Goal: Task Accomplishment & Management: Use online tool/utility

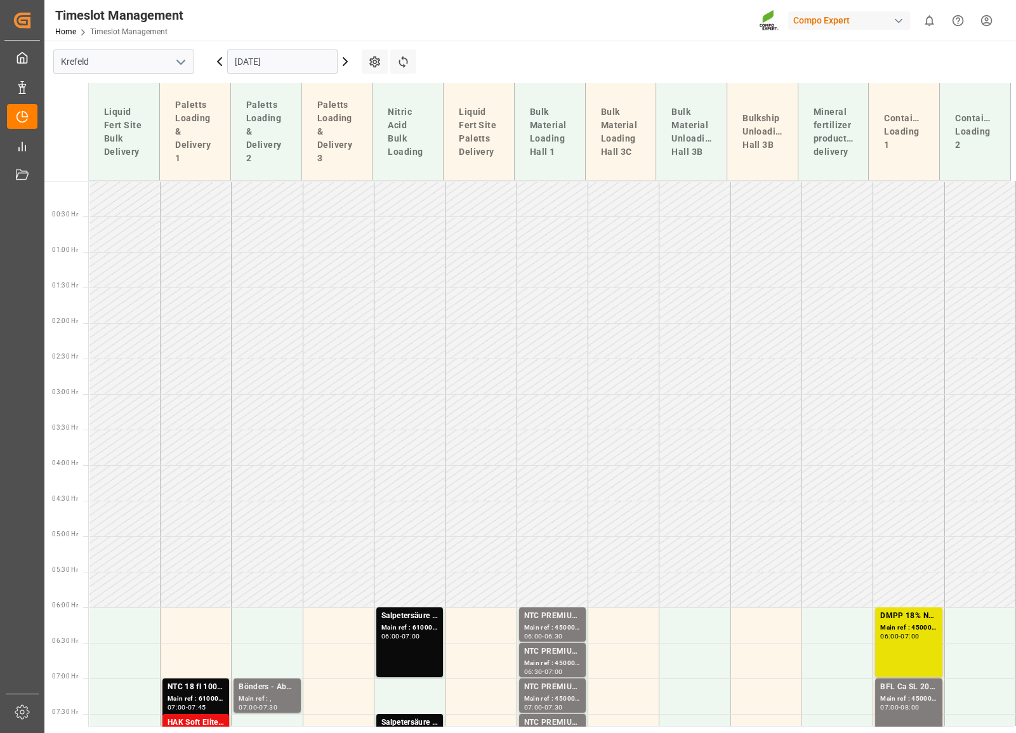
scroll to position [614, 0]
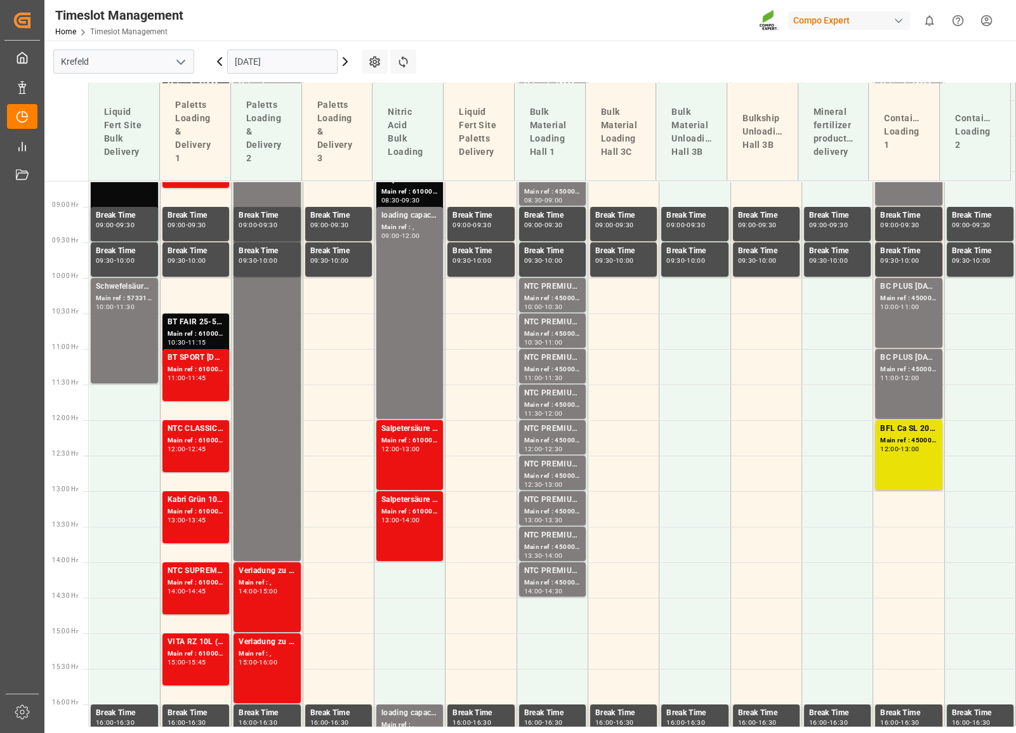
click at [256, 53] on input "[DATE]" at bounding box center [282, 62] width 110 height 24
click at [458, 416] on td at bounding box center [766, 403] width 71 height 36
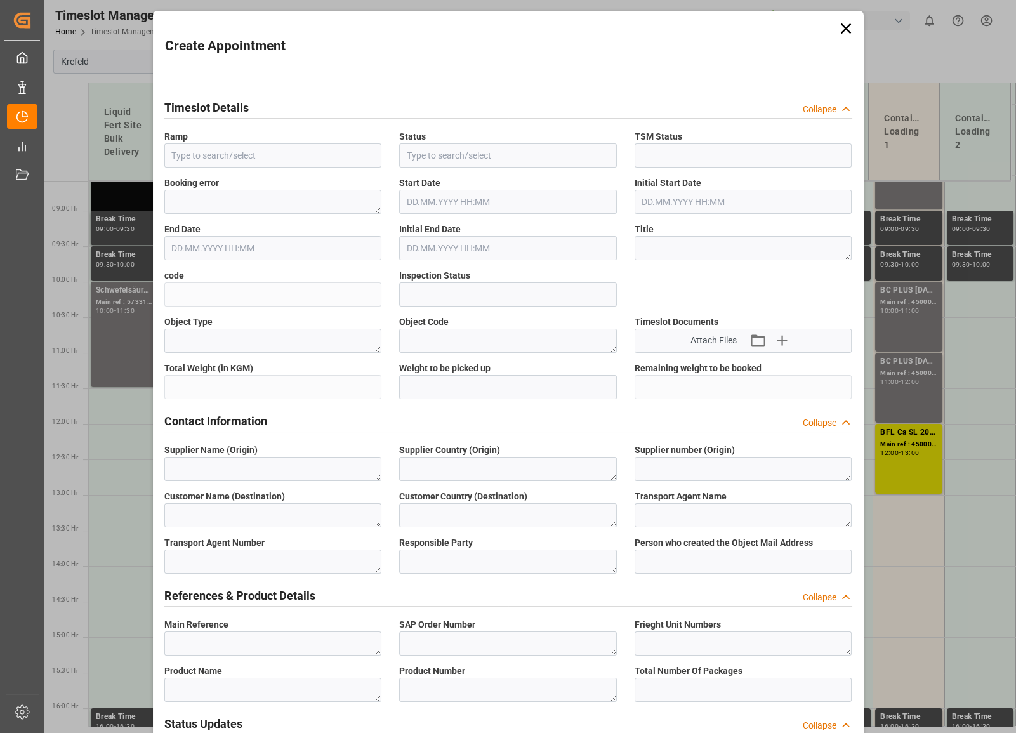
click at [195, 282] on label "code" at bounding box center [273, 275] width 218 height 13
type input "Bulkship Unloading Hall 3B"
type input "Booked"
type input "Open"
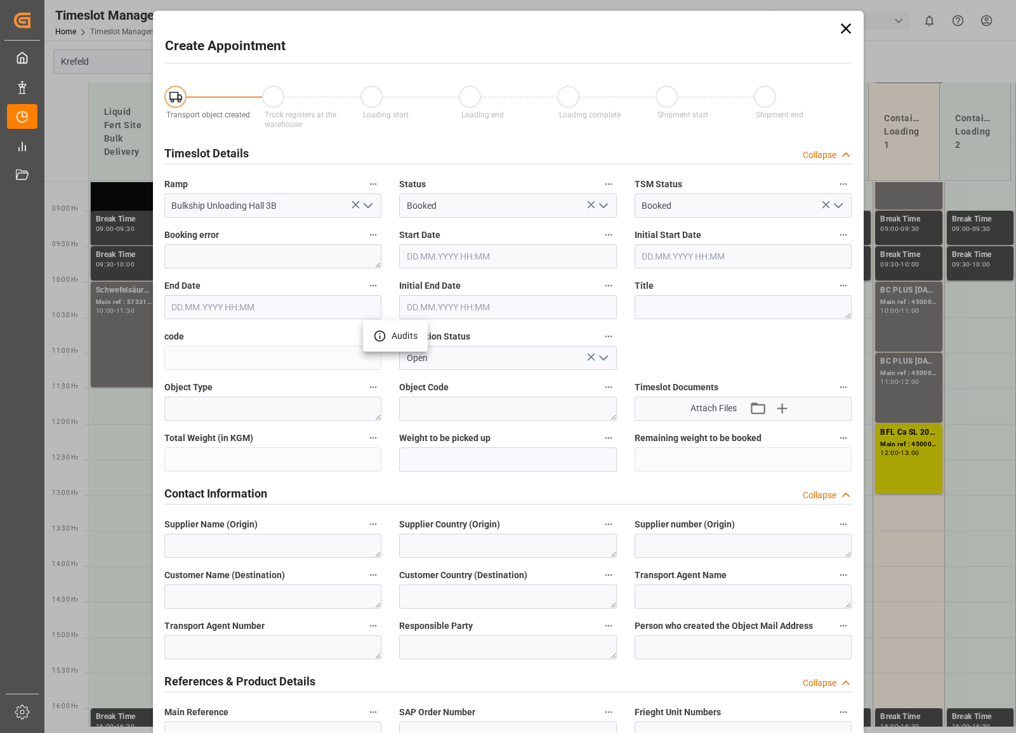
type input "[DATE] 11:30"
type input "[DATE] 12:00"
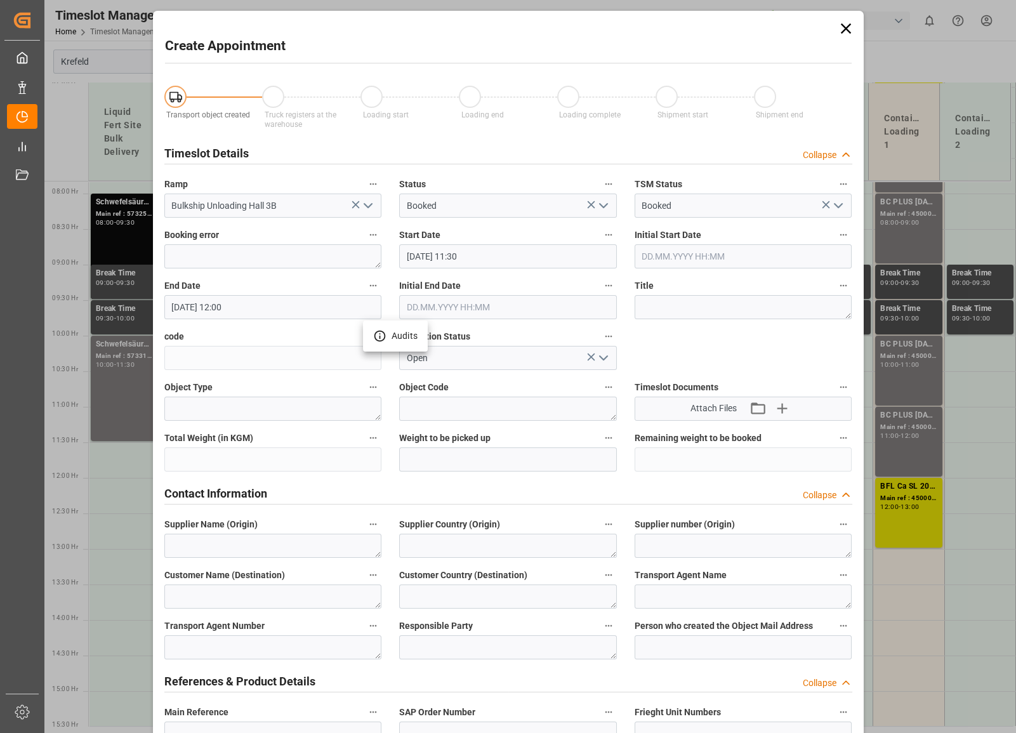
click at [458, 29] on div at bounding box center [508, 366] width 1016 height 733
click at [458, 33] on icon at bounding box center [846, 29] width 18 height 18
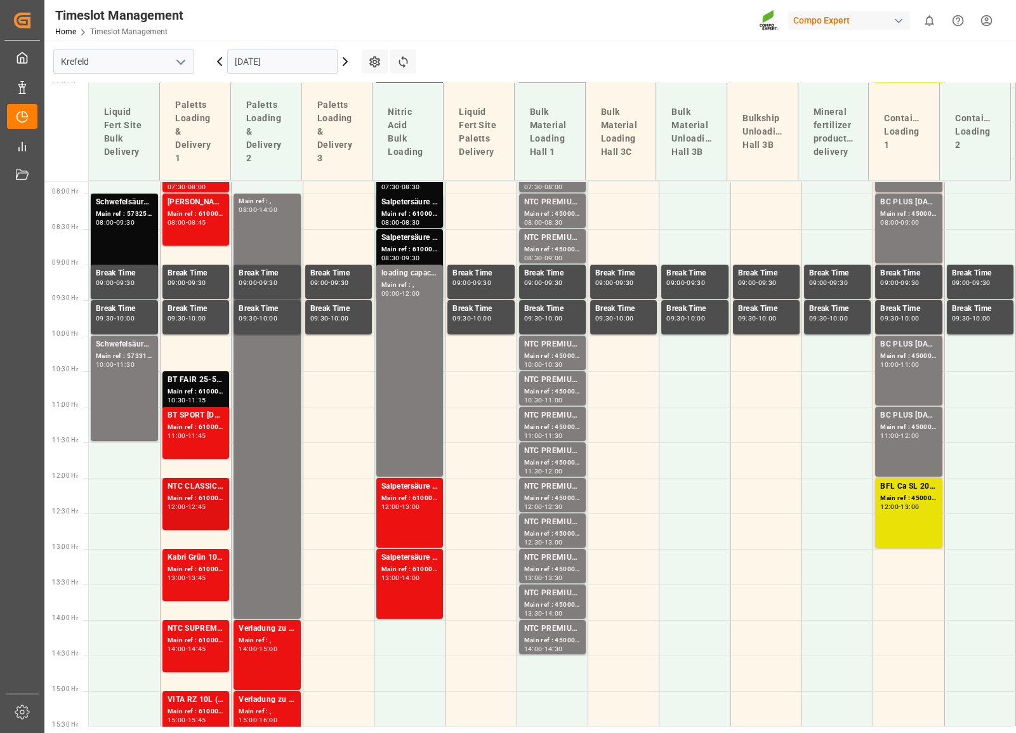
click at [197, 519] on div "NTC CLASSIC [DATE] 25kg (x40) DE,EN,PLTPL N 12-4-6 25kg (x40) D,A,CHEST TE-MAX …" at bounding box center [196, 503] width 56 height 47
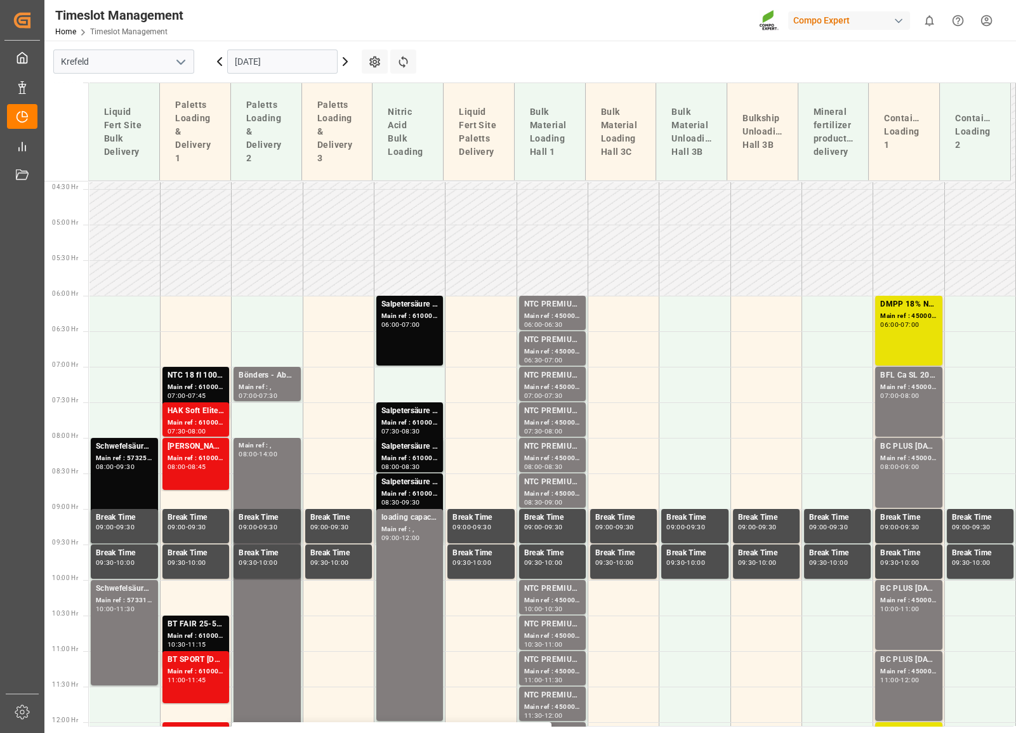
scroll to position [325, 0]
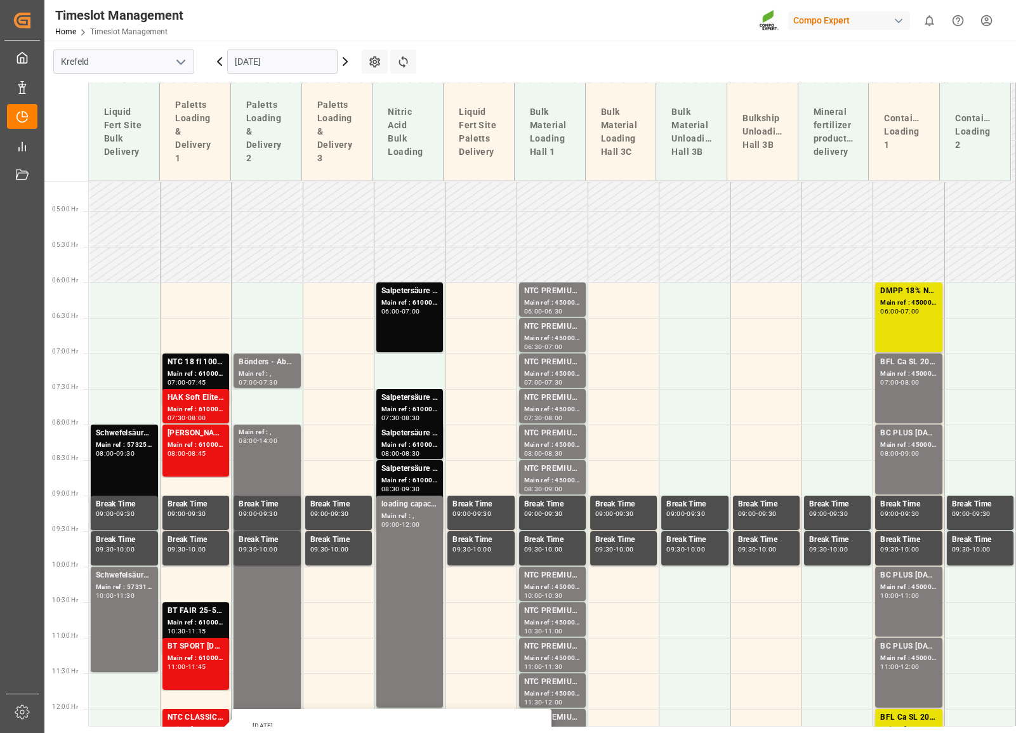
click at [263, 68] on input "[DATE]" at bounding box center [282, 62] width 110 height 24
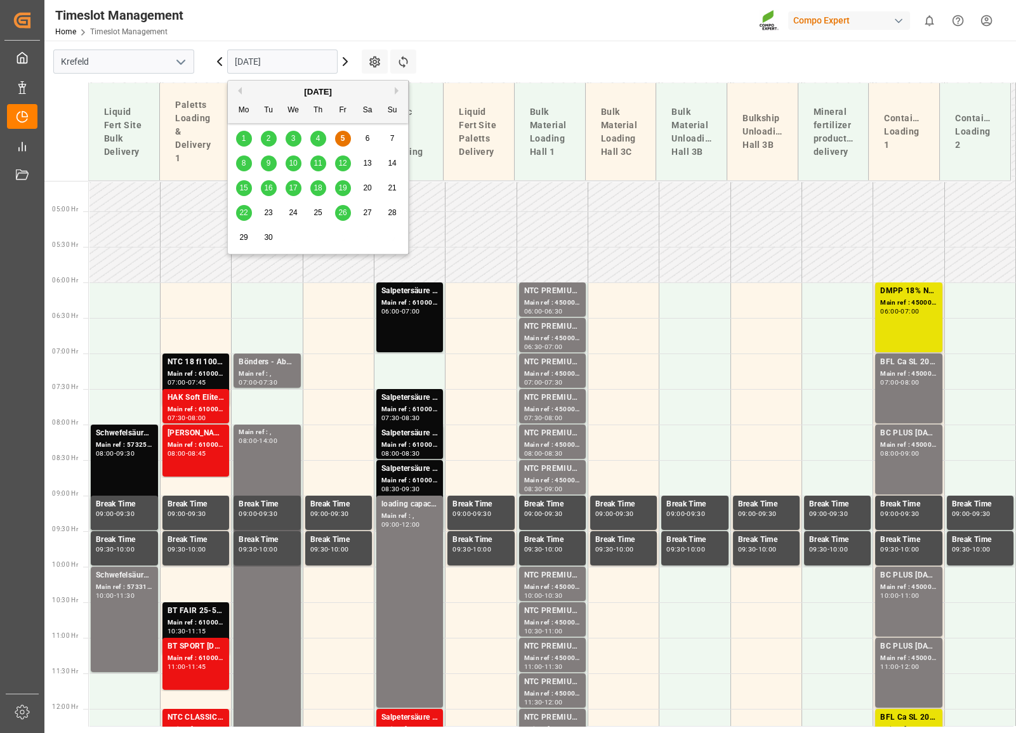
click at [244, 164] on span "8" at bounding box center [244, 163] width 4 height 9
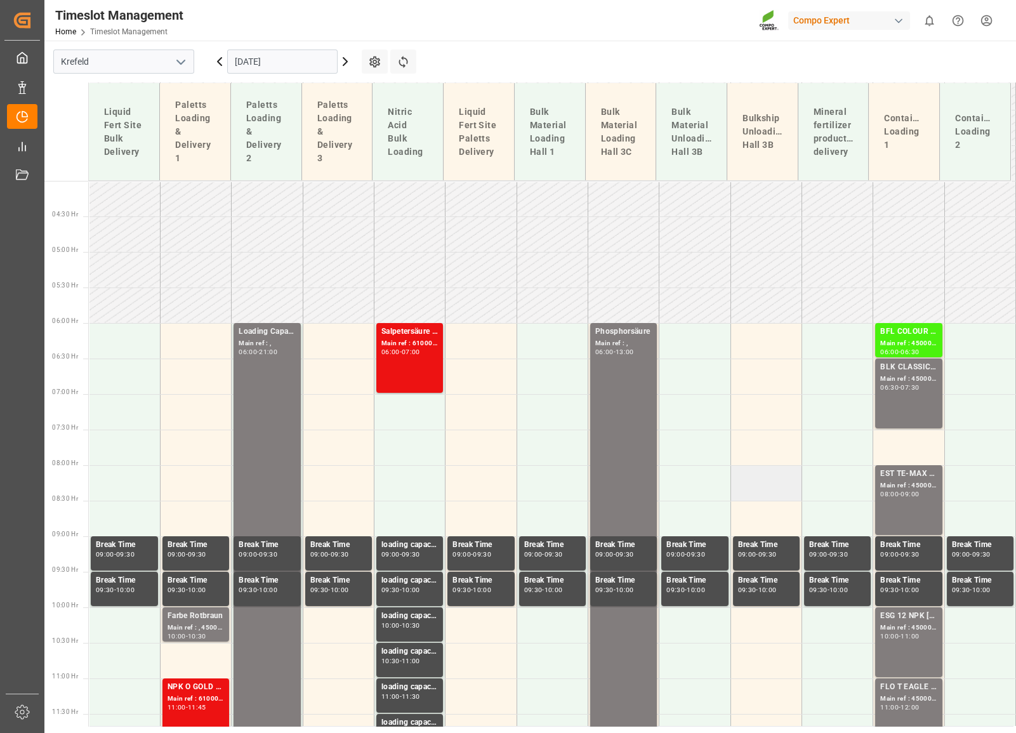
scroll to position [281, 0]
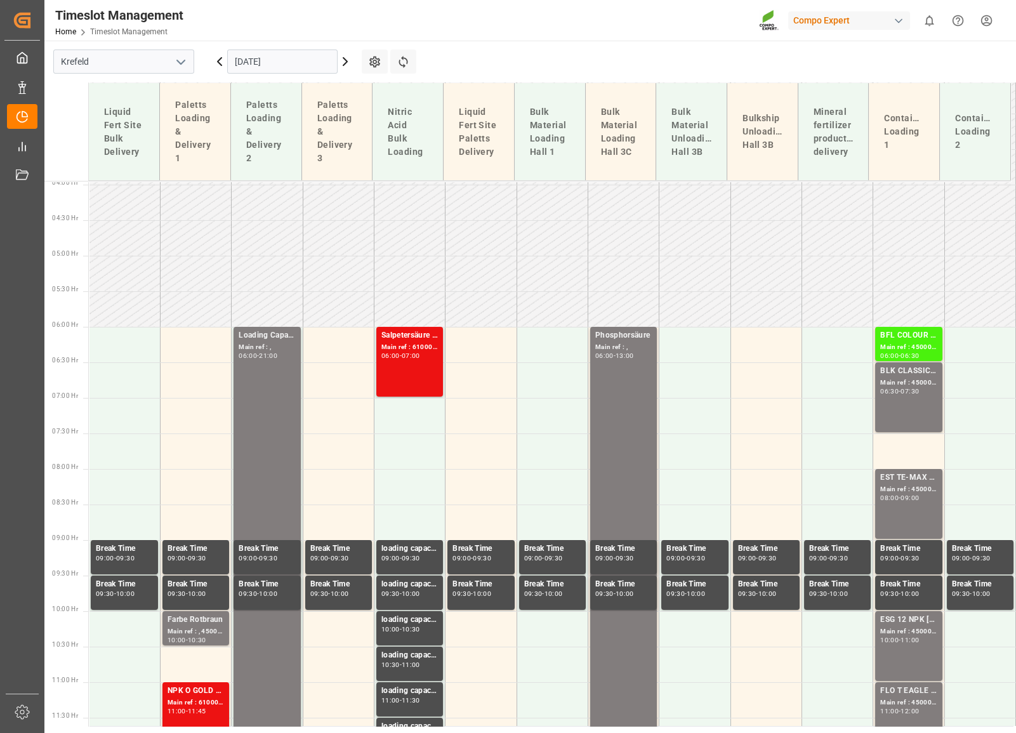
click at [253, 63] on input "[DATE]" at bounding box center [282, 62] width 110 height 24
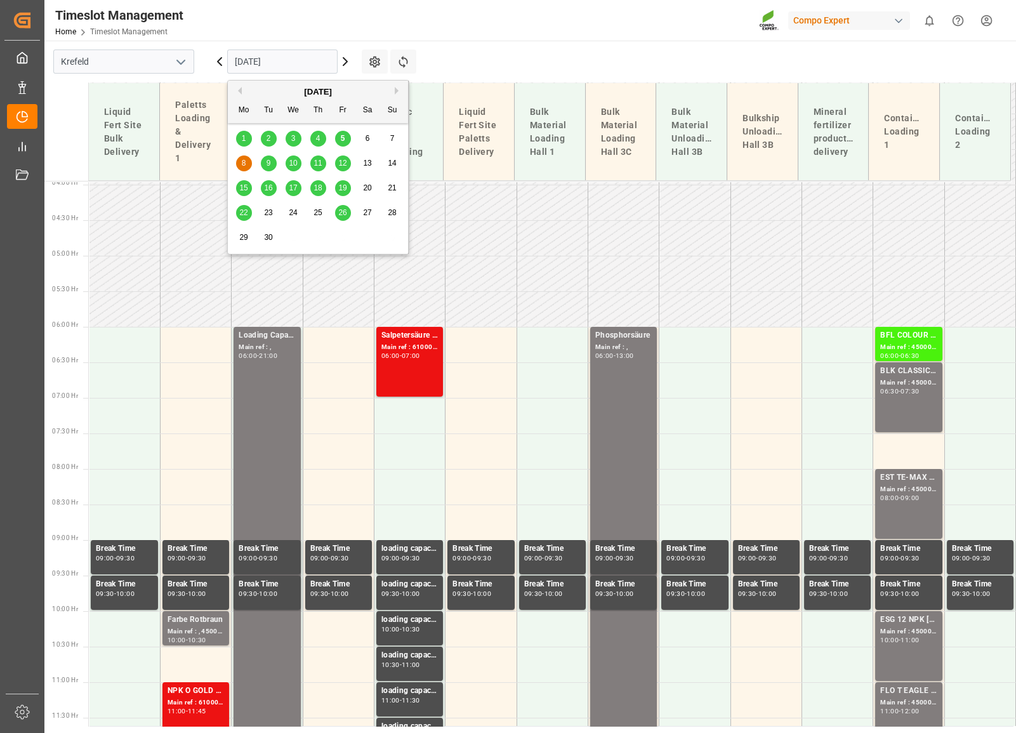
click at [343, 131] on div "5" at bounding box center [343, 138] width 16 height 15
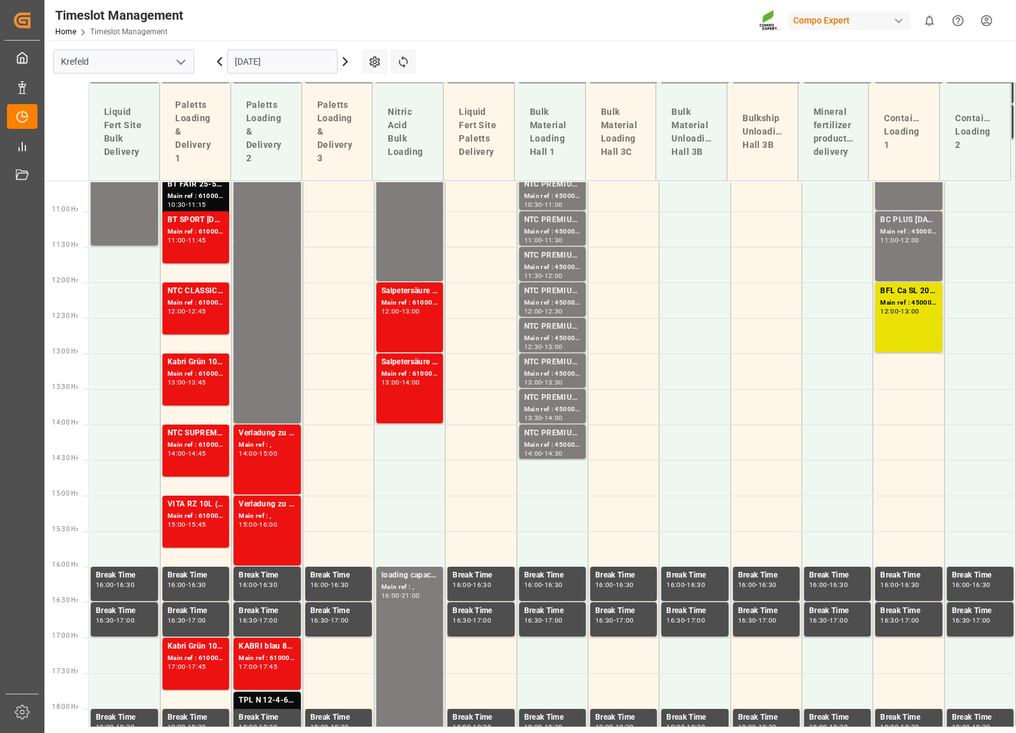
scroll to position [858, 0]
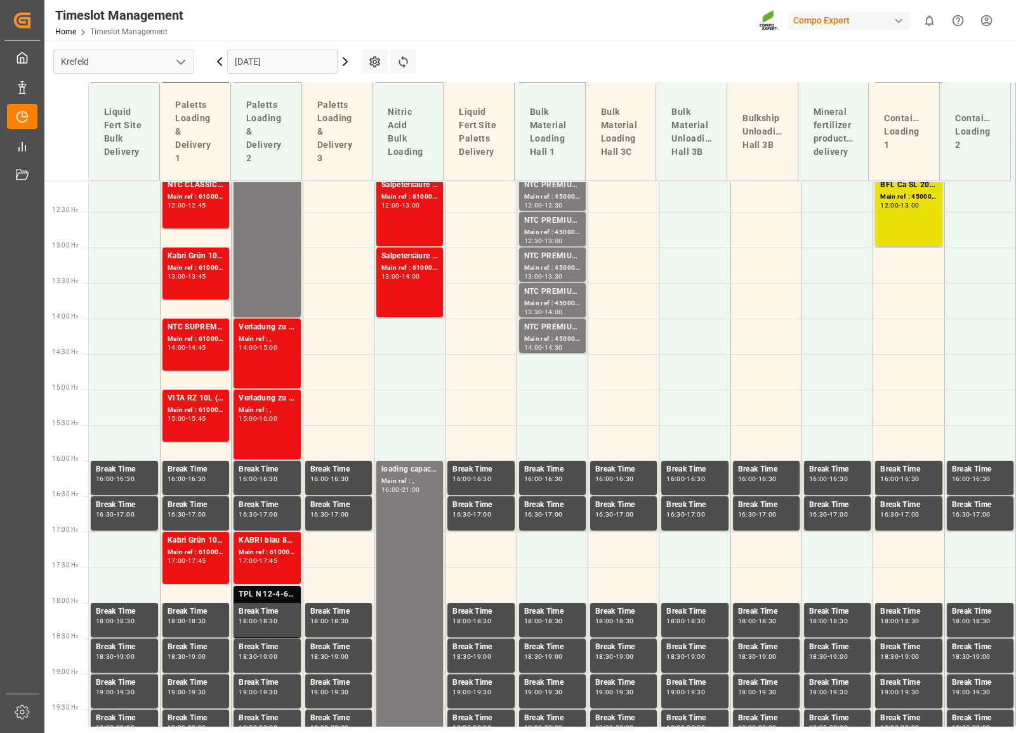
click at [287, 597] on div "TPL N 12-4-6 25kg (x40) D,A,CH;" at bounding box center [267, 594] width 56 height 13
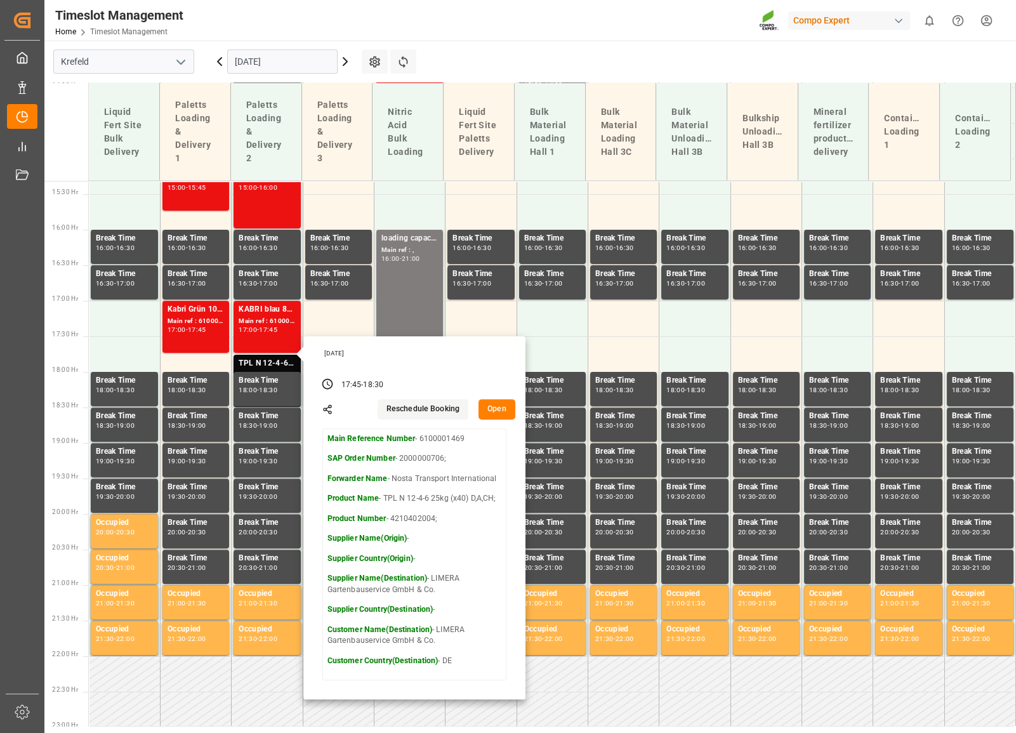
scroll to position [1146, 0]
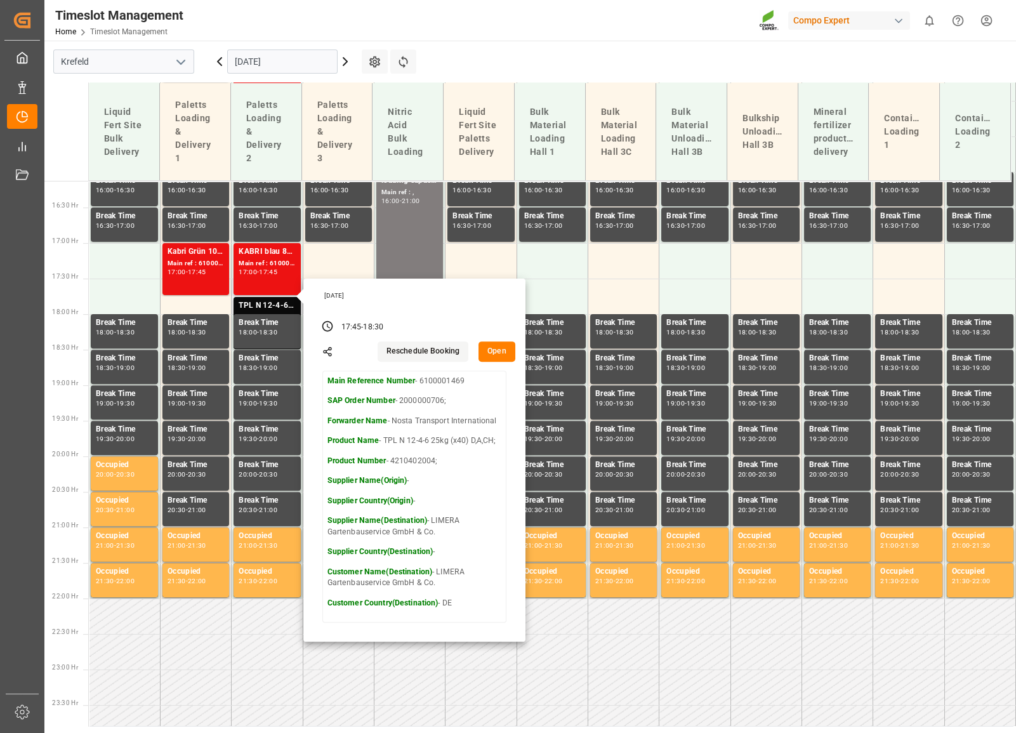
click at [458, 348] on button "Open" at bounding box center [497, 351] width 37 height 20
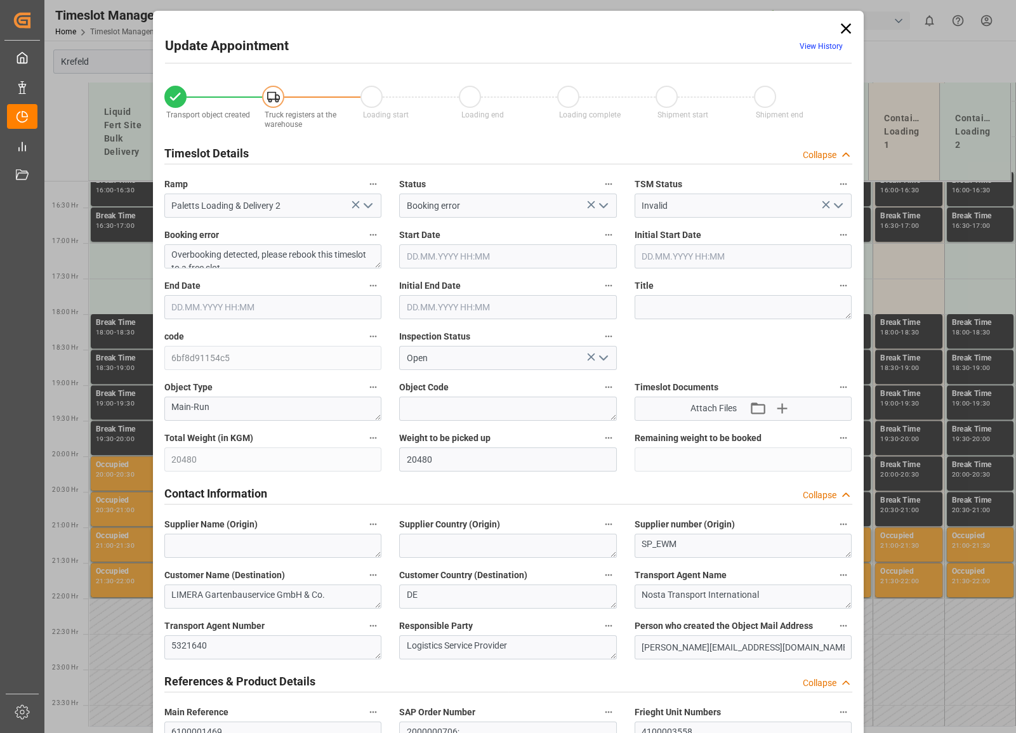
type input "20480"
type input "0"
type input "[DATE] 17:45"
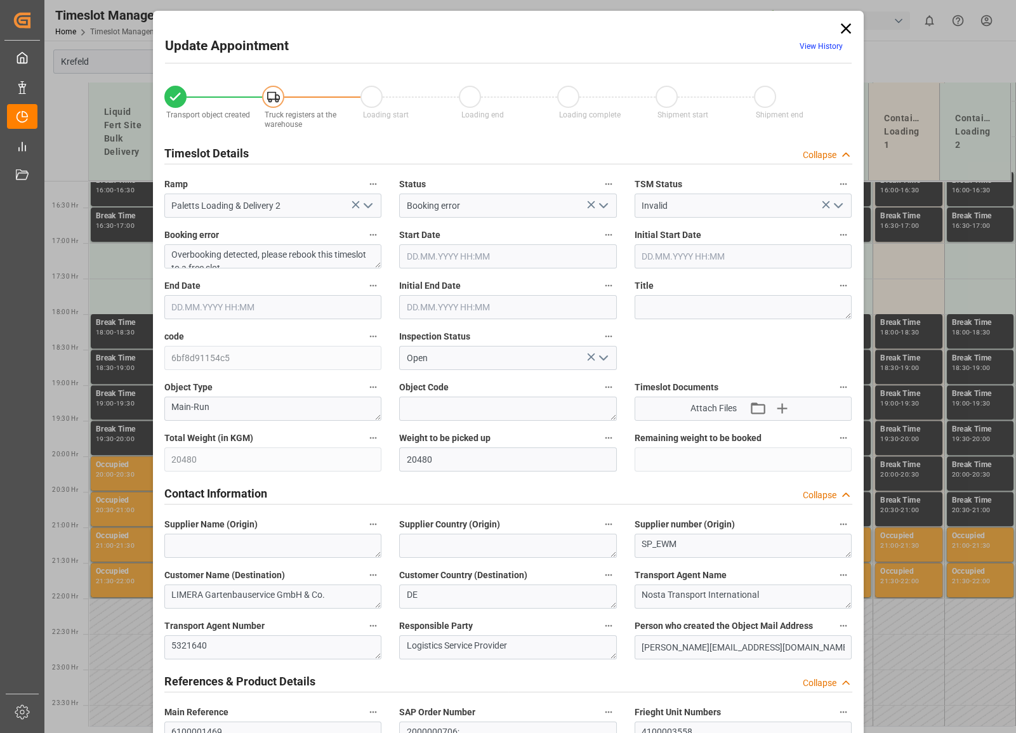
type input "[DATE] 18:30"
type input "[DATE] 18:00"
type input "[DATE] 15:36"
type input "[DATE] 07:23"
click at [458, 42] on link "View History" at bounding box center [821, 46] width 43 height 9
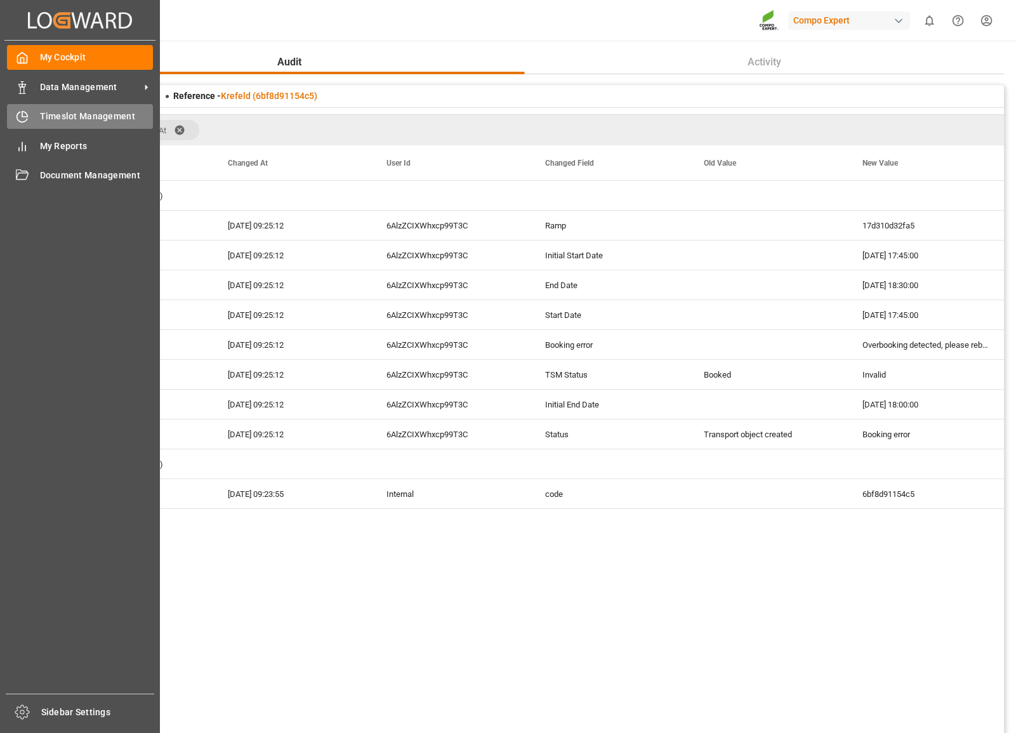
click at [52, 117] on span "Timeslot Management" at bounding box center [97, 116] width 114 height 13
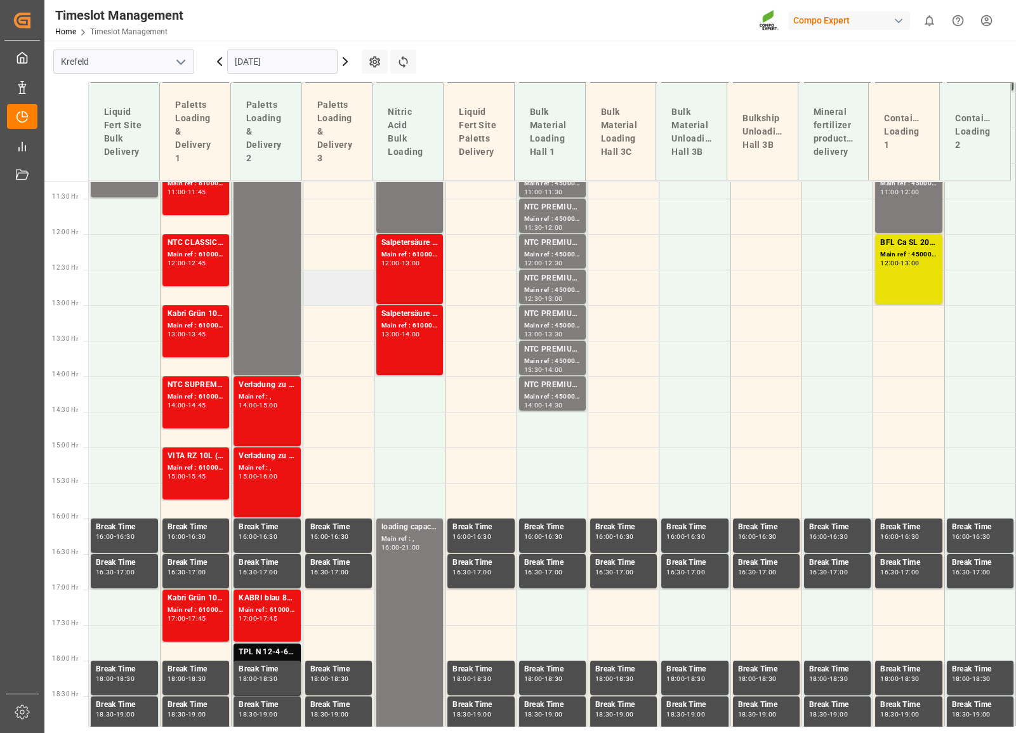
scroll to position [858, 0]
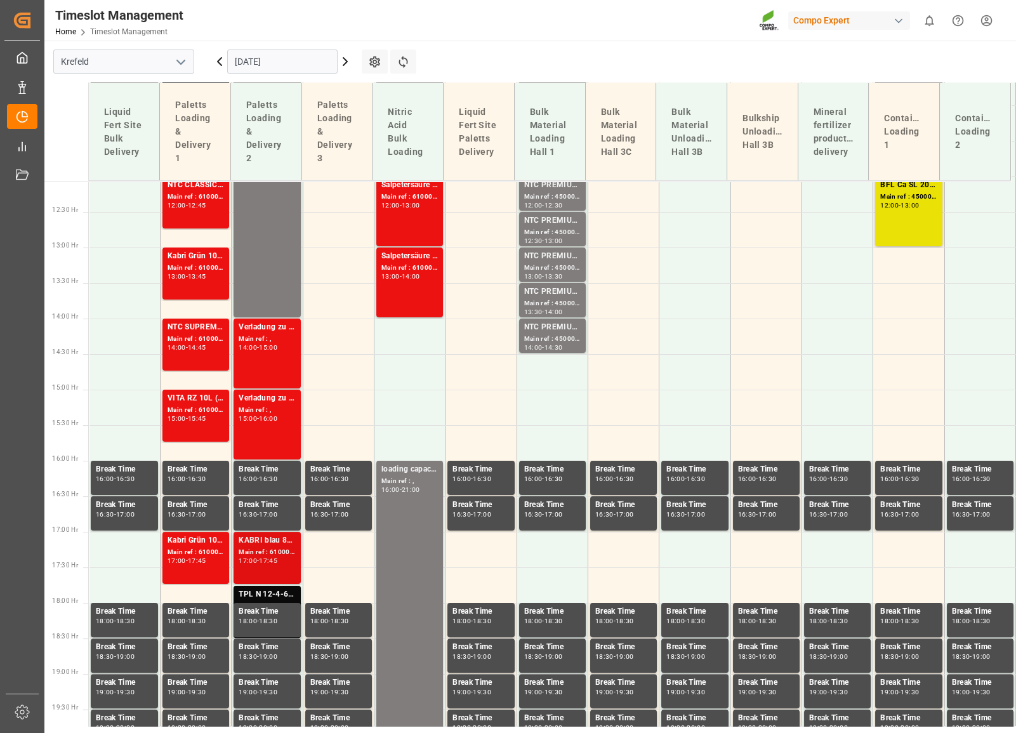
click at [255, 555] on div "Main ref : 6100001721, 2000000656" at bounding box center [267, 552] width 56 height 11
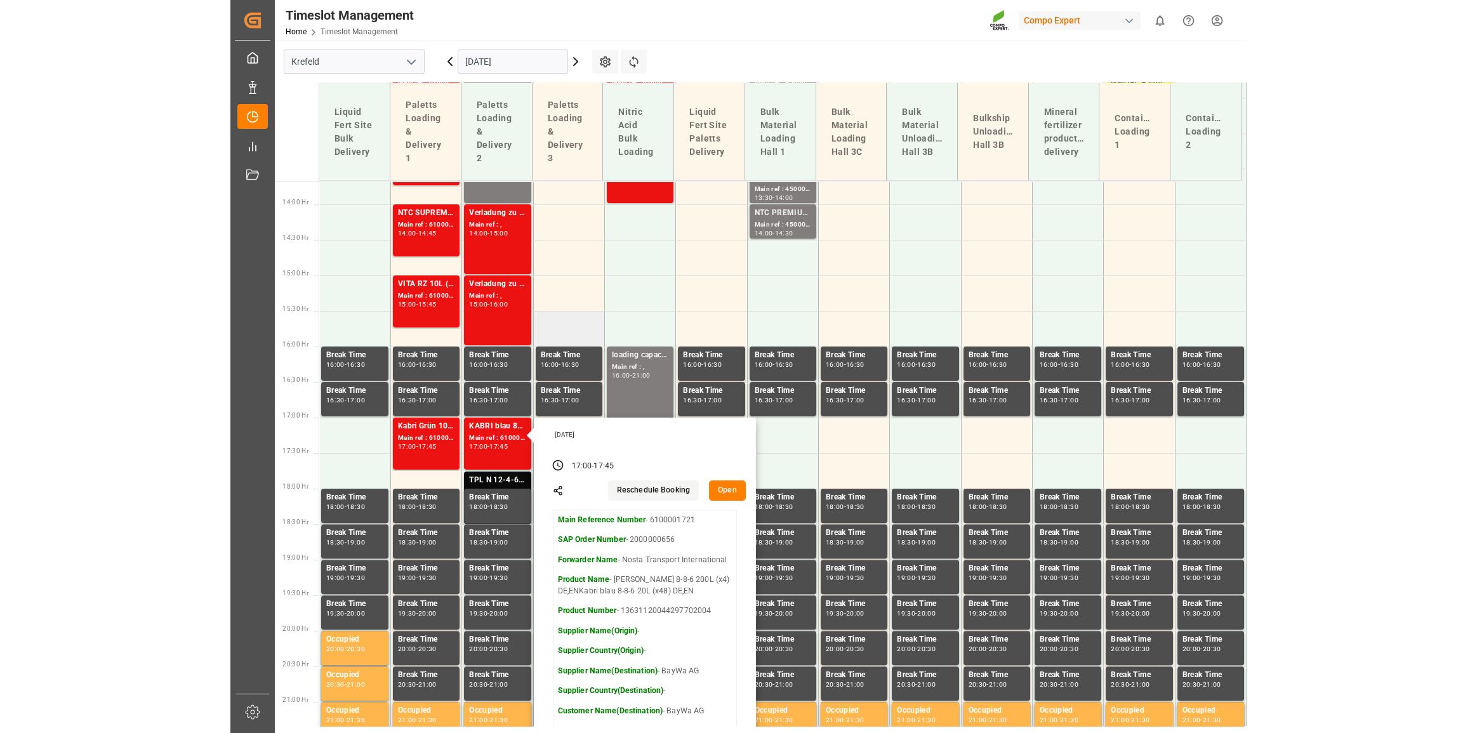
scroll to position [973, 0]
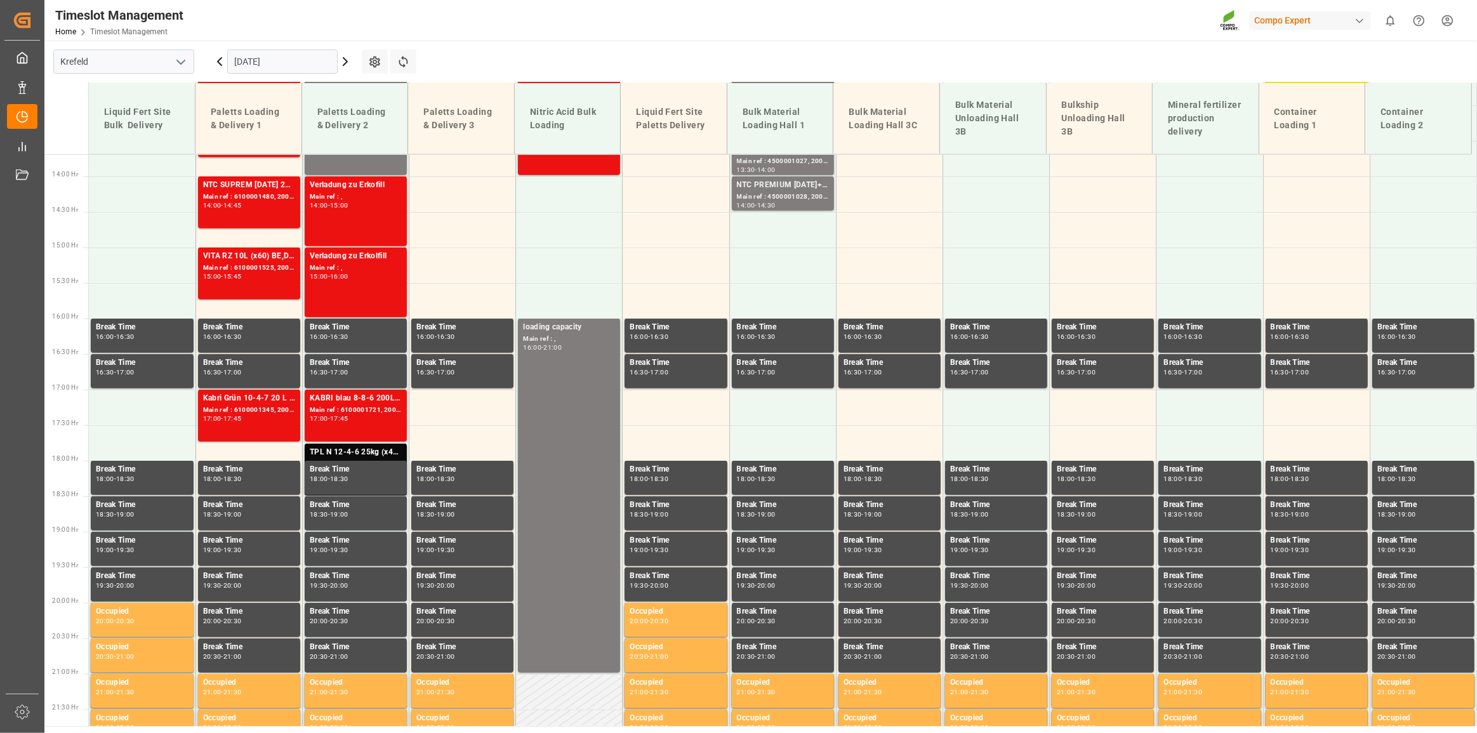
click at [296, 50] on input "[DATE]" at bounding box center [282, 62] width 110 height 24
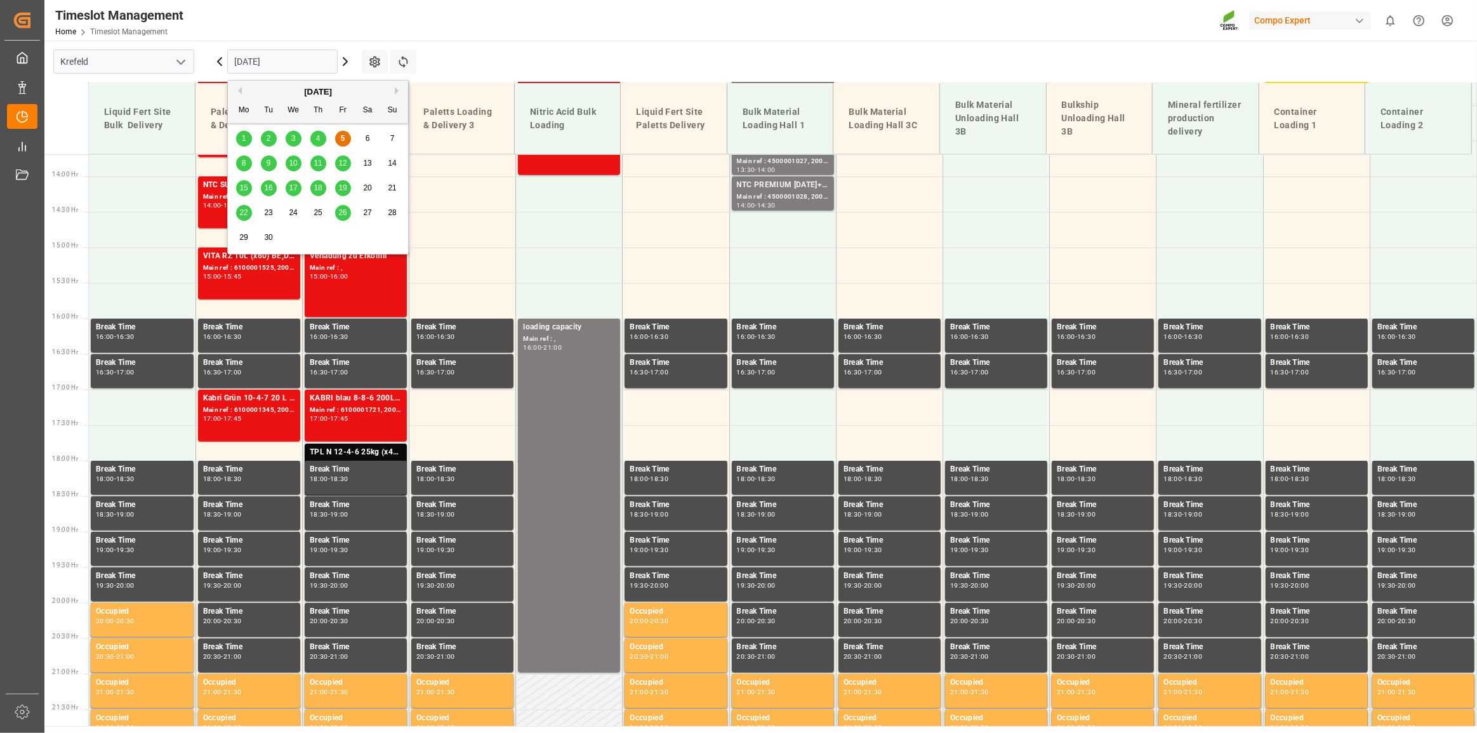
click at [458, 27] on div "Timeslot Management Home Timeslot Management Compo Expert 0 Notifications Only …" at bounding box center [756, 20] width 1441 height 41
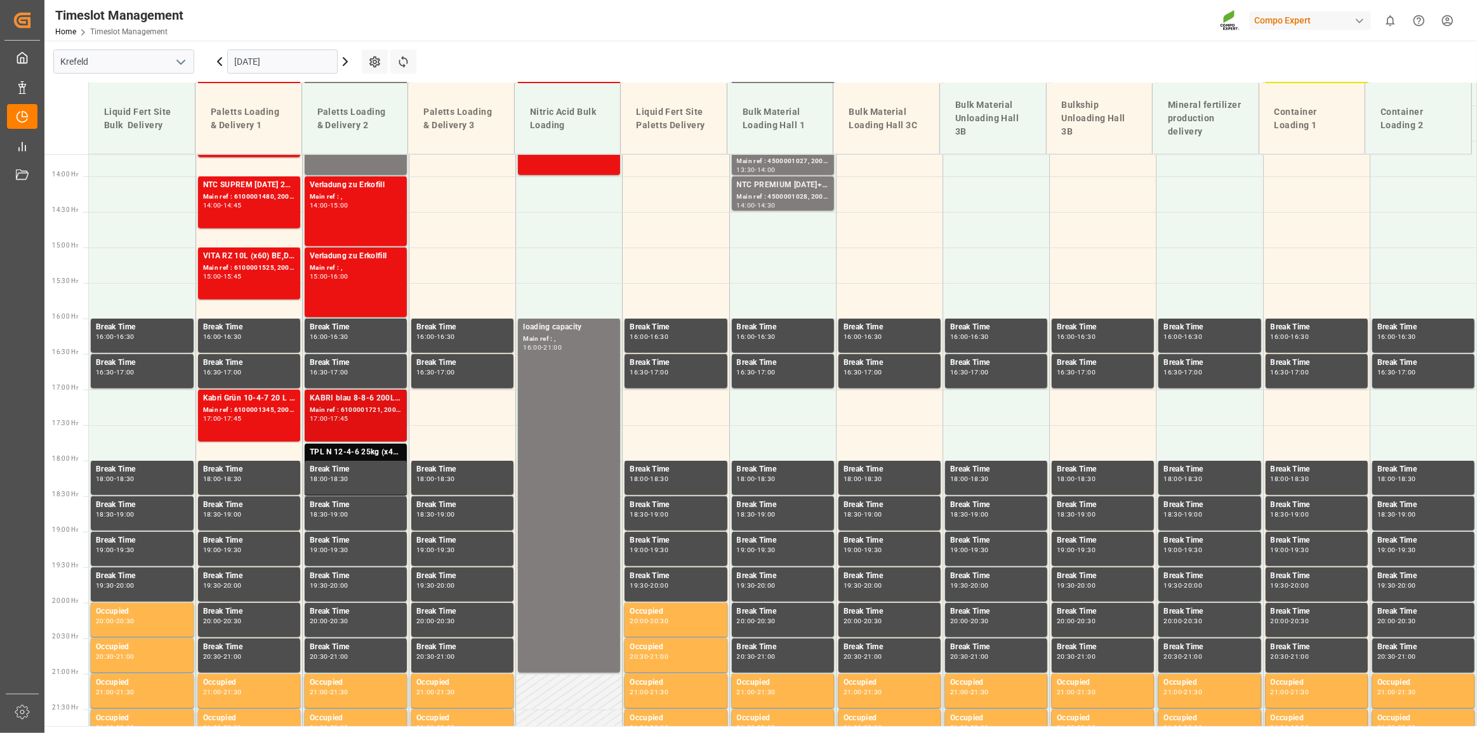
click at [338, 413] on div "Main ref : 6100001721, 2000000656" at bounding box center [356, 410] width 92 height 11
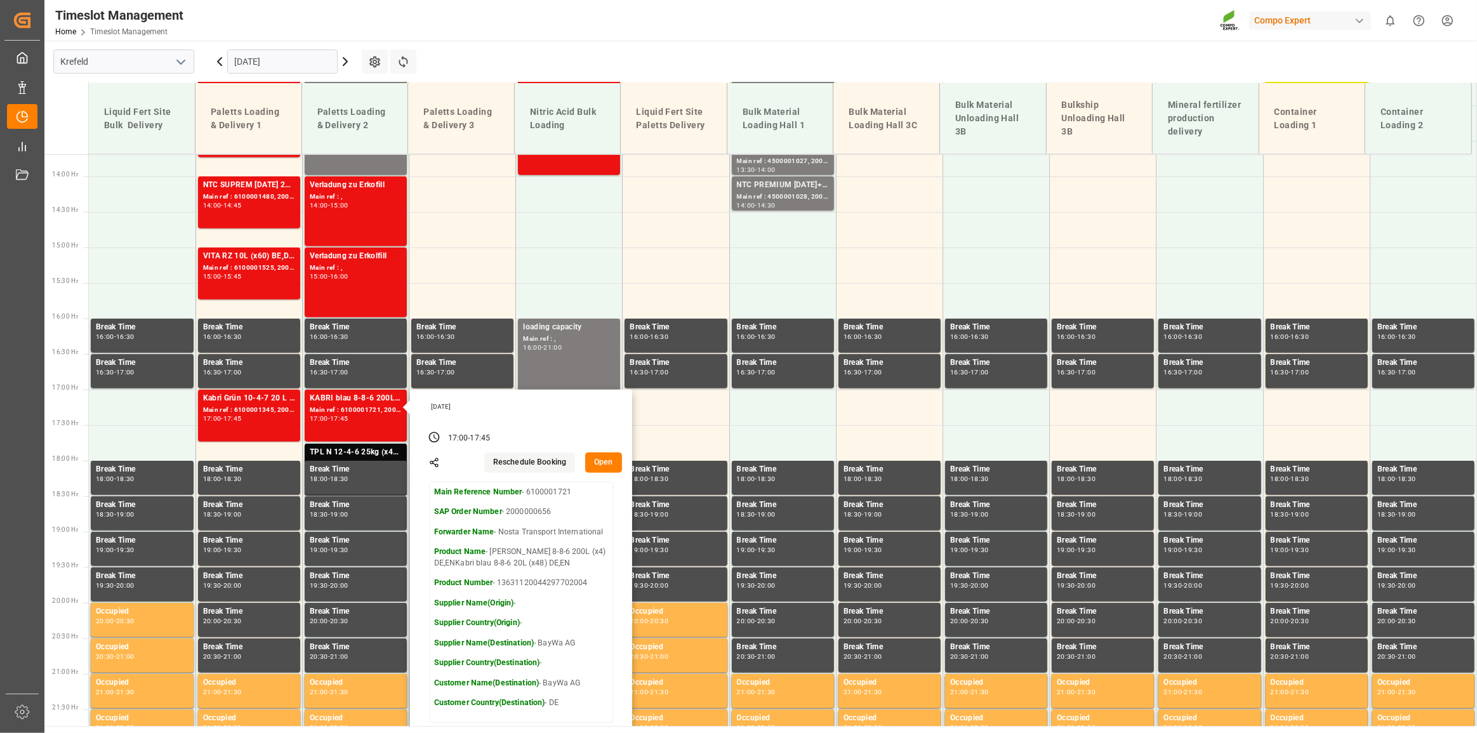
click at [458, 57] on main "[GEOGRAPHIC_DATA] [DATE] Settings Refresh Time Slots Liquid Fert Site Bulk Deli…" at bounding box center [759, 384] width 1430 height 686
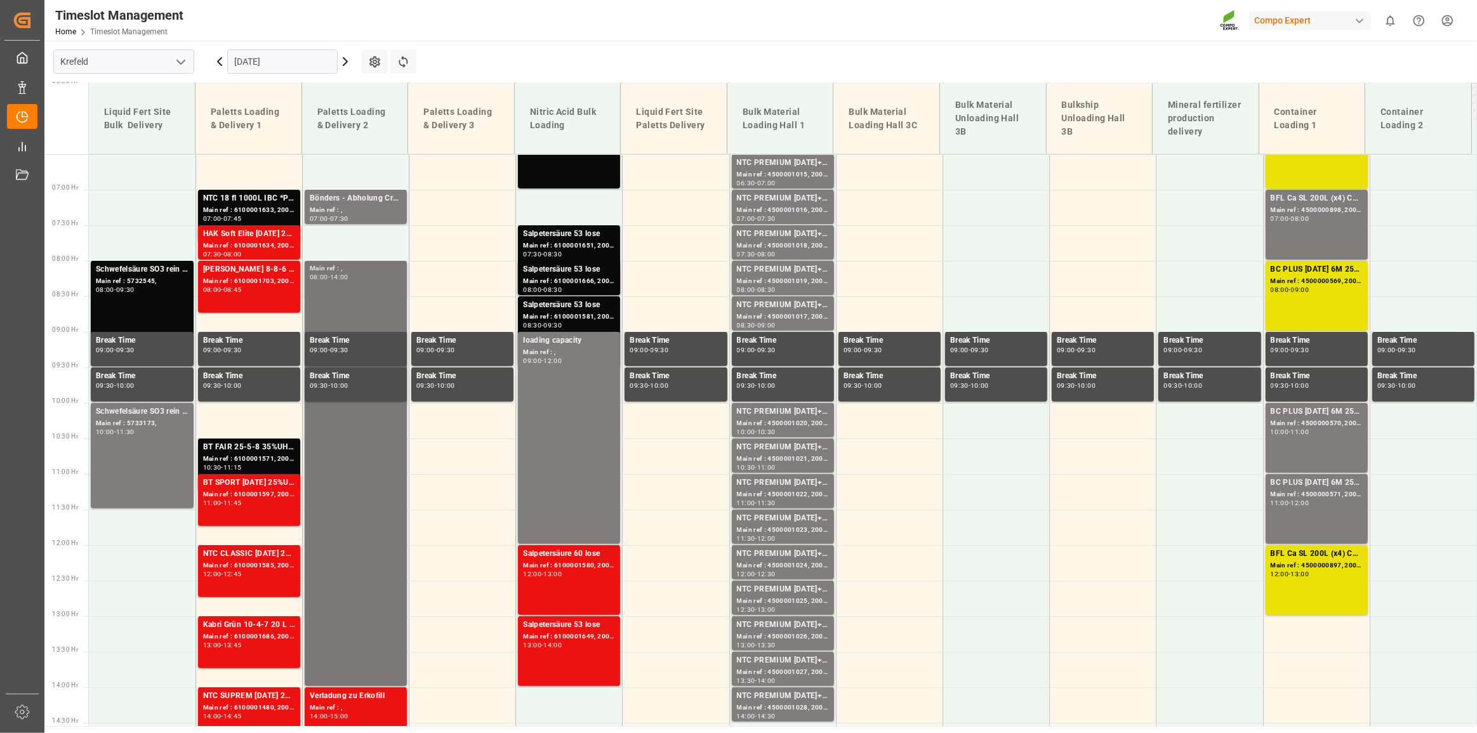
scroll to position [454, 0]
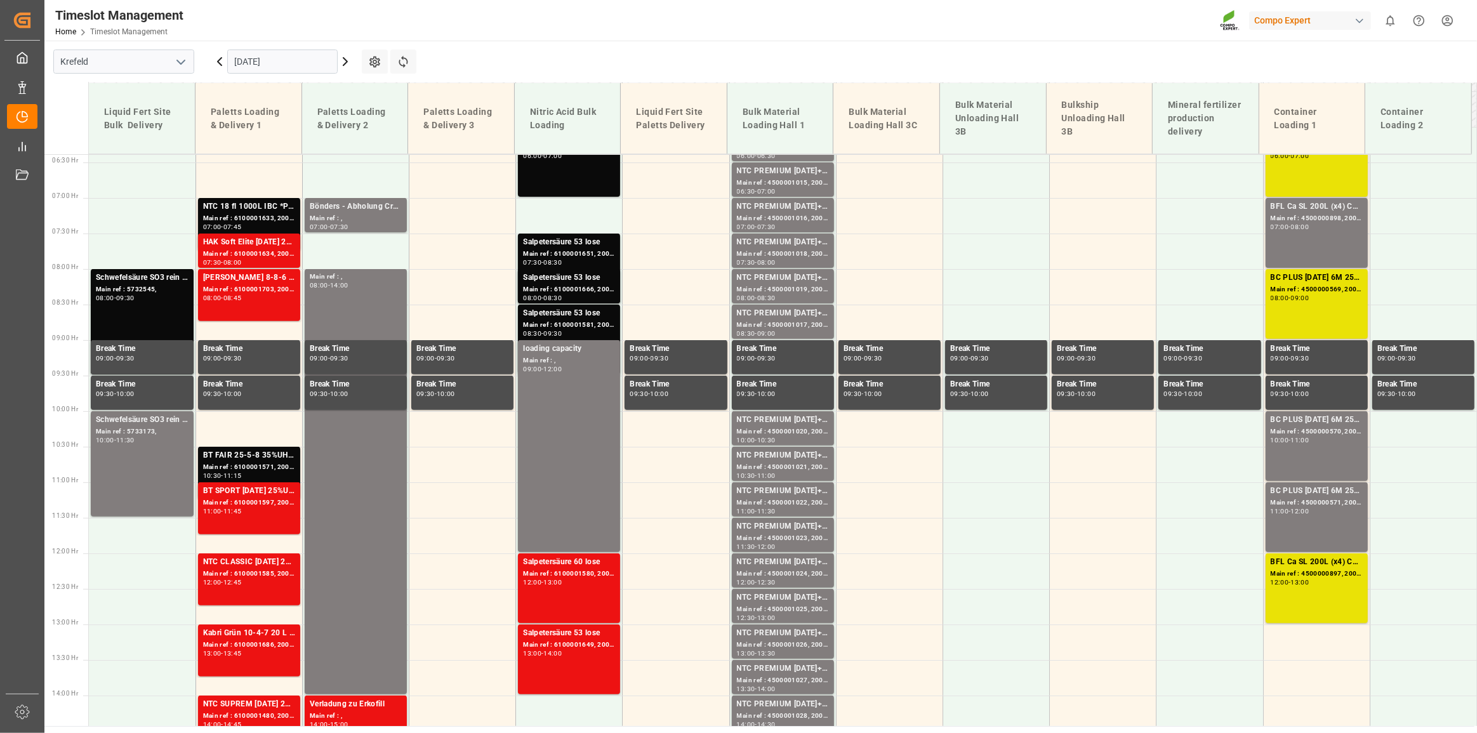
click at [458, 44] on main "[GEOGRAPHIC_DATA] [DATE] Settings Refresh Time Slots Liquid Fert Site Bulk Deli…" at bounding box center [759, 384] width 1430 height 686
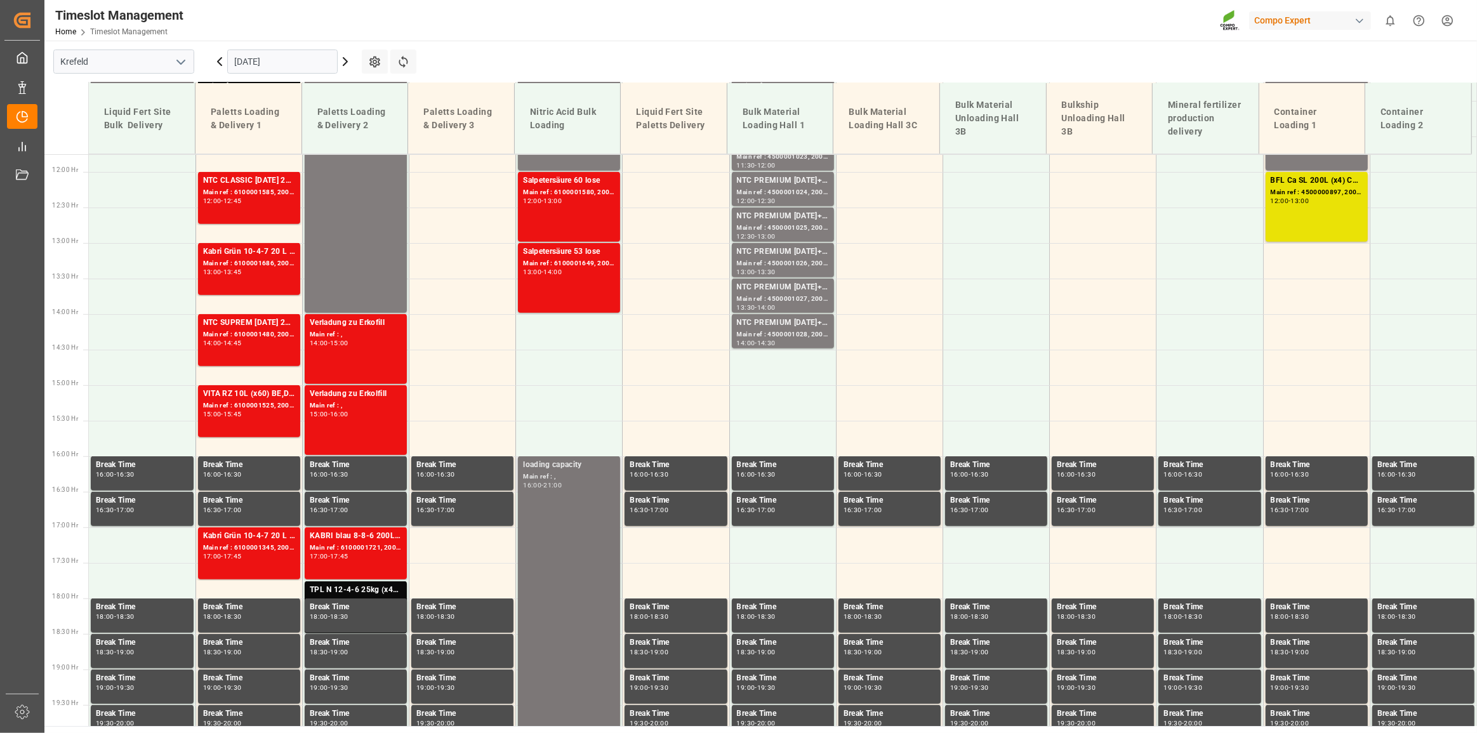
scroll to position [915, 0]
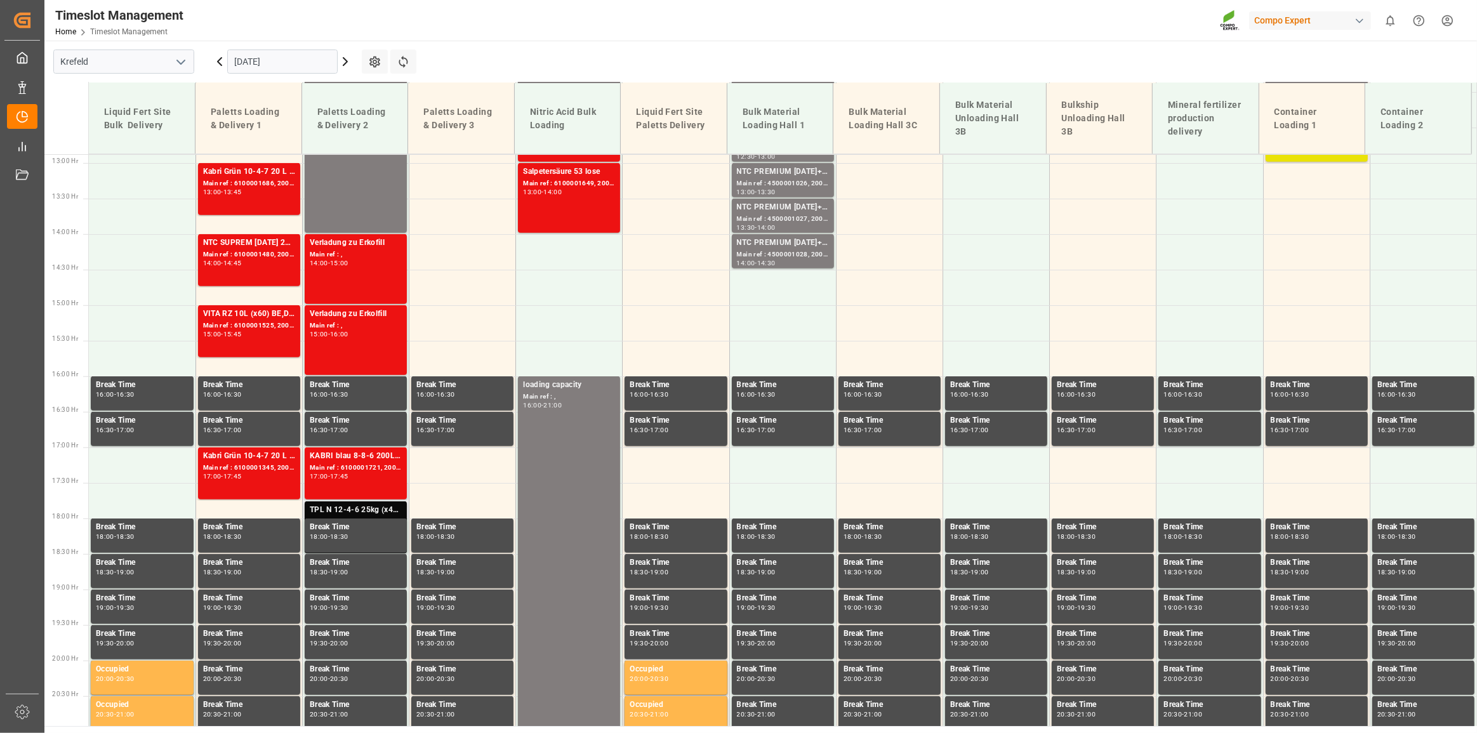
click at [389, 511] on div "TPL N 12-4-6 25kg (x40) D,A,CH;" at bounding box center [356, 510] width 92 height 13
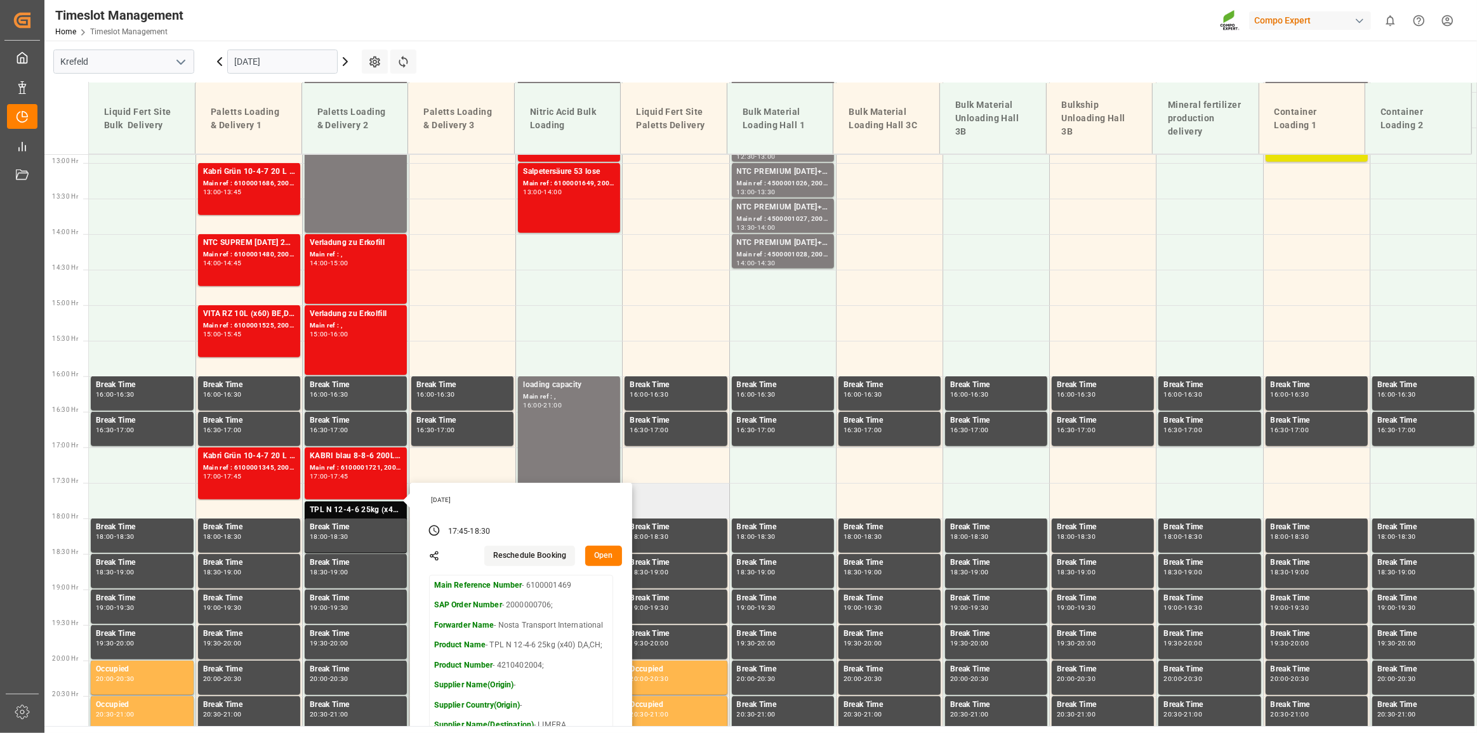
scroll to position [973, 0]
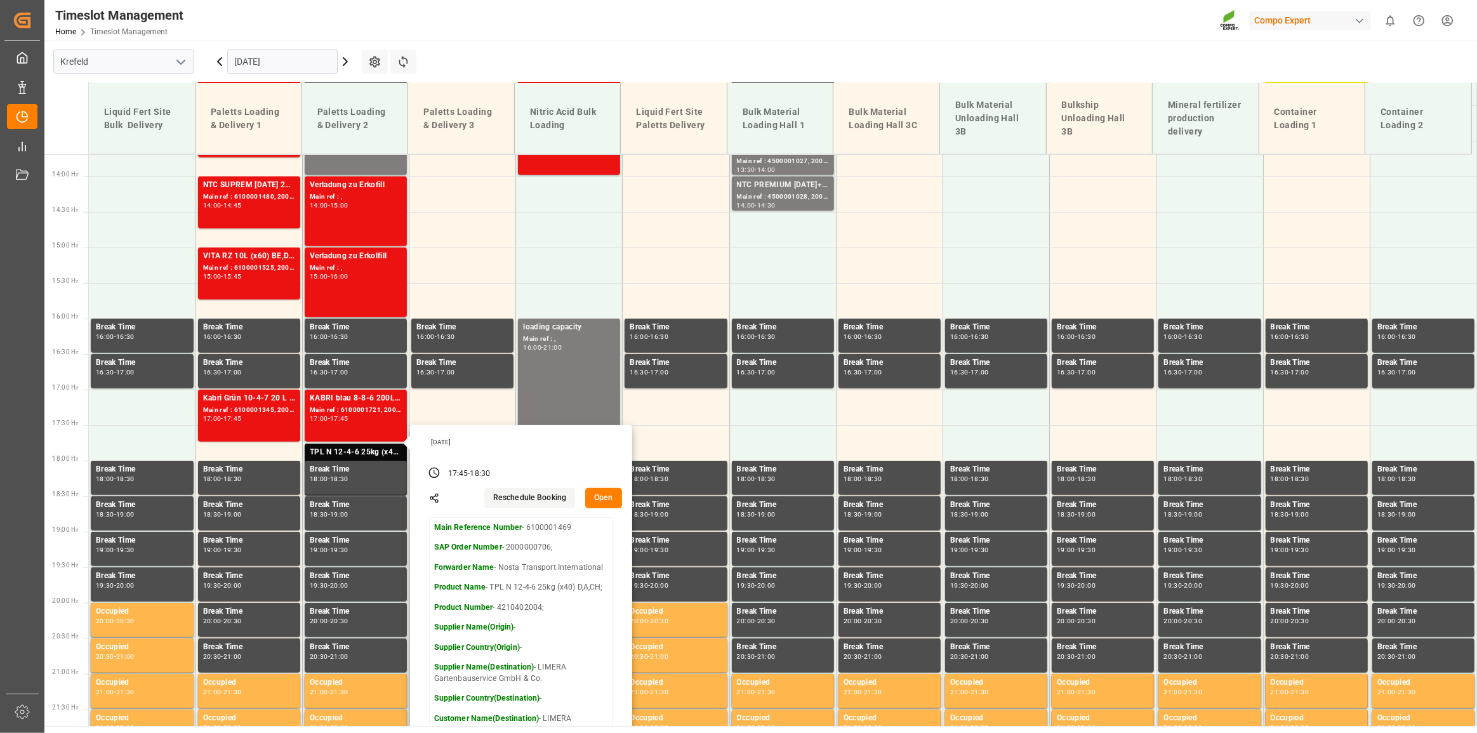
click at [458, 18] on div "Timeslot Management Home Timeslot Management Compo Expert 0 Notifications Only …" at bounding box center [756, 20] width 1441 height 41
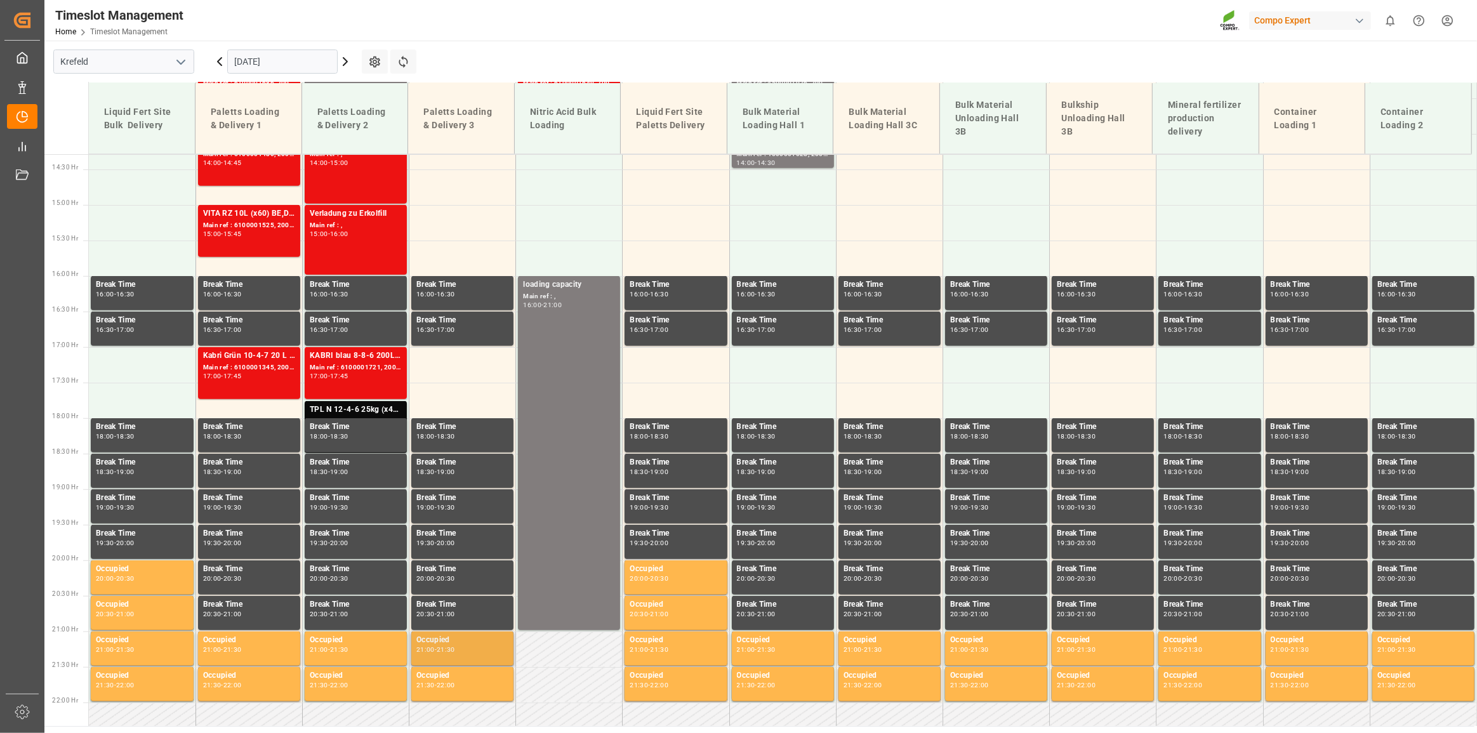
scroll to position [845, 0]
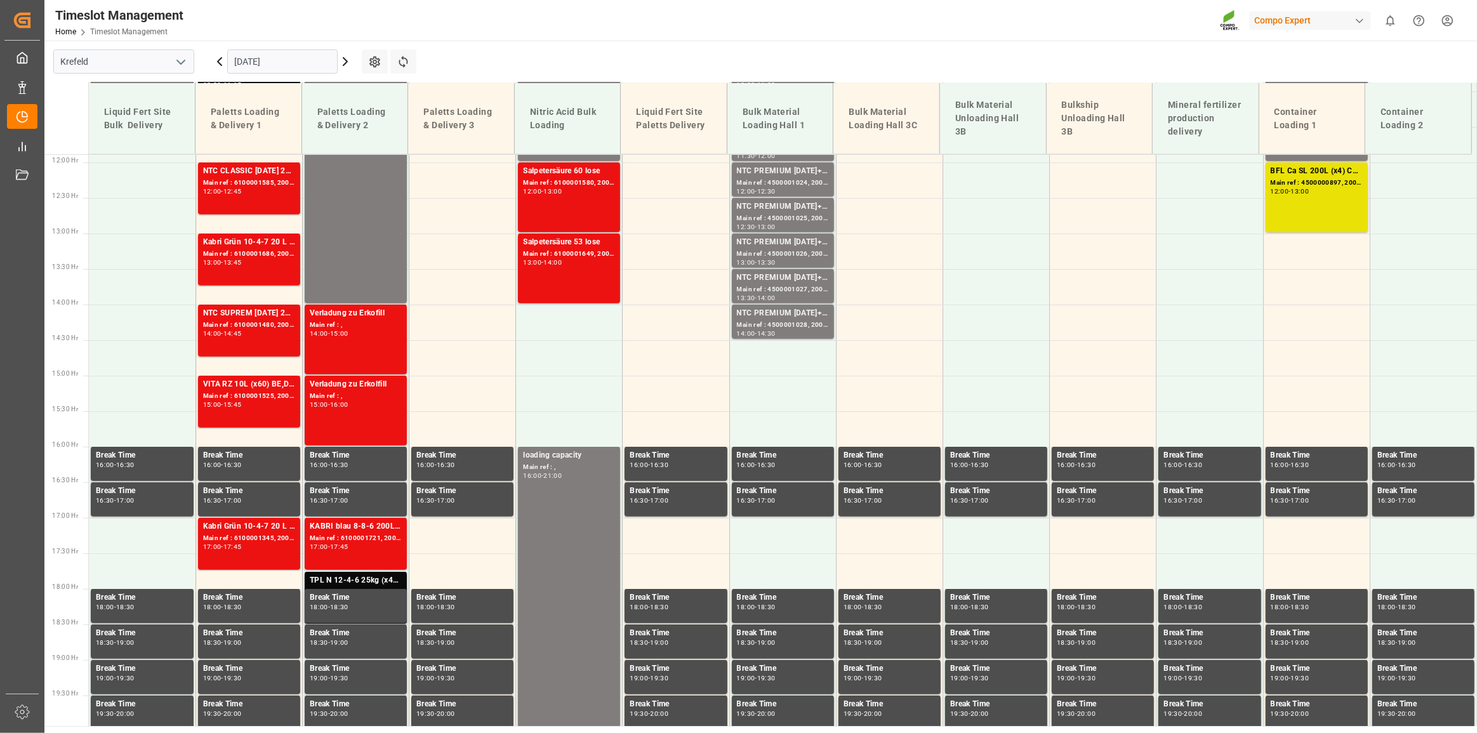
drag, startPoint x: 279, startPoint y: 61, endPoint x: 277, endPoint y: 70, distance: 9.9
click at [279, 61] on input "[DATE]" at bounding box center [282, 62] width 110 height 24
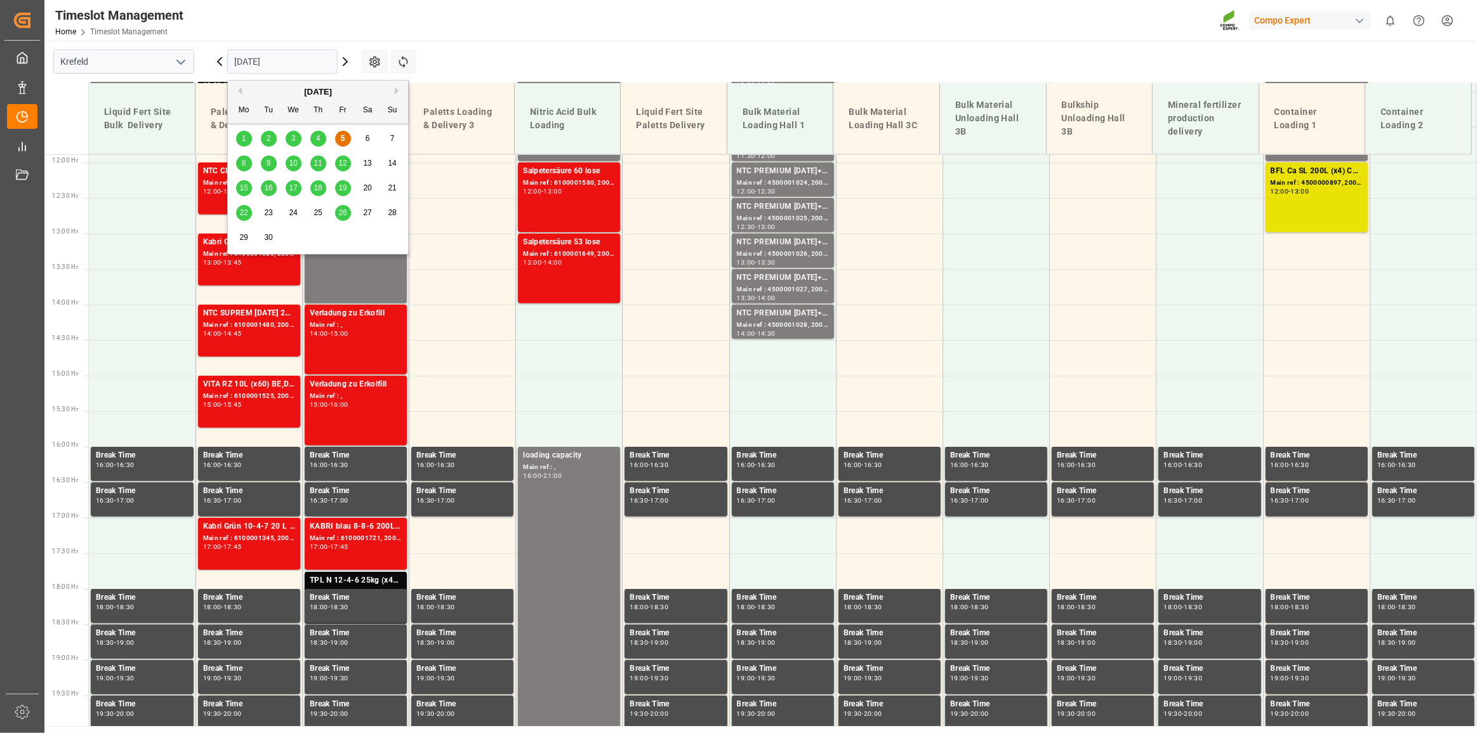
click at [241, 170] on div "8" at bounding box center [244, 163] width 16 height 15
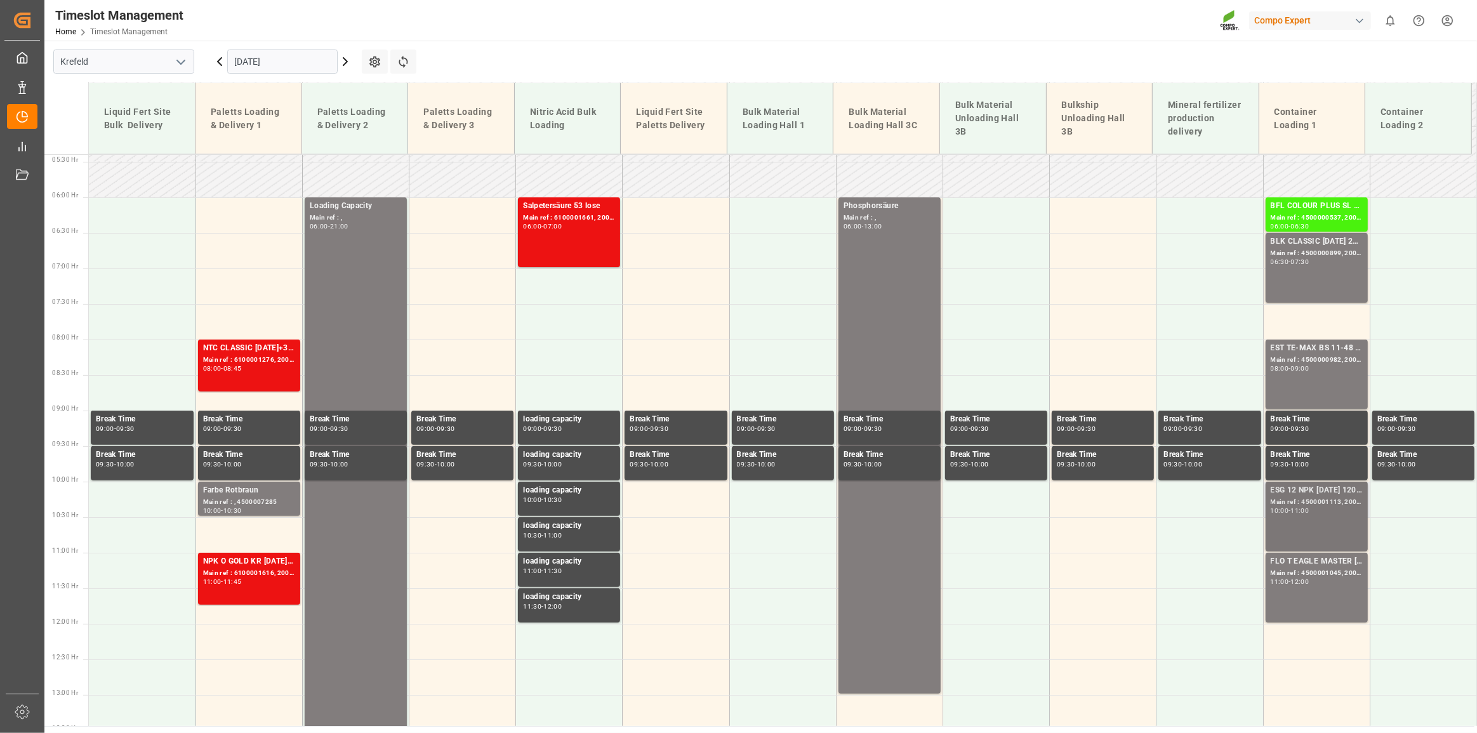
scroll to position [441, 0]
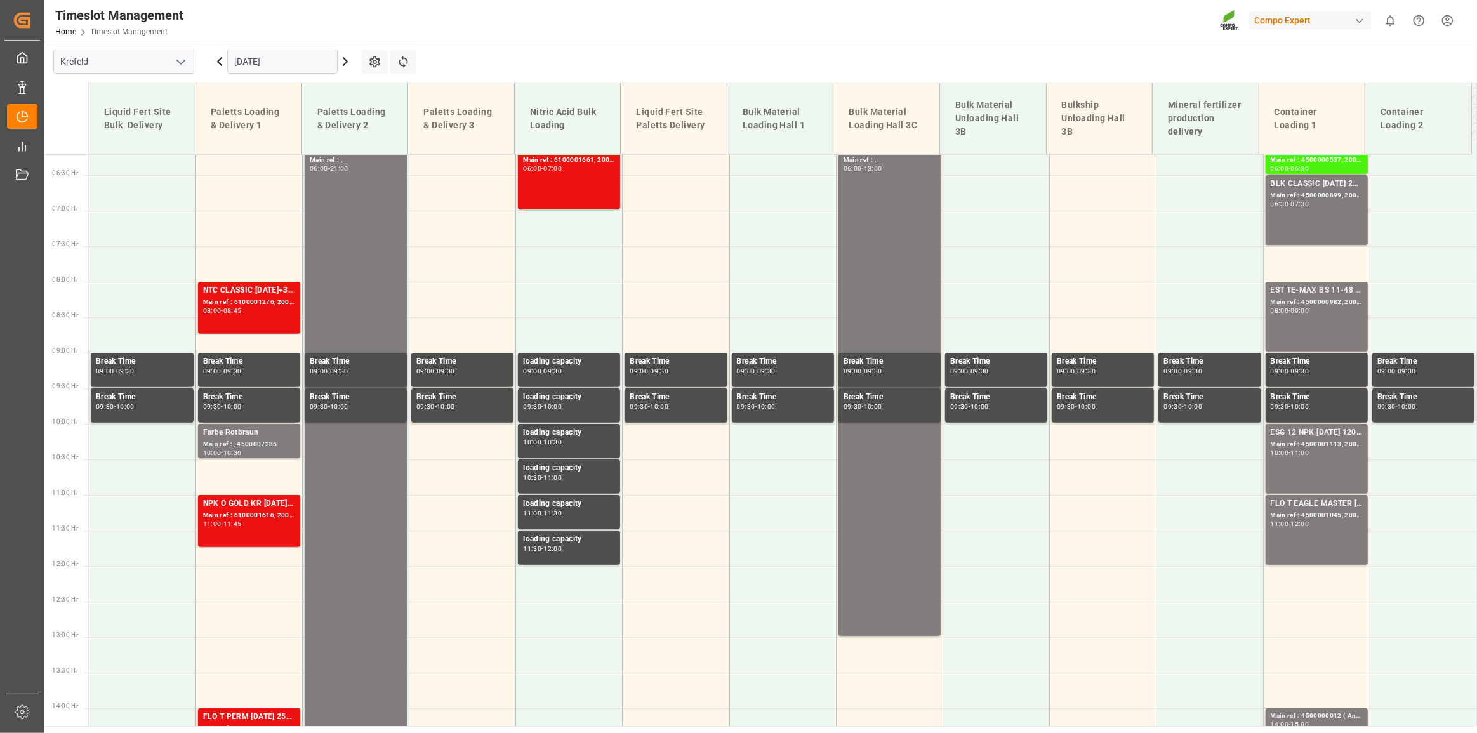
click at [263, 64] on input "[DATE]" at bounding box center [282, 62] width 110 height 24
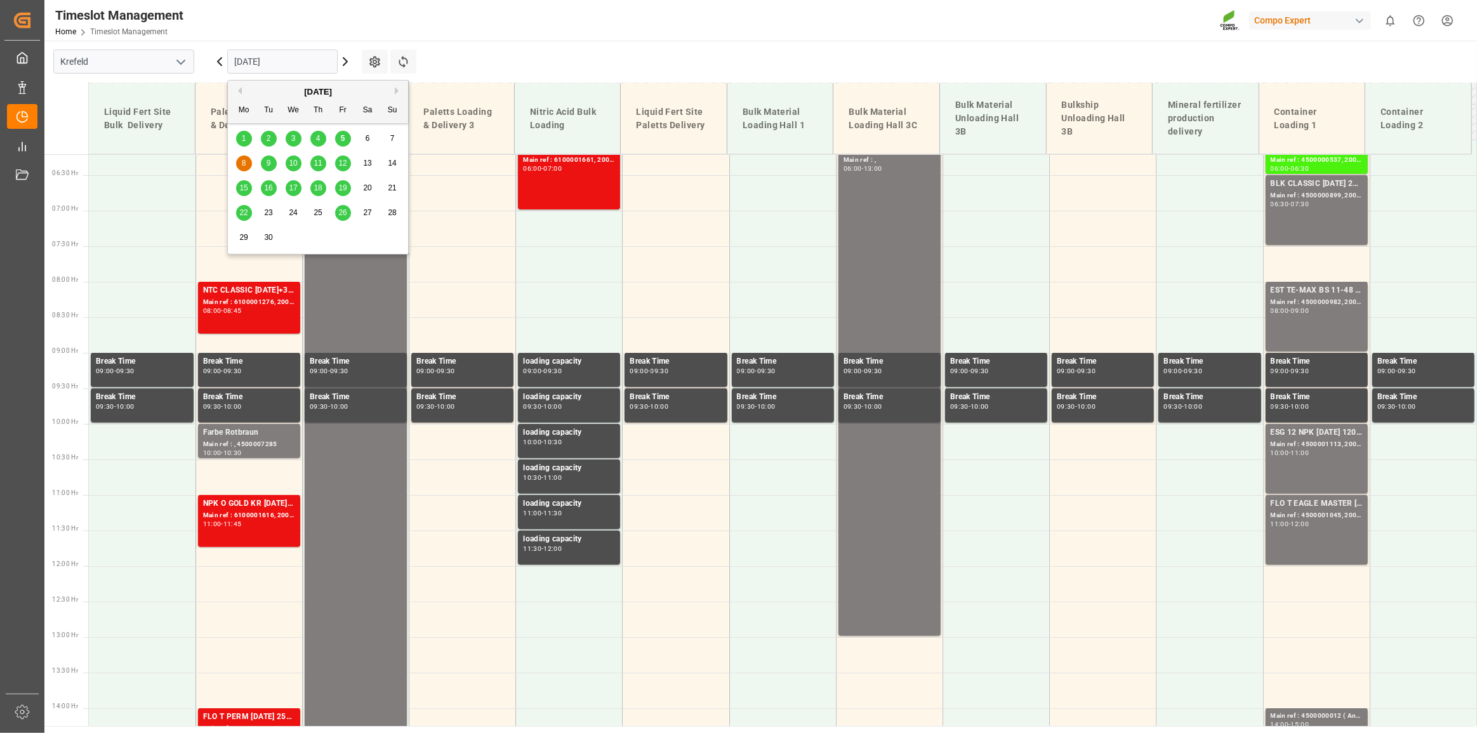
click at [265, 165] on div "9" at bounding box center [269, 163] width 16 height 15
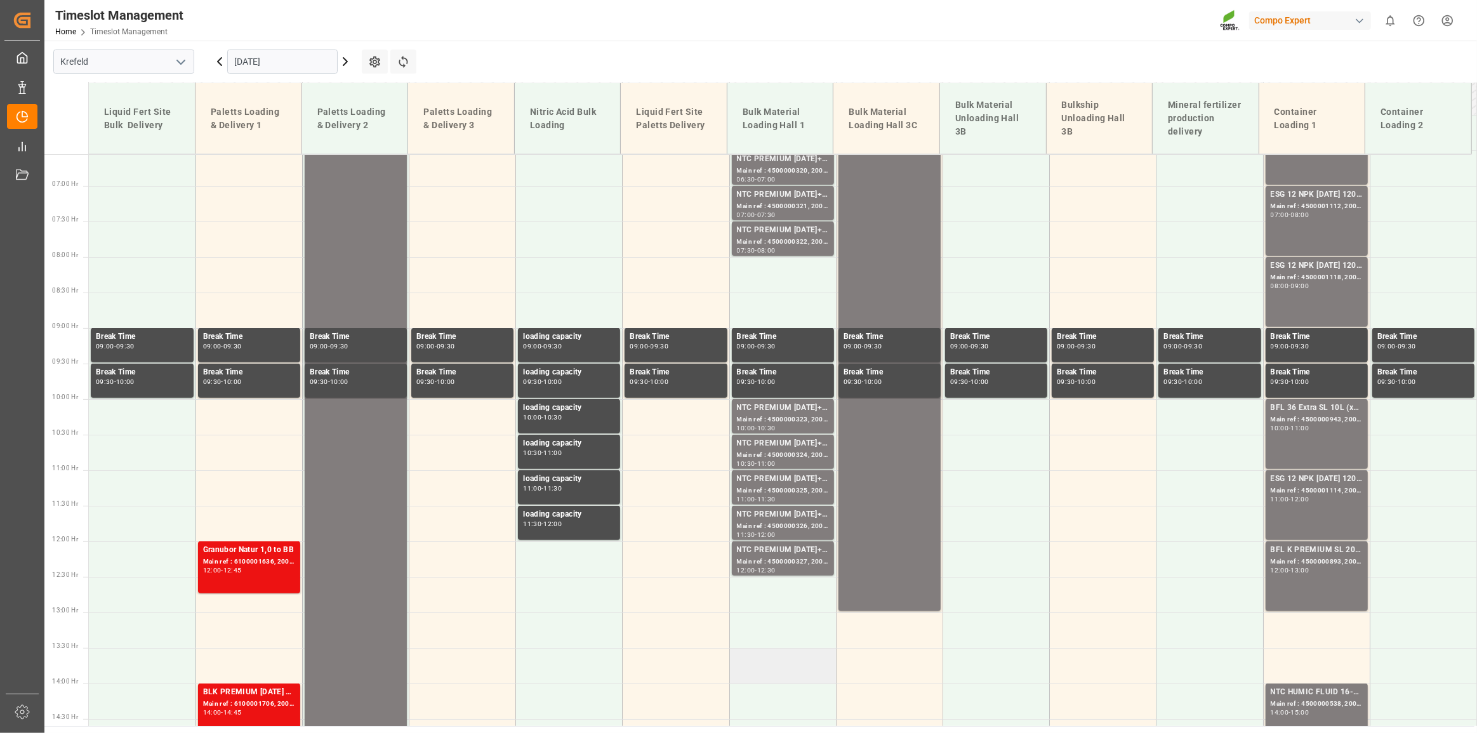
scroll to position [383, 0]
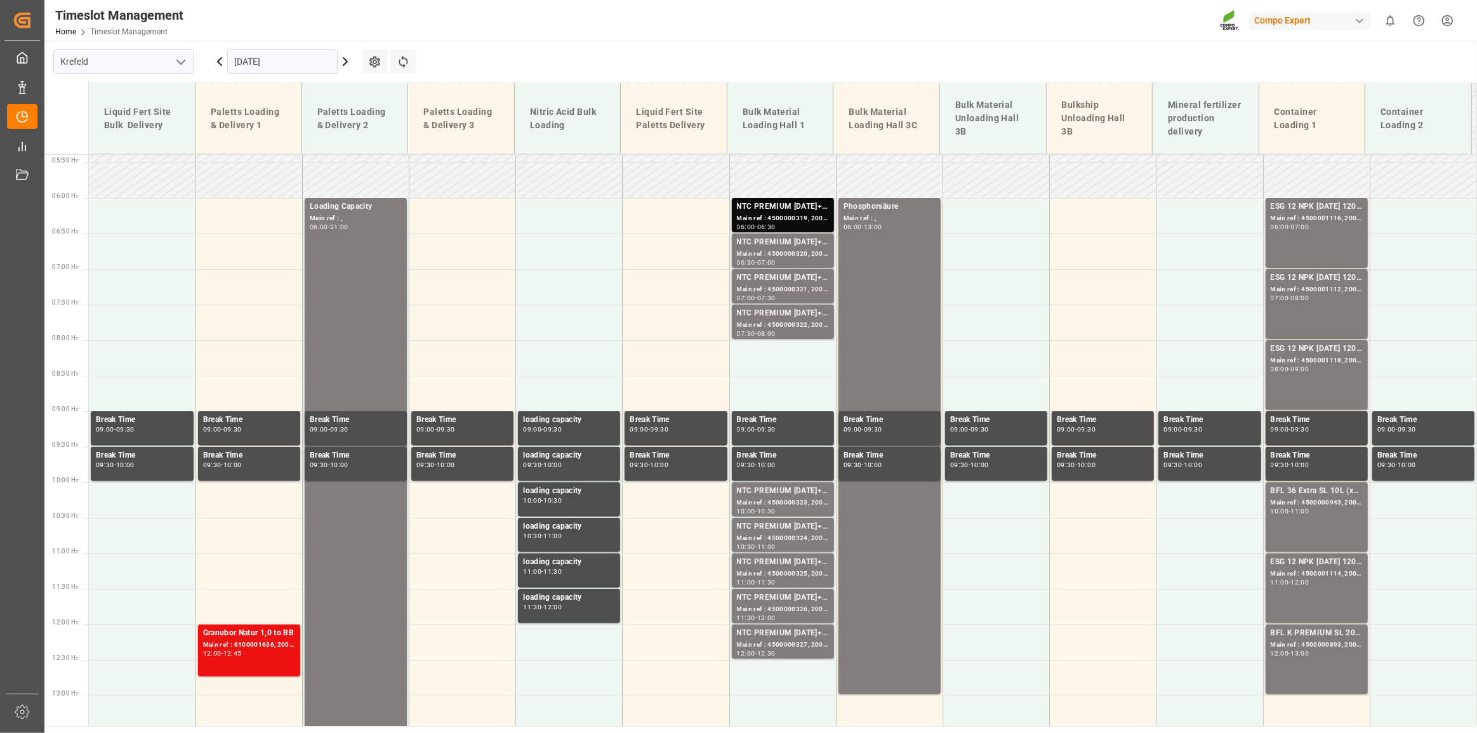
click at [458, 209] on div "NTC PREMIUM [DATE]+3+TE BULK" at bounding box center [783, 207] width 92 height 13
click at [458, 503] on div "Main ref : 4500000323, 2000000077" at bounding box center [783, 503] width 92 height 11
click at [458, 51] on main "[GEOGRAPHIC_DATA] [DATE] Settings Refresh Time Slots Liquid Fert Site Bulk Deli…" at bounding box center [759, 384] width 1430 height 686
click at [405, 63] on icon at bounding box center [403, 61] width 13 height 13
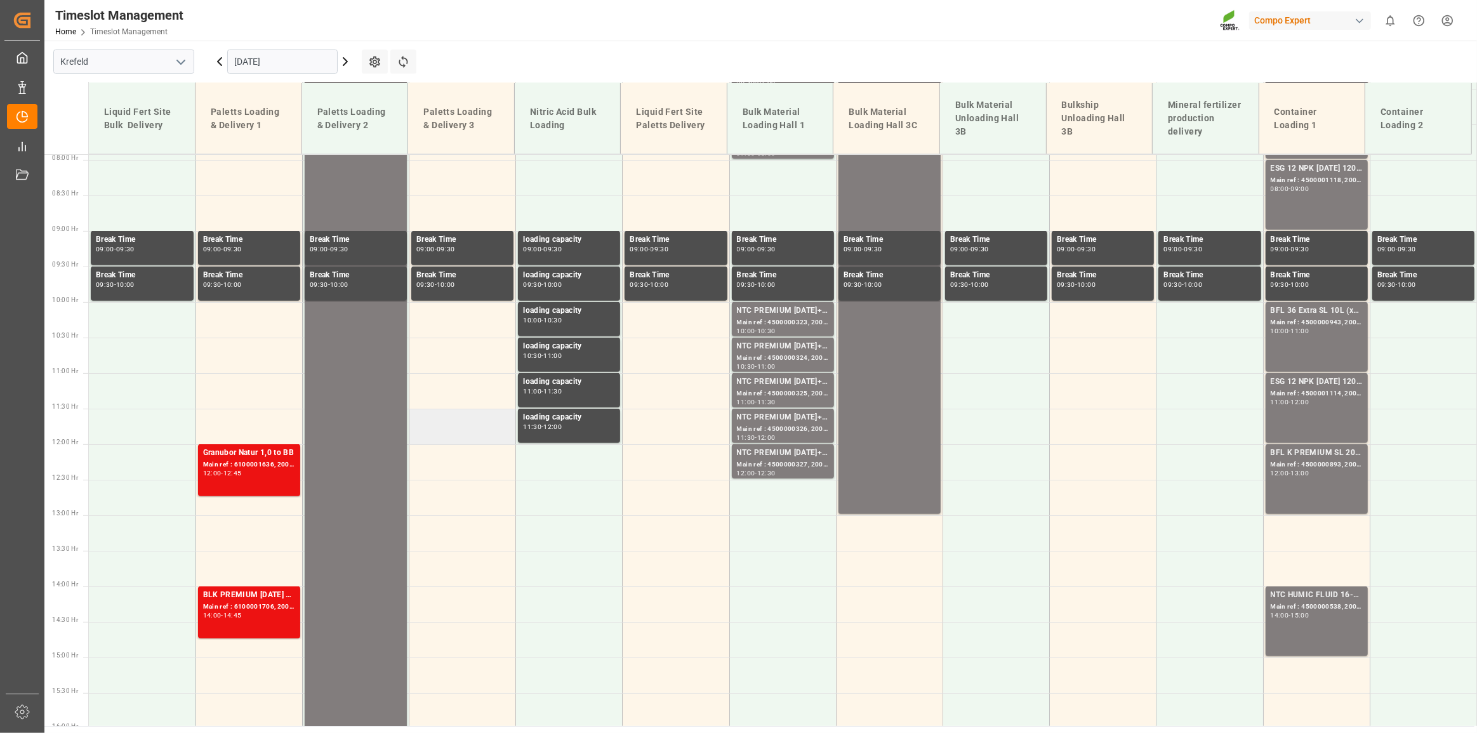
scroll to position [498, 0]
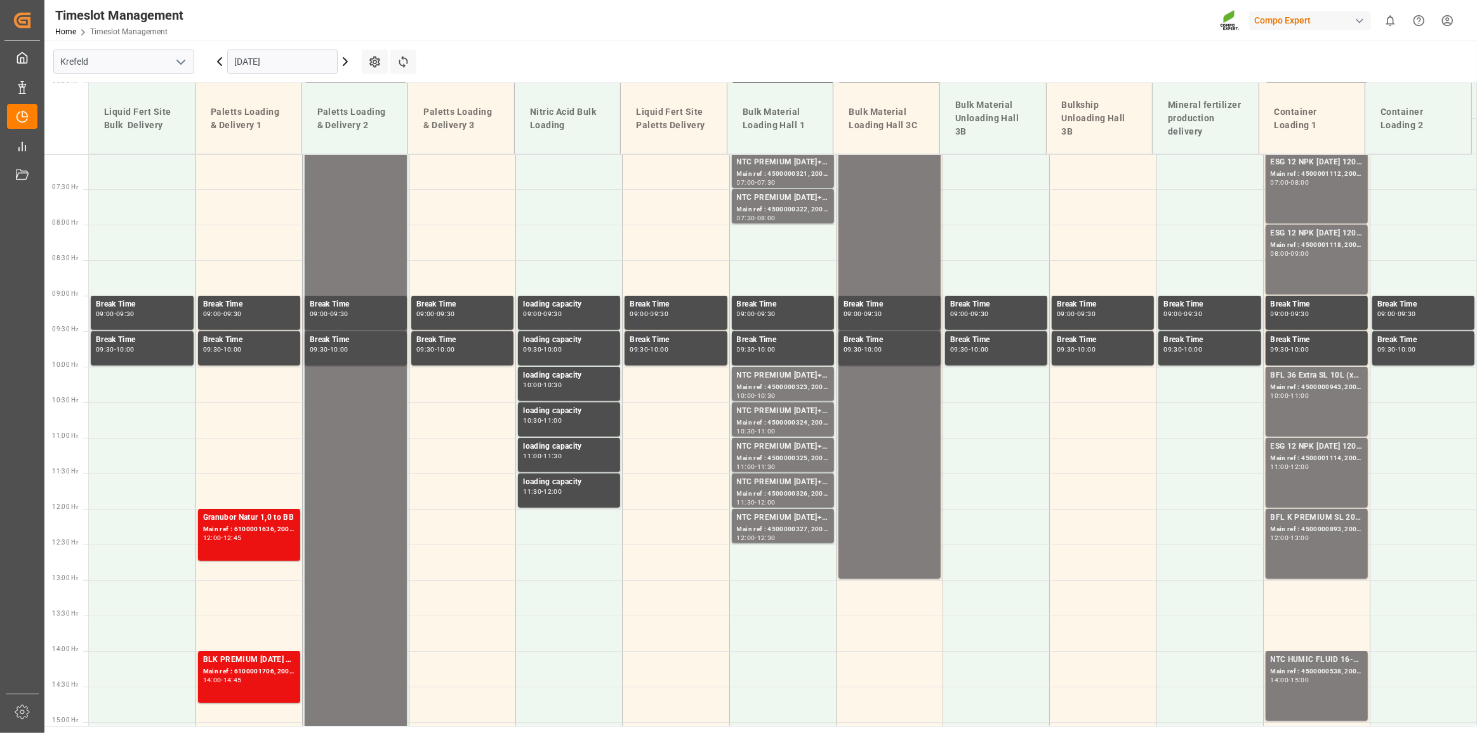
click at [458, 32] on div "Timeslot Management Home Timeslot Management Compo Expert 0 Notifications Only …" at bounding box center [756, 20] width 1441 height 41
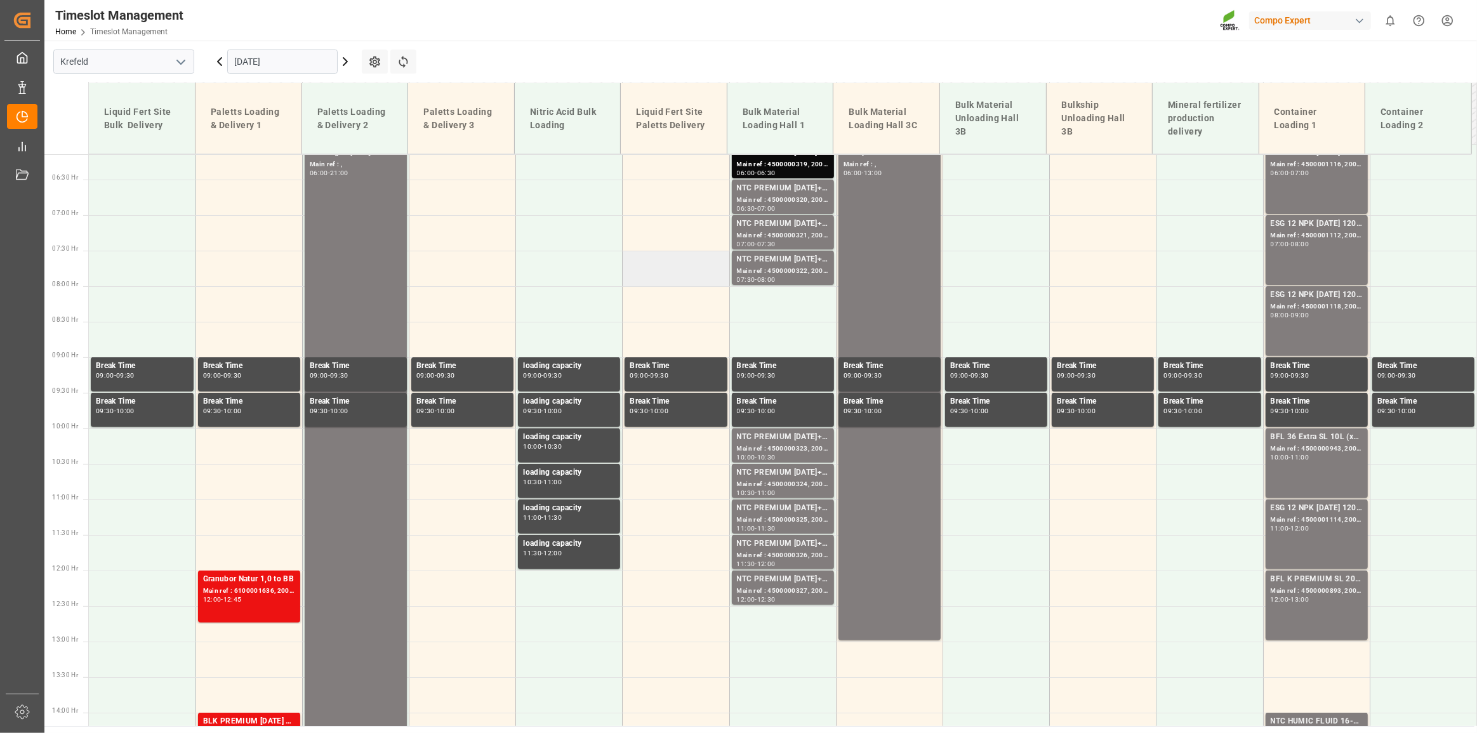
scroll to position [383, 0]
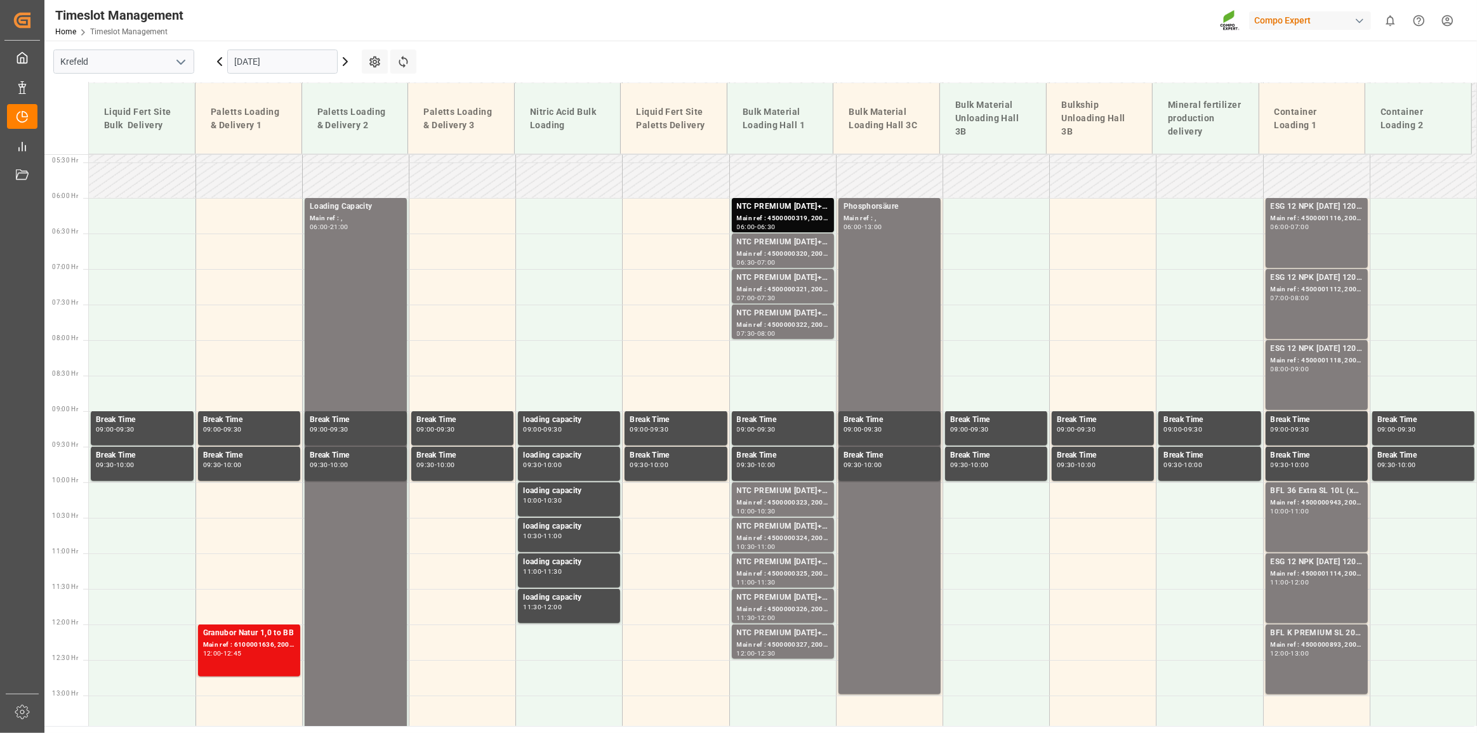
click at [291, 62] on input "[DATE]" at bounding box center [282, 62] width 110 height 24
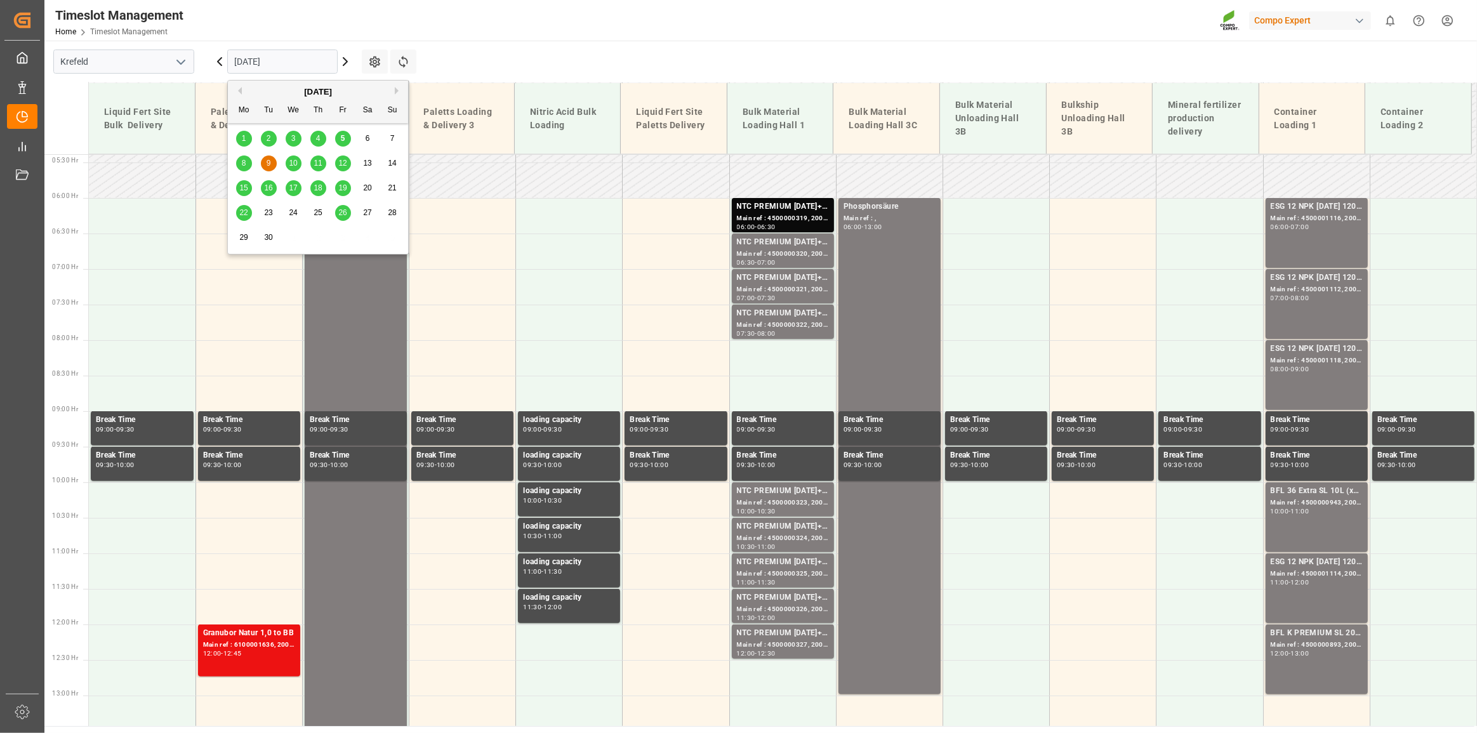
click at [247, 168] on div "8" at bounding box center [244, 163] width 16 height 15
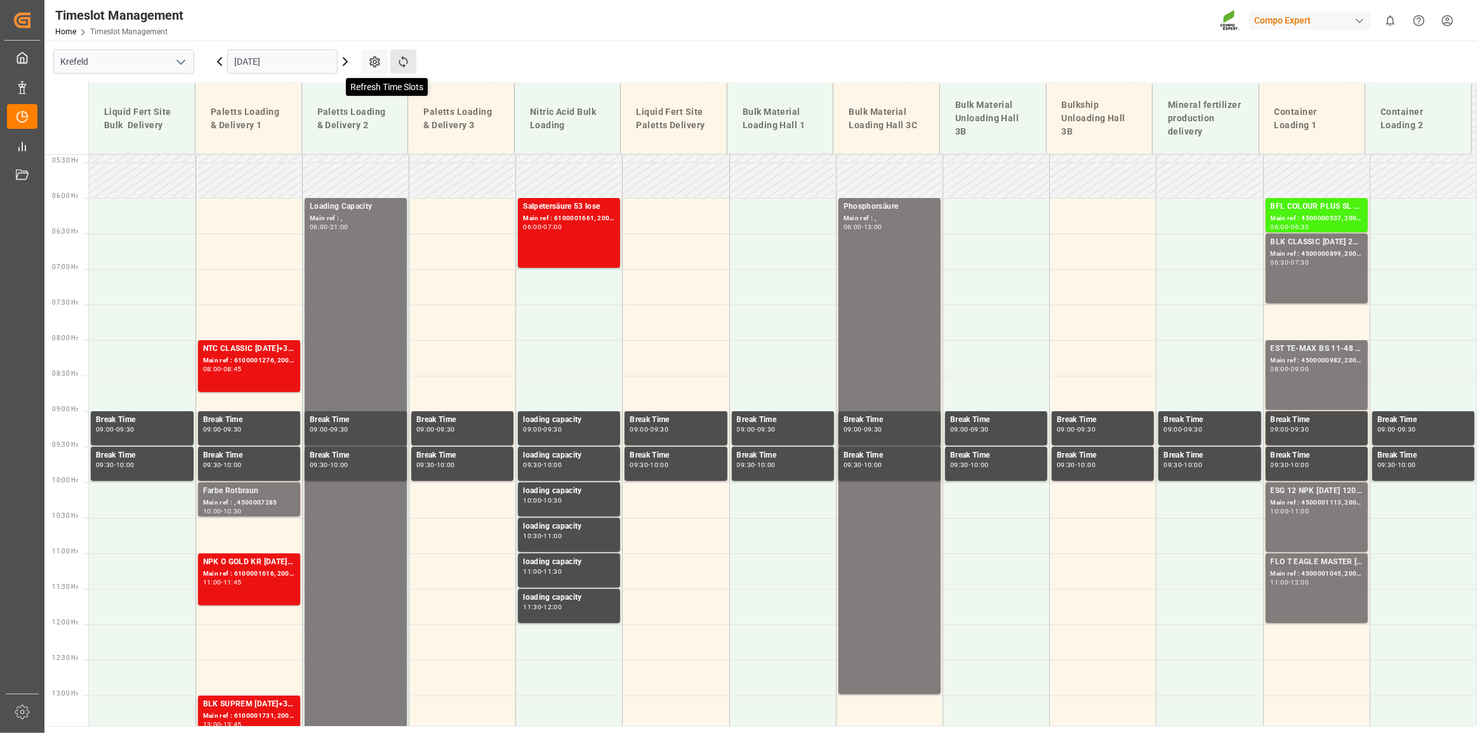
click at [399, 60] on icon at bounding box center [403, 62] width 9 height 12
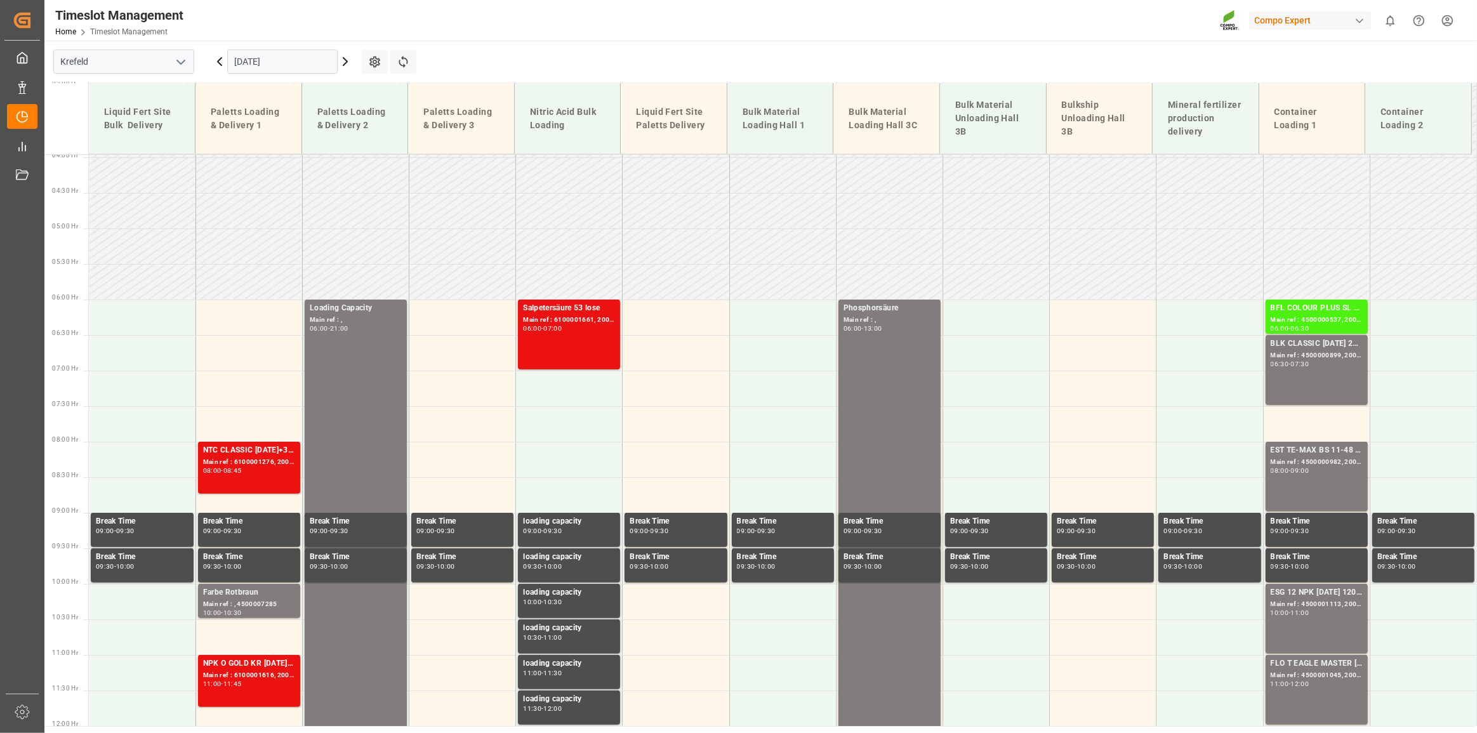
scroll to position [281, 0]
click at [400, 60] on icon at bounding box center [403, 61] width 13 height 13
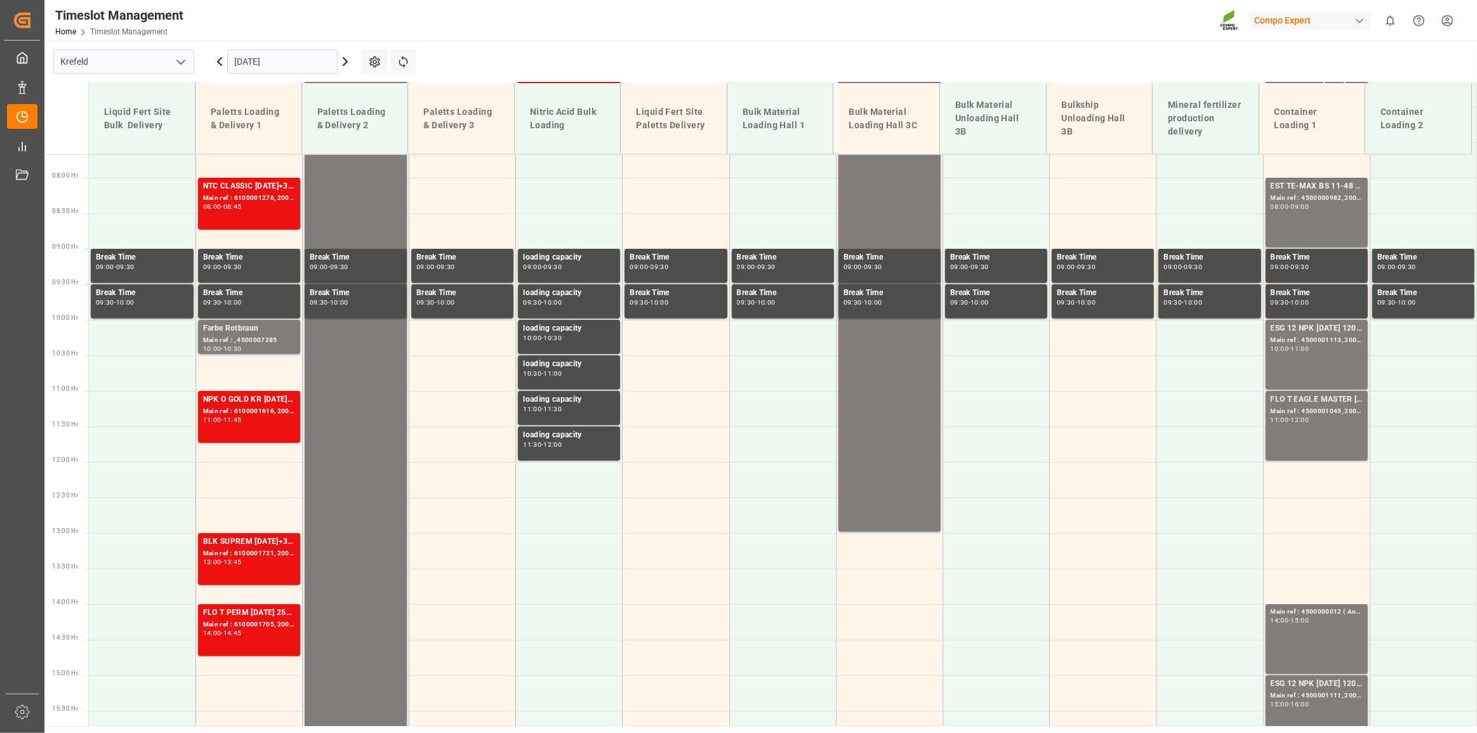
scroll to position [338, 0]
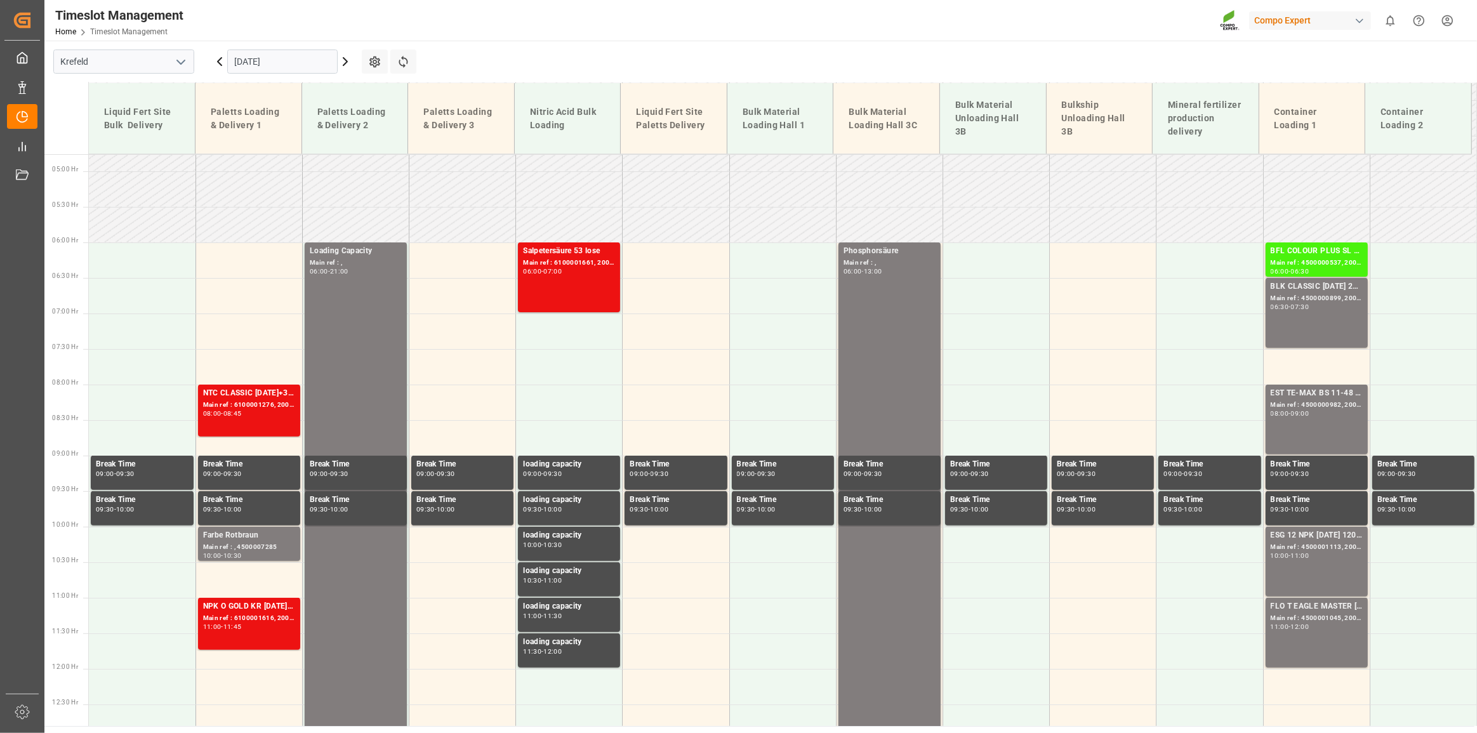
click at [278, 59] on input "[DATE]" at bounding box center [282, 62] width 110 height 24
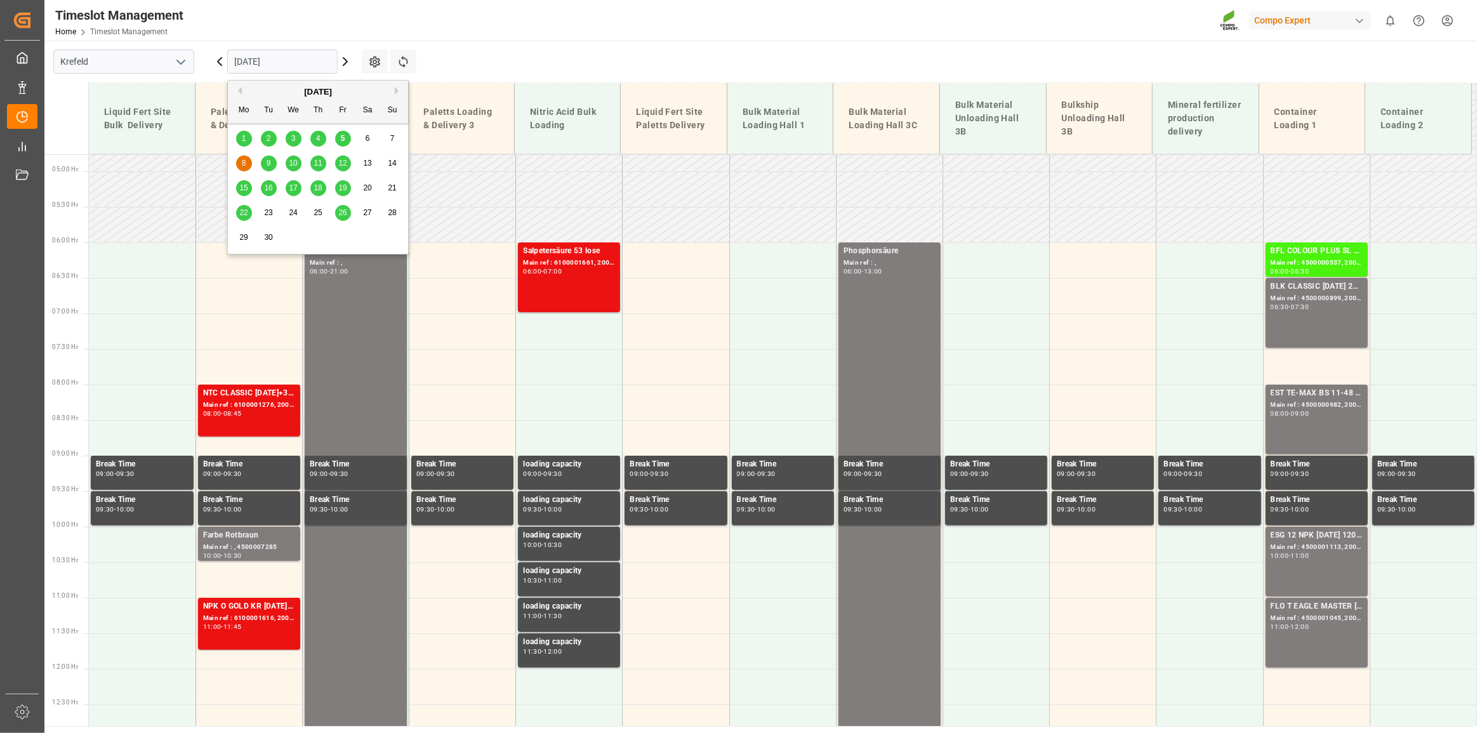
click at [268, 166] on span "9" at bounding box center [269, 163] width 4 height 9
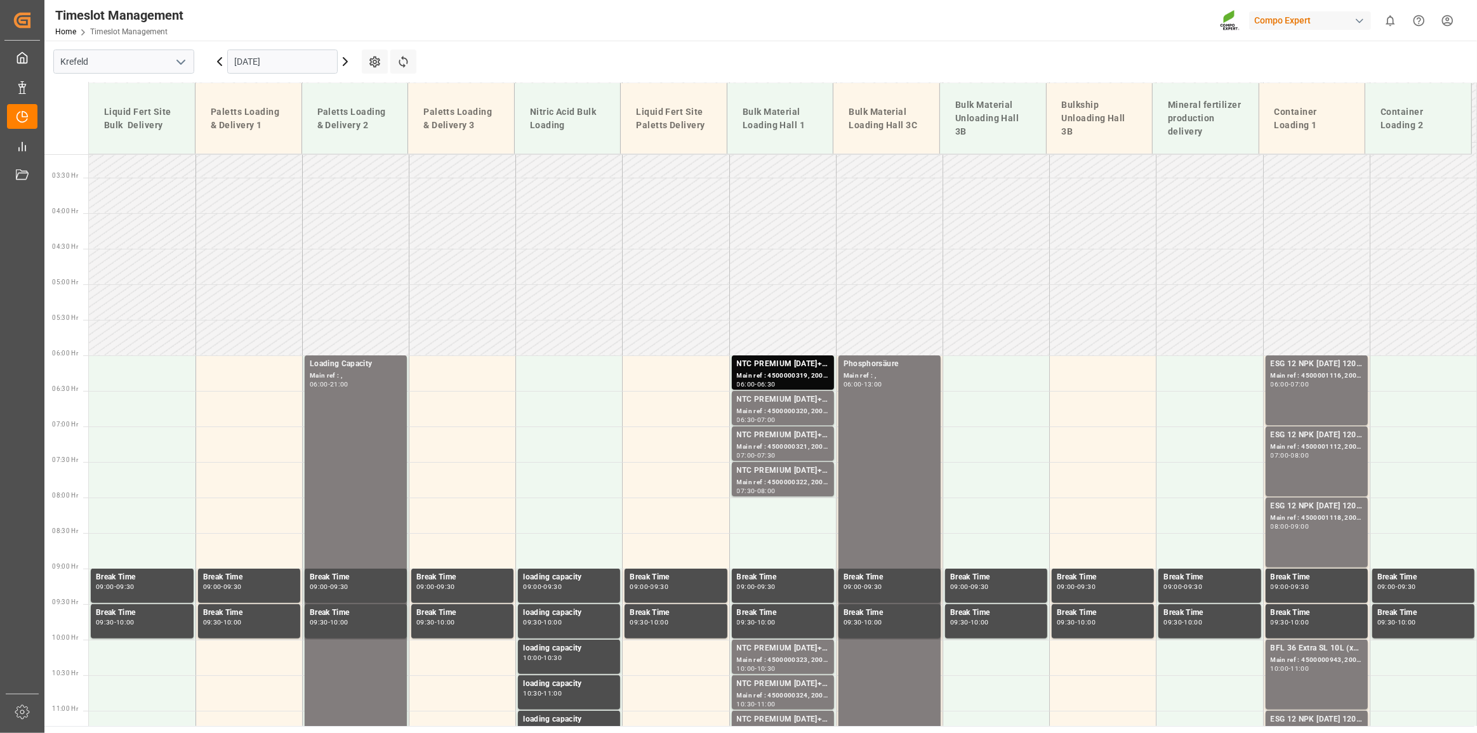
scroll to position [223, 0]
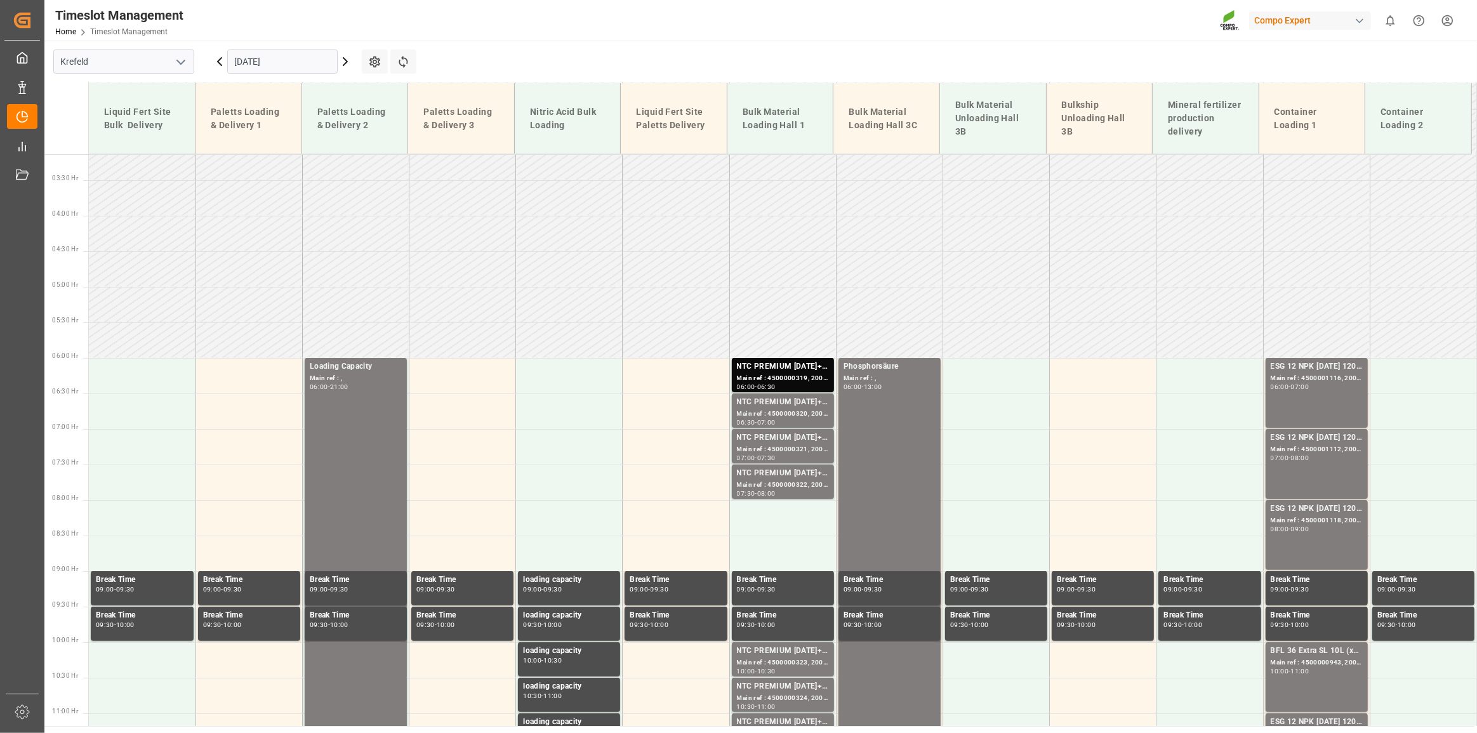
click at [291, 51] on input "[DATE]" at bounding box center [282, 62] width 110 height 24
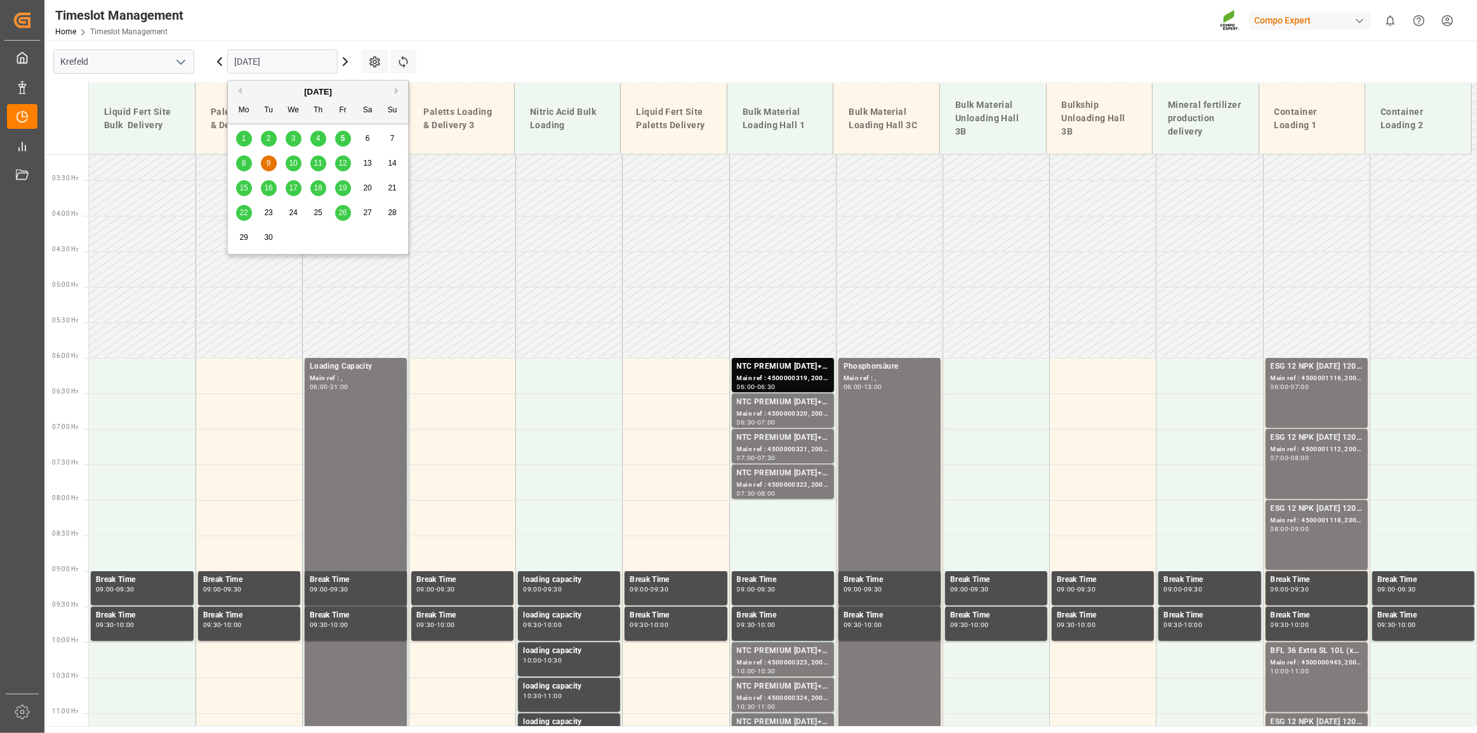
click at [293, 164] on span "10" at bounding box center [293, 163] width 8 height 9
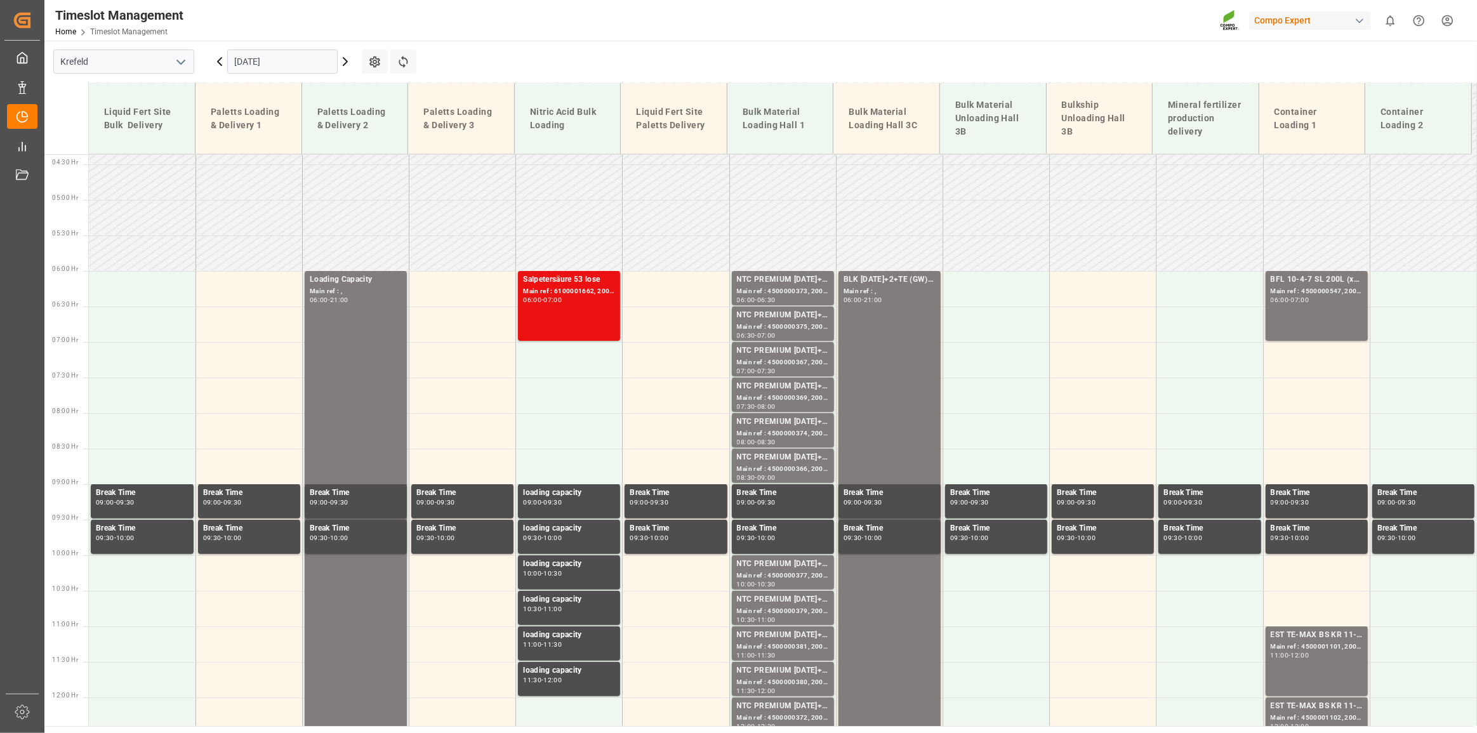
scroll to position [281, 0]
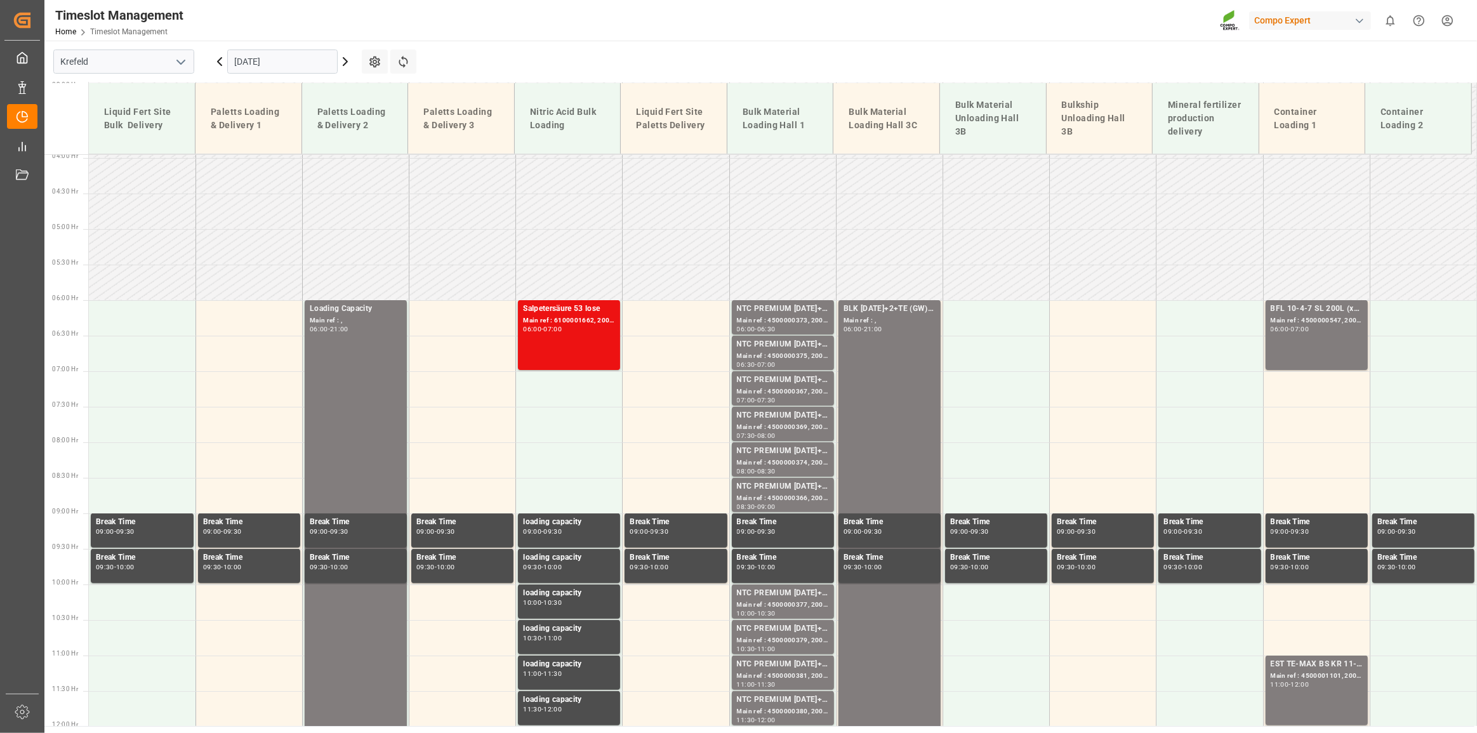
click at [278, 62] on input "[DATE]" at bounding box center [282, 62] width 110 height 24
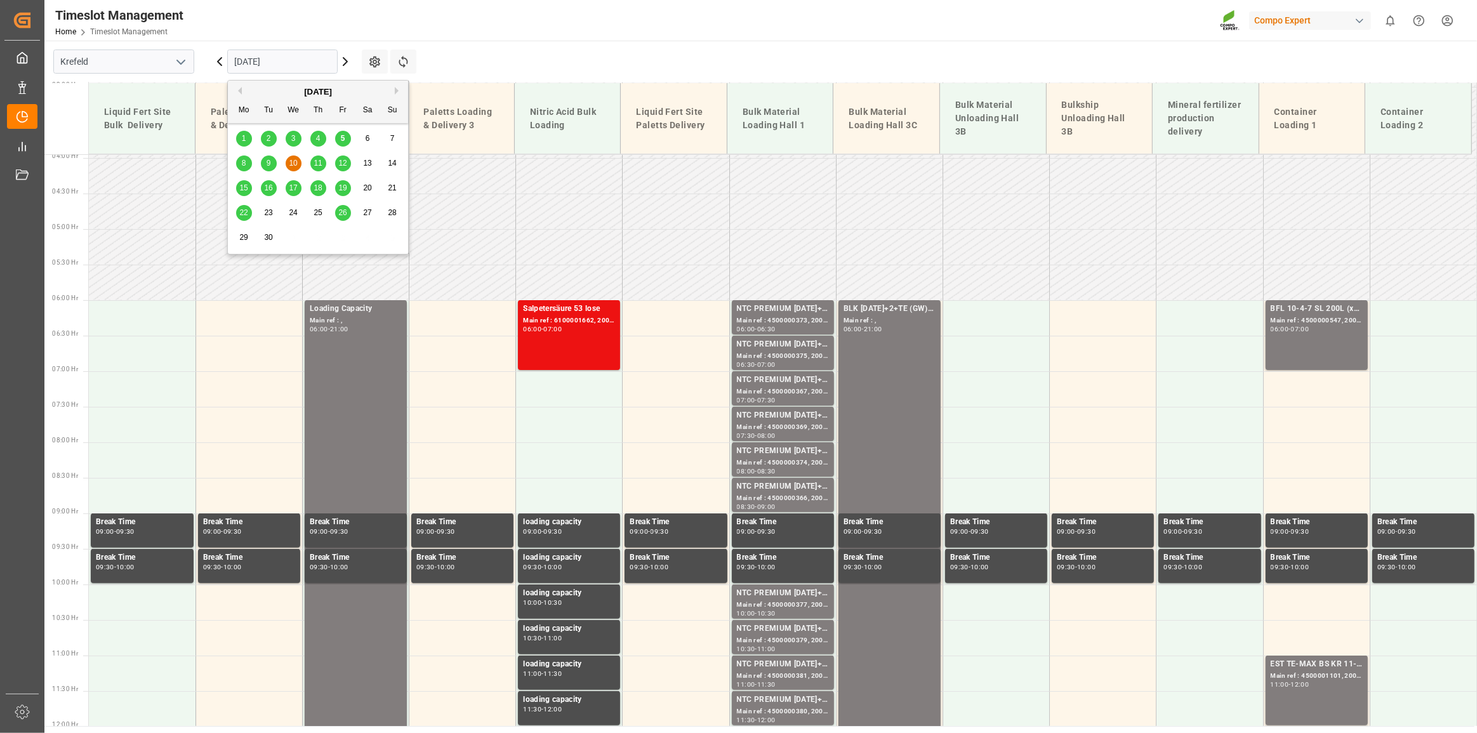
click at [319, 163] on span "11" at bounding box center [318, 163] width 8 height 9
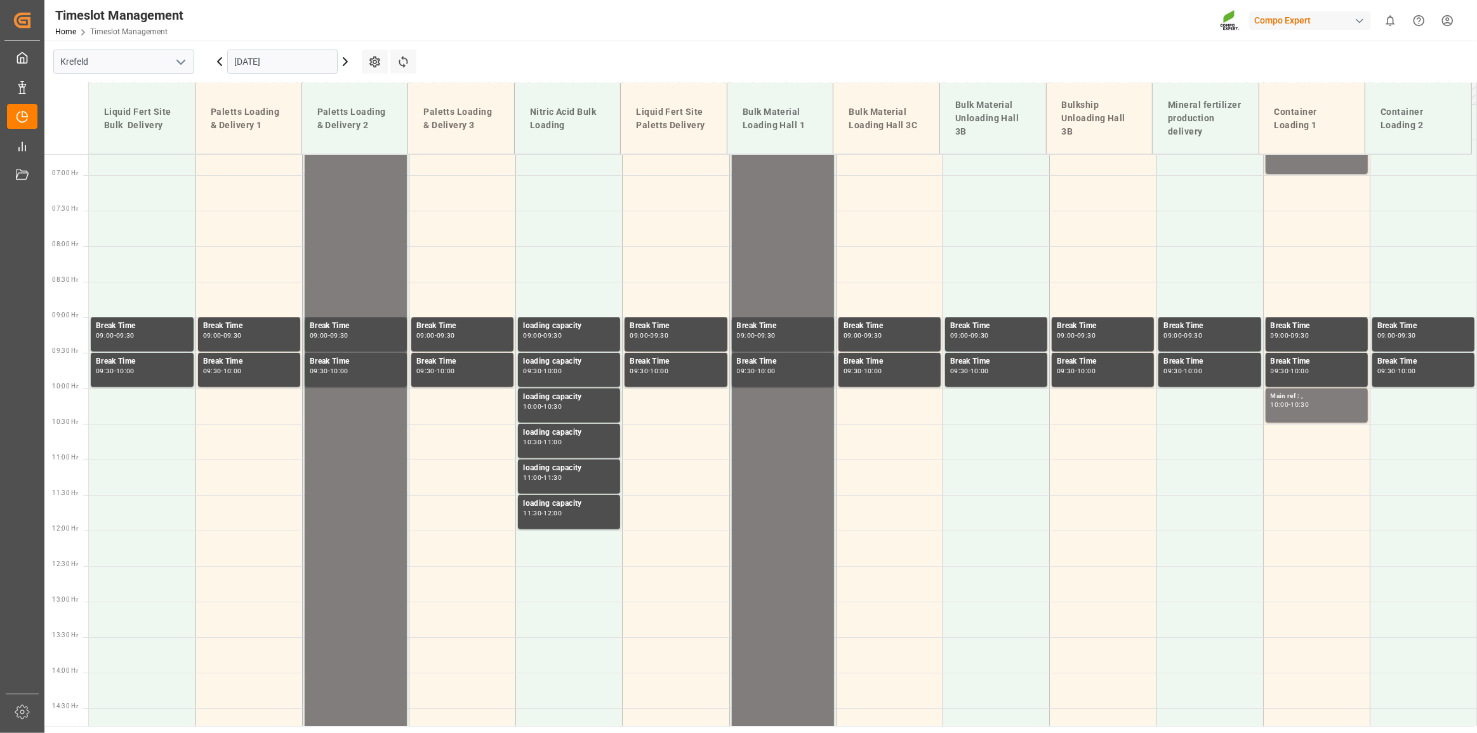
scroll to position [396, 0]
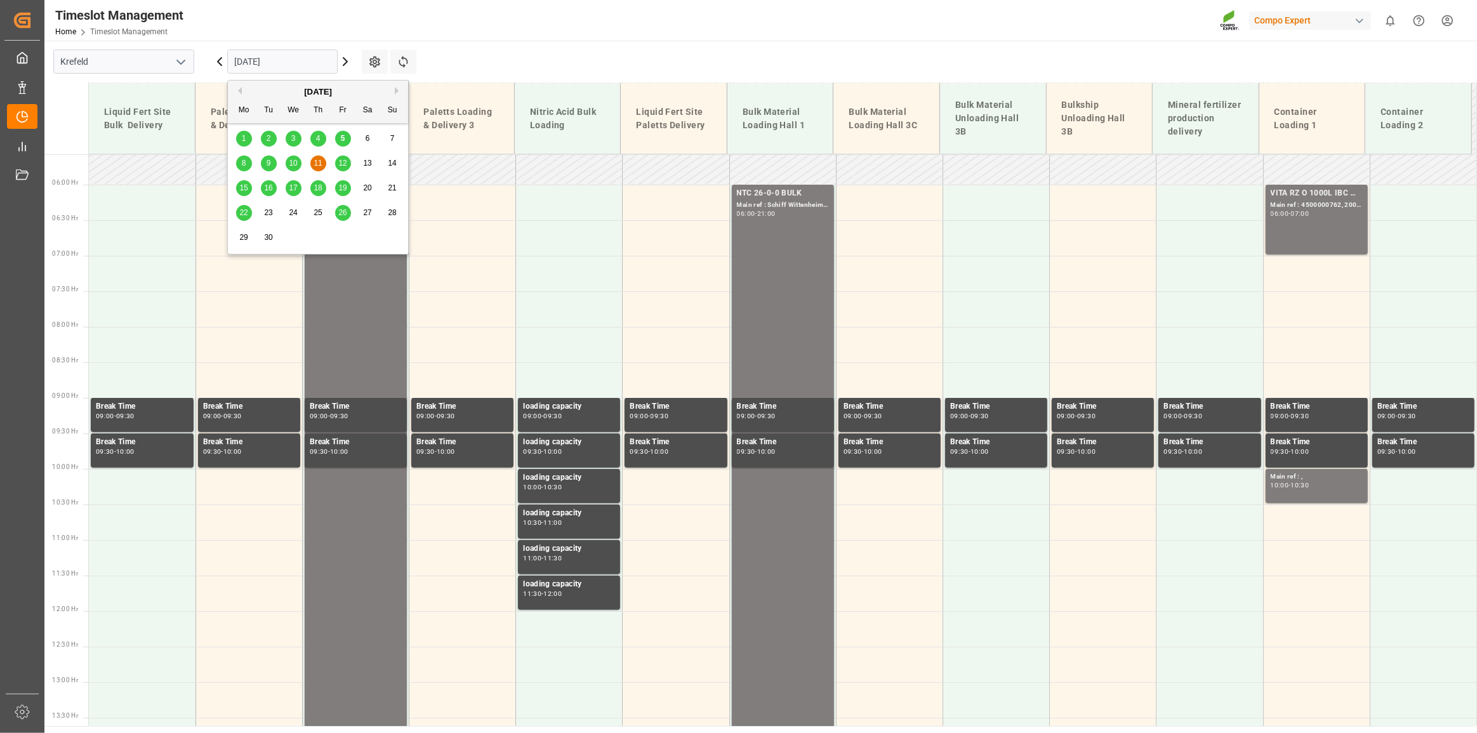
click at [277, 63] on input "[DATE]" at bounding box center [282, 62] width 110 height 24
click at [347, 159] on span "12" at bounding box center [342, 163] width 8 height 9
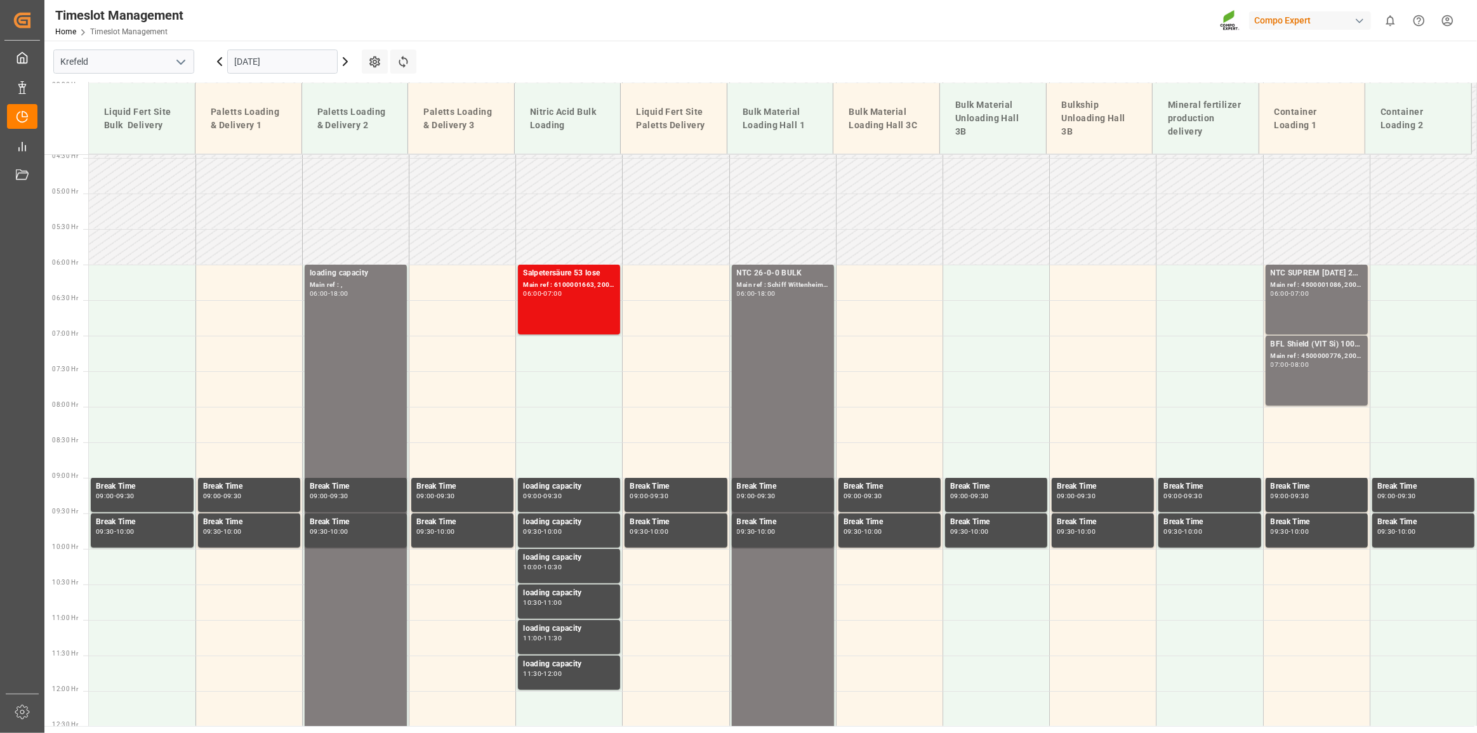
scroll to position [281, 0]
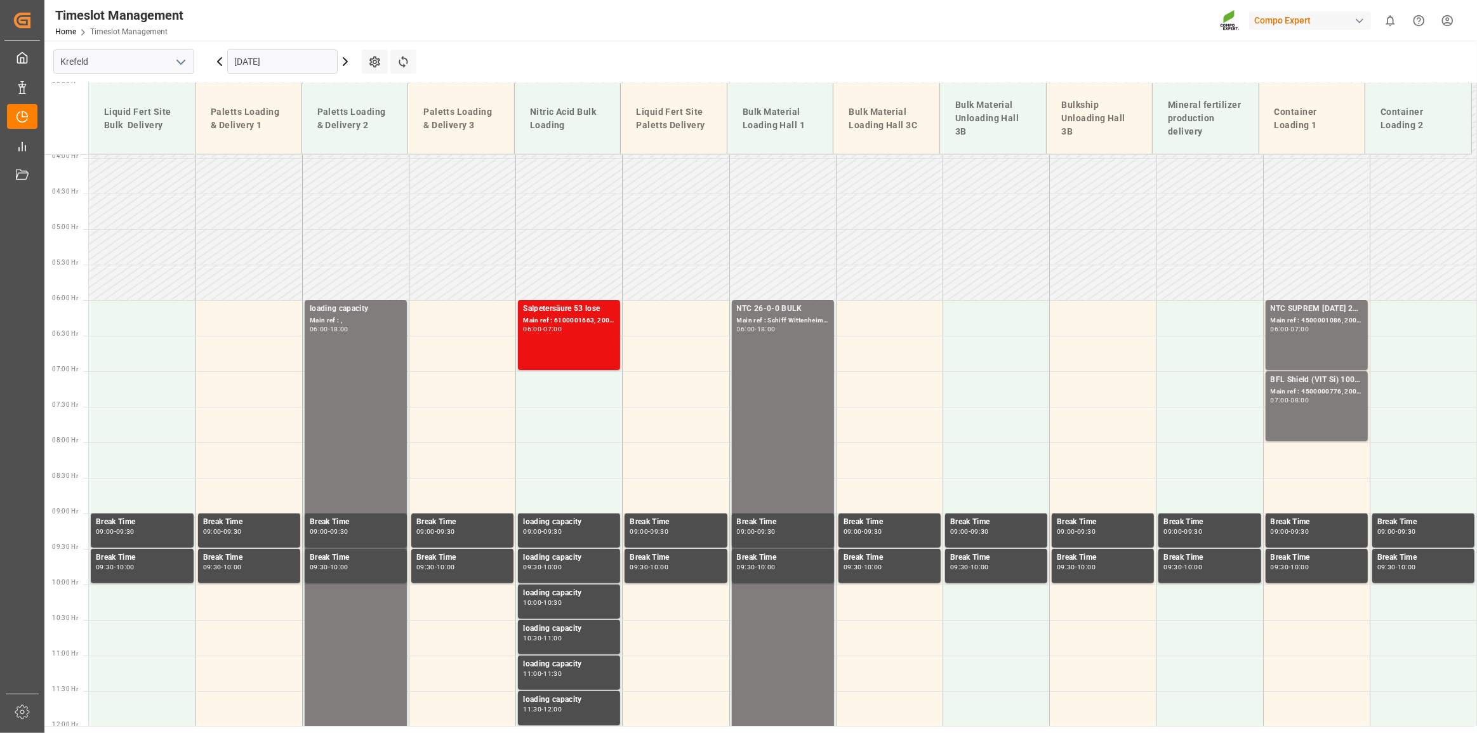
click at [274, 54] on input "[DATE]" at bounding box center [282, 62] width 110 height 24
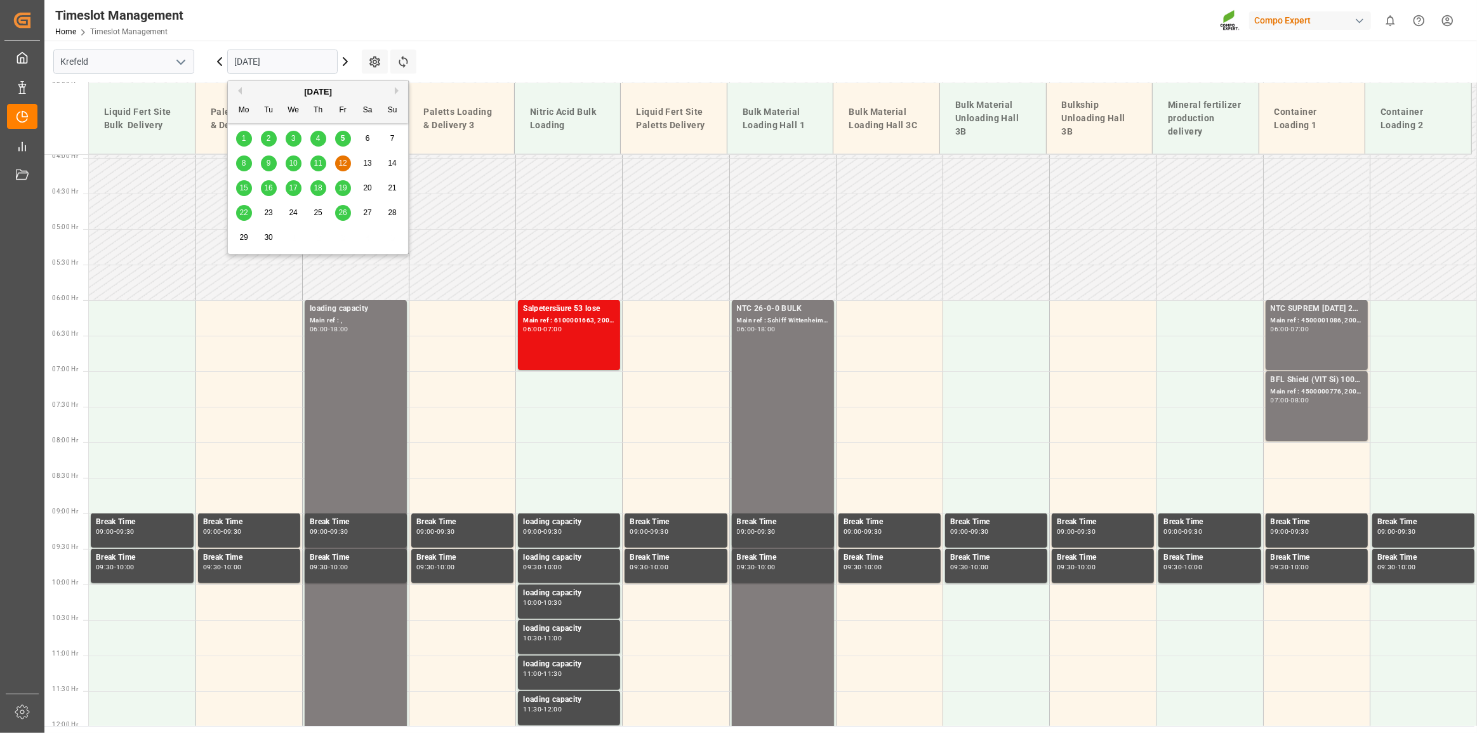
click at [244, 183] on div "15" at bounding box center [244, 188] width 16 height 15
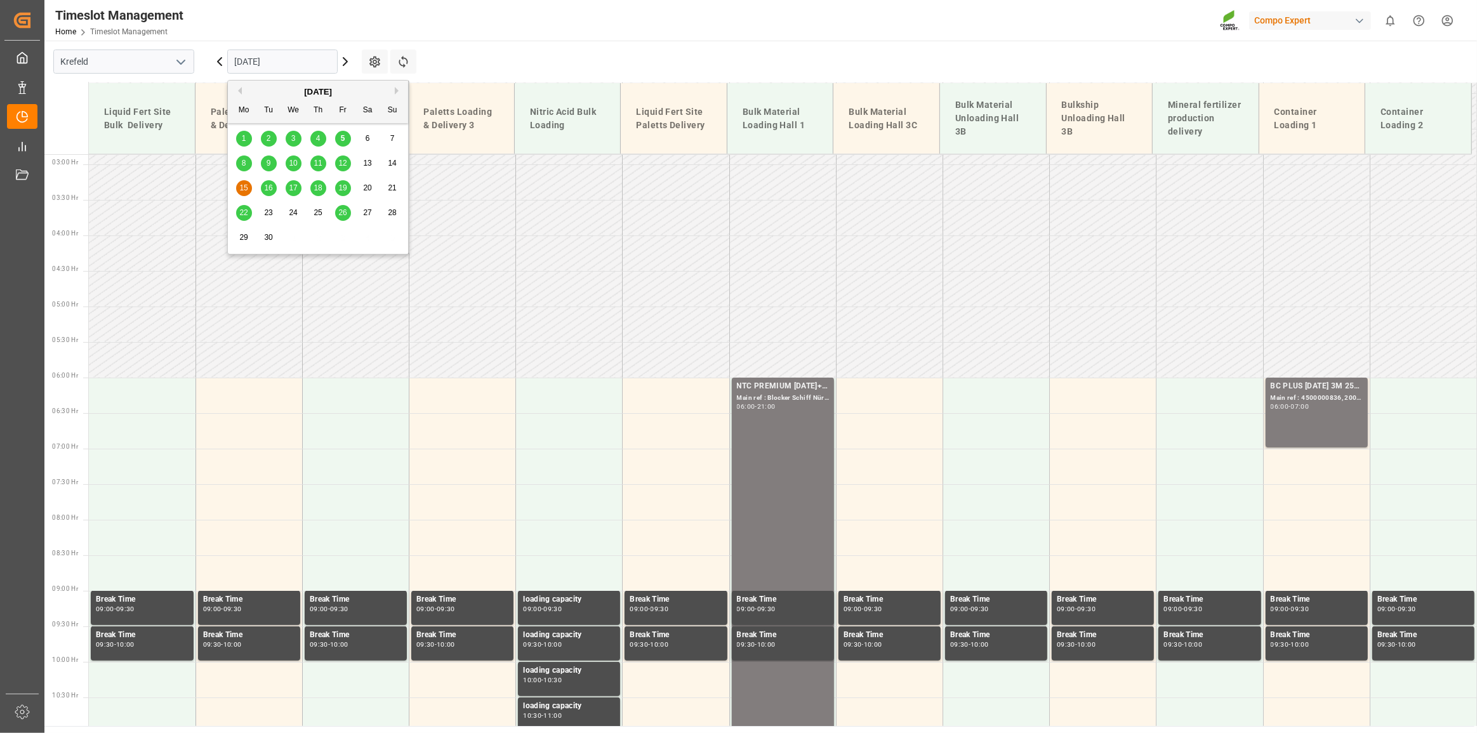
click at [262, 56] on input "[DATE]" at bounding box center [282, 62] width 110 height 24
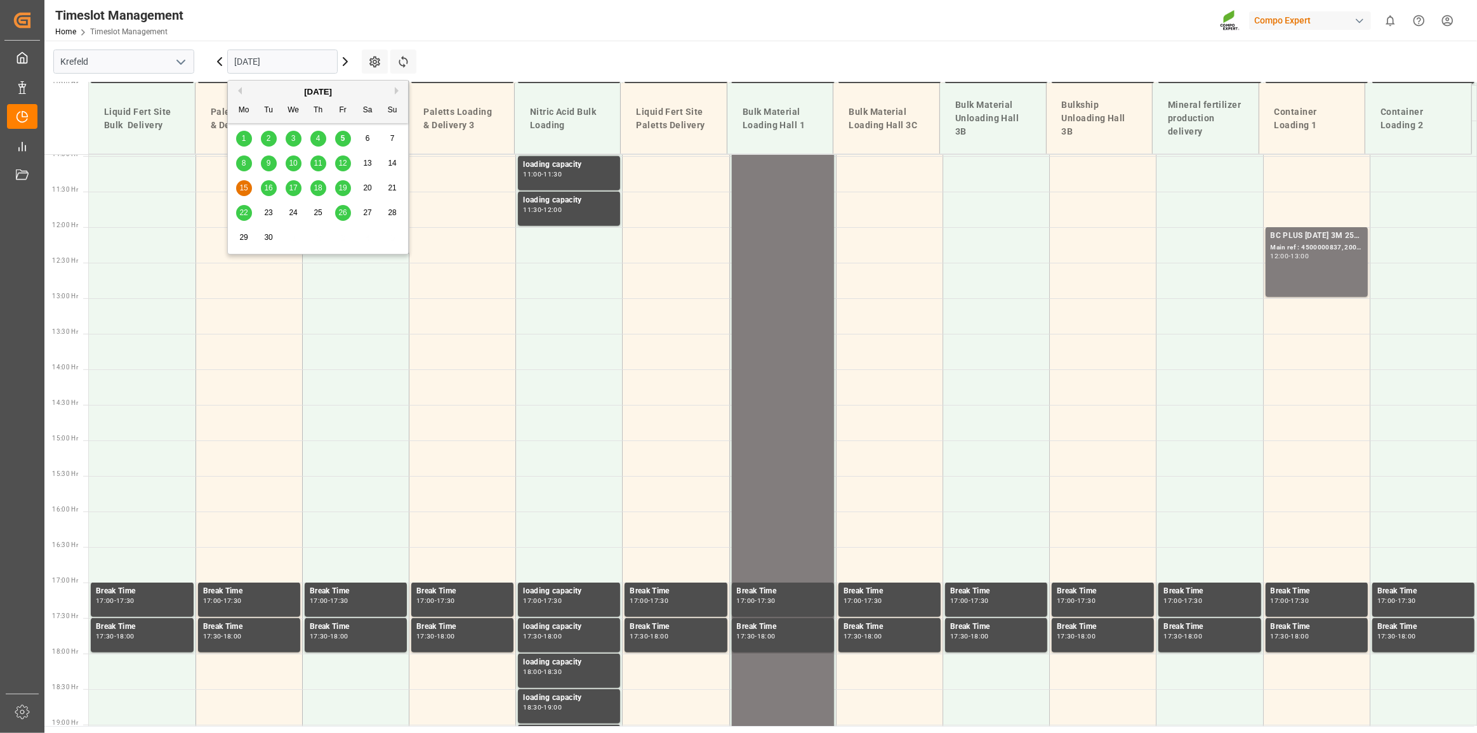
scroll to position [800, 0]
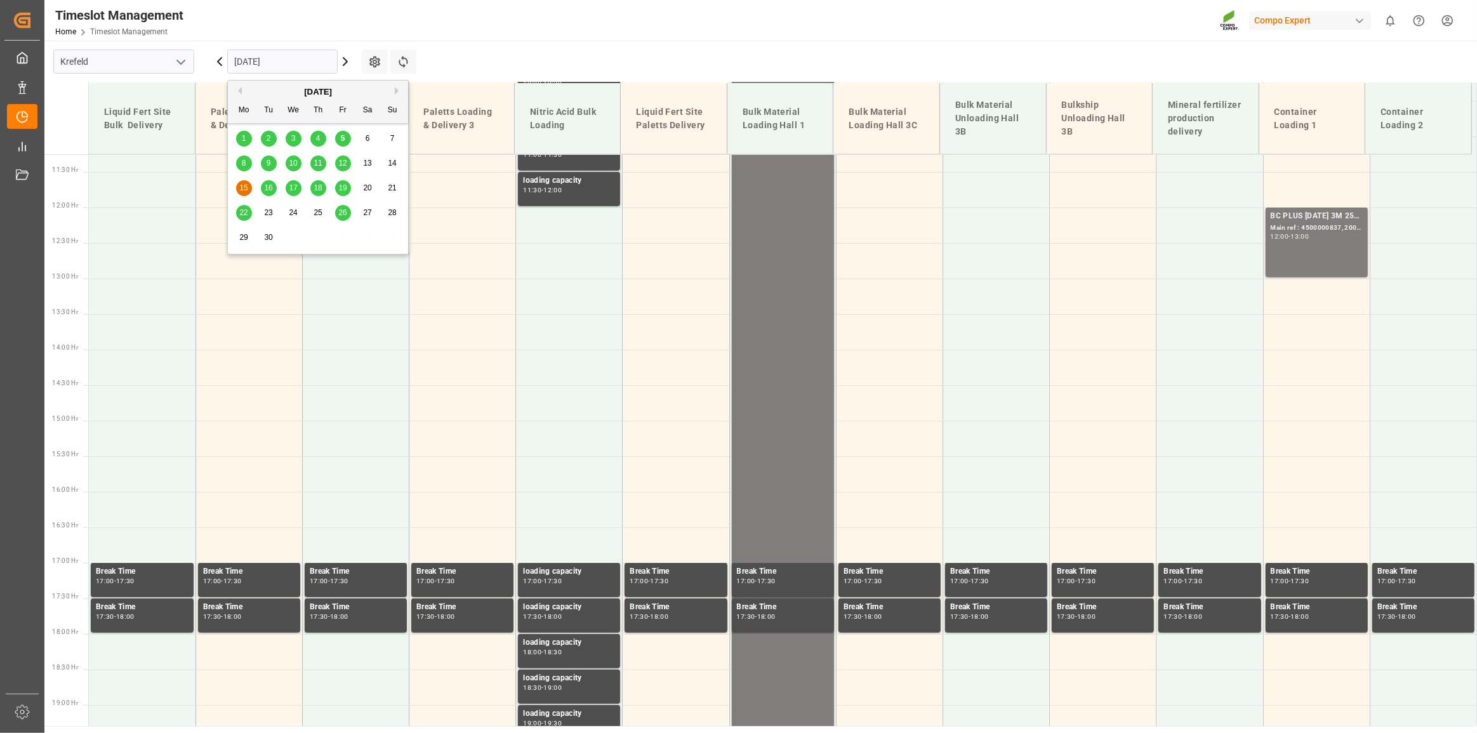
click at [242, 160] on span "8" at bounding box center [244, 163] width 4 height 9
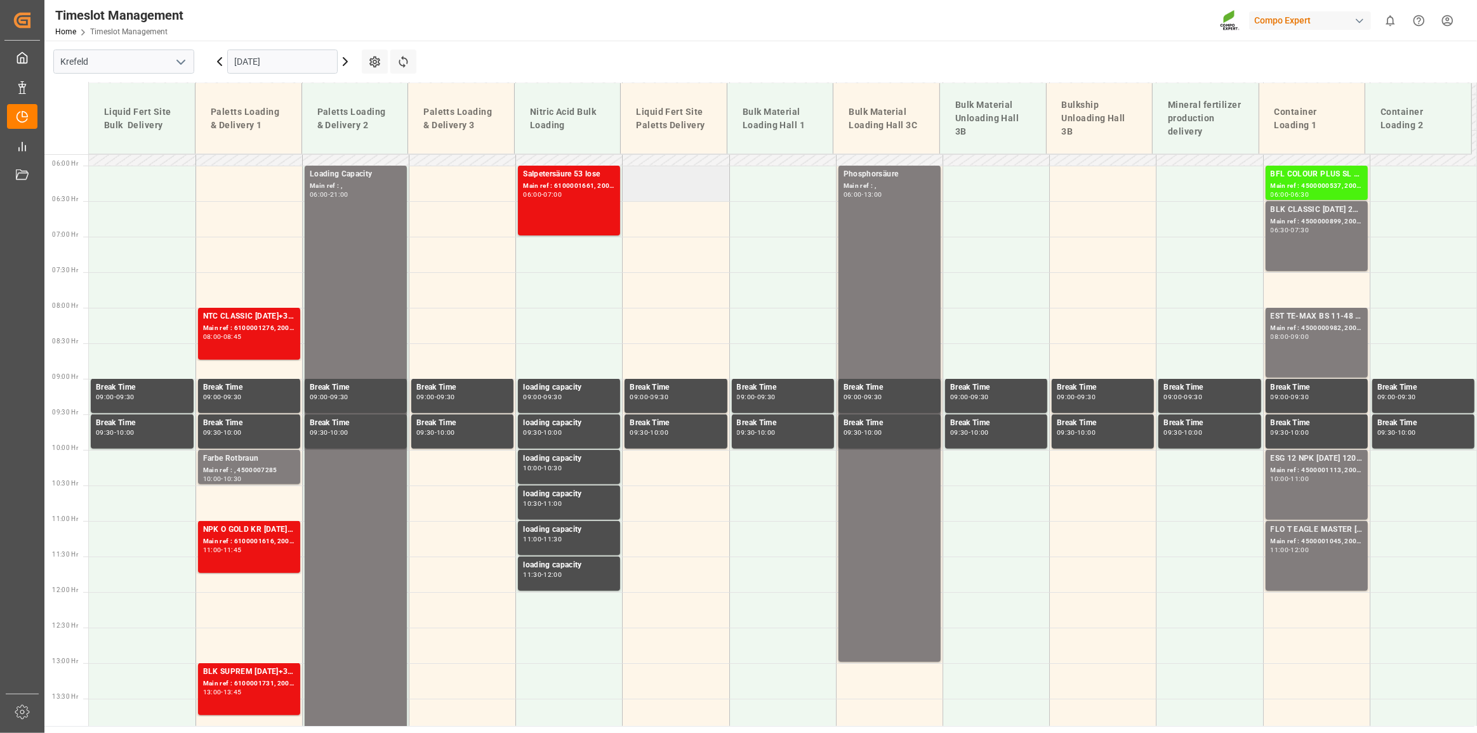
scroll to position [441, 0]
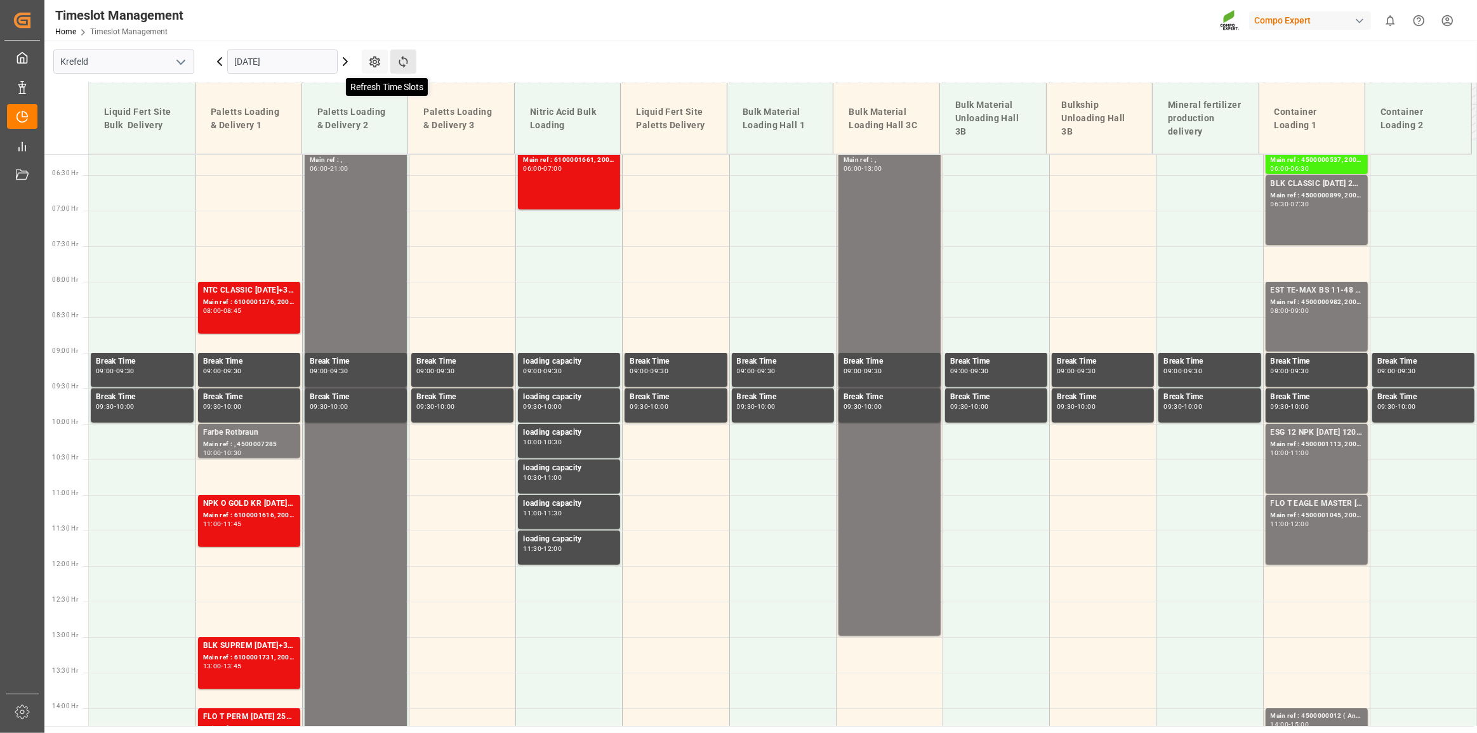
click at [402, 58] on icon at bounding box center [403, 62] width 9 height 12
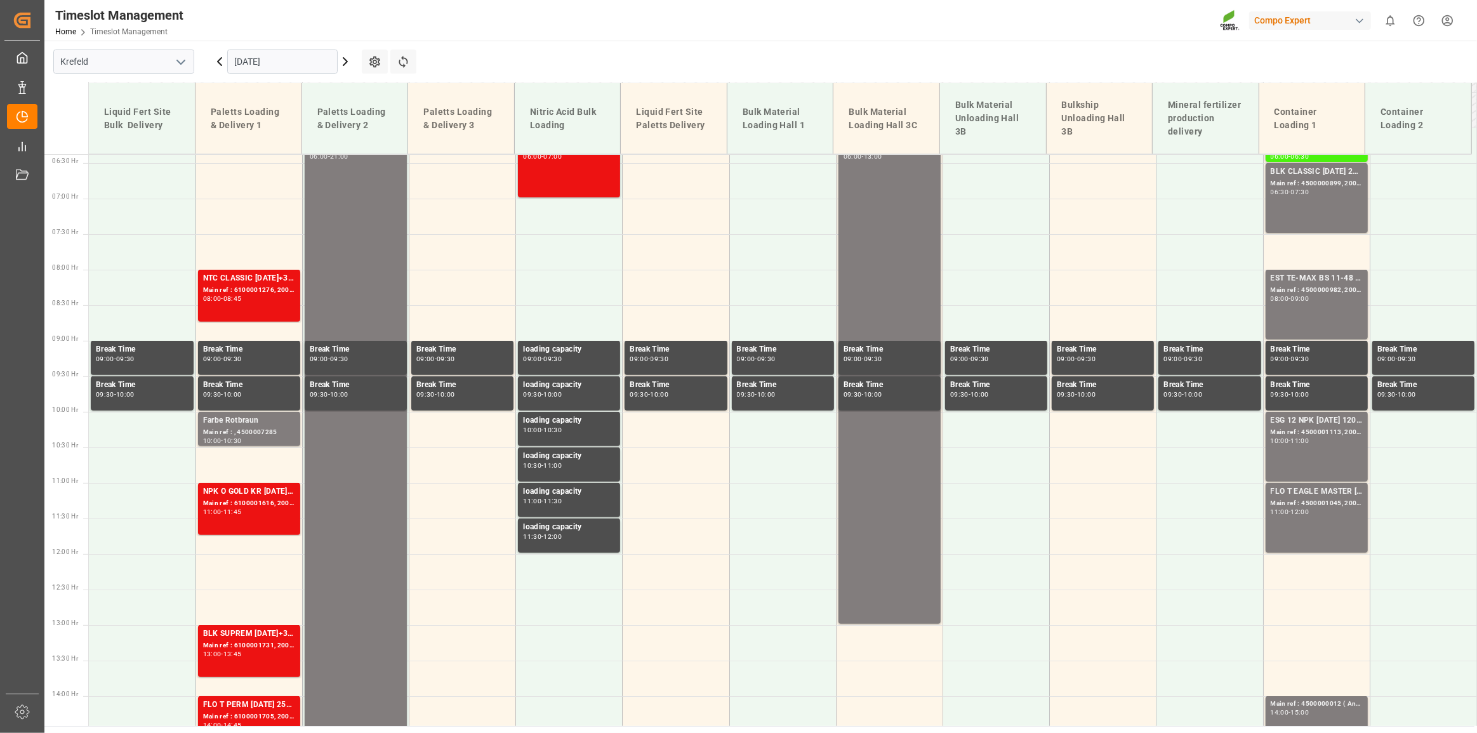
scroll to position [454, 0]
click at [395, 71] on button "Refresh Time Slots" at bounding box center [403, 62] width 26 height 24
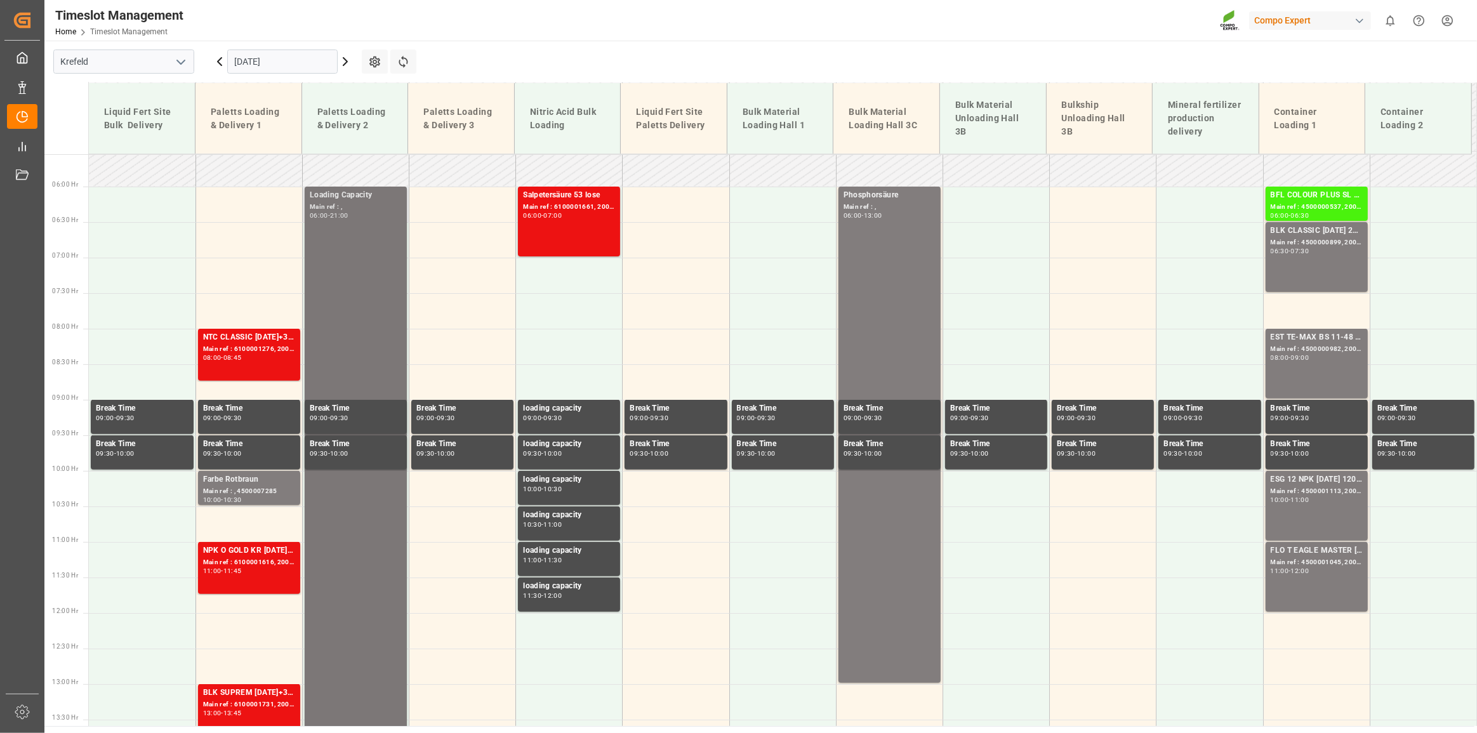
scroll to position [390, 0]
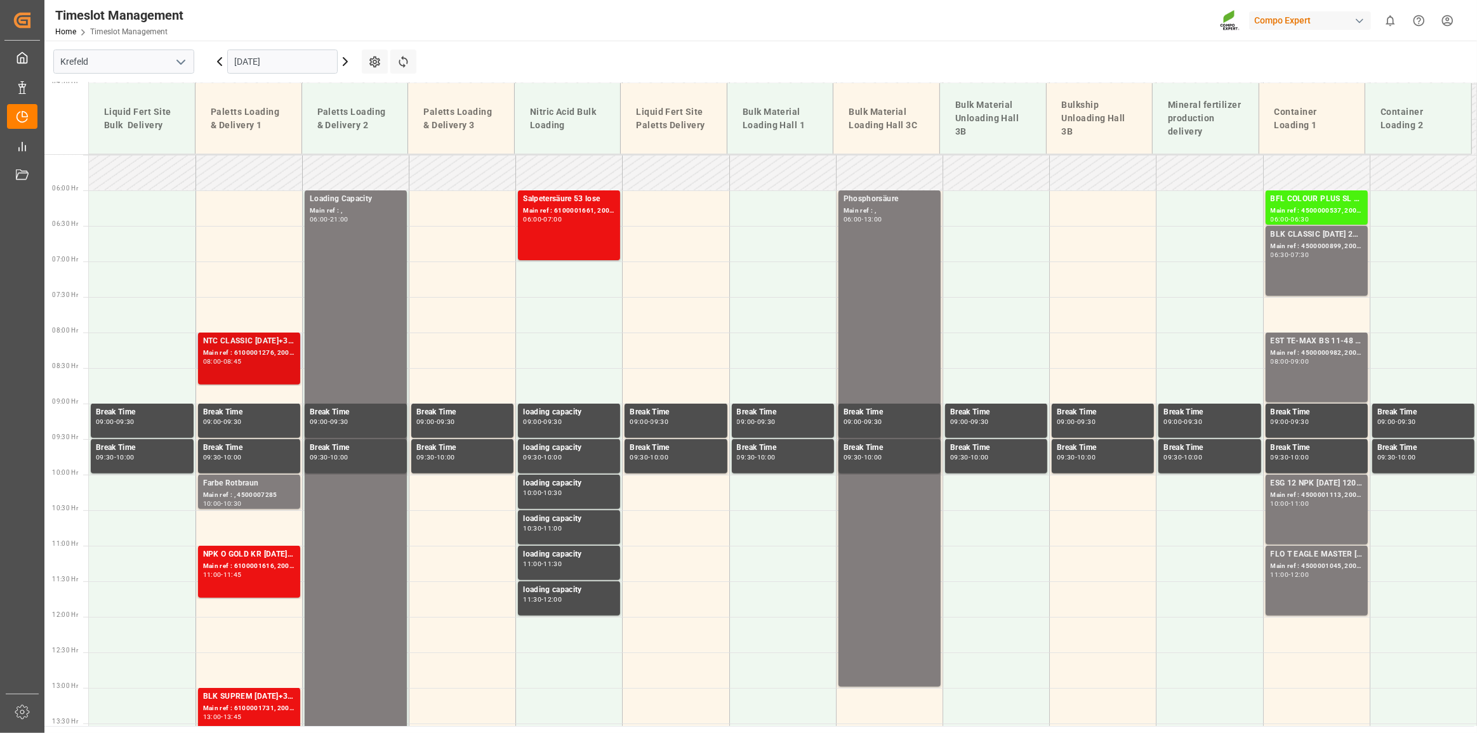
click at [270, 350] on div "Main ref : 6100001276, 2000000929" at bounding box center [249, 353] width 92 height 11
click at [272, 578] on div "NPK O GOLD KR [DATE] 25kg (x60) IT Main ref : 6100001616, 2000001382 11:00 - 11…" at bounding box center [249, 571] width 92 height 47
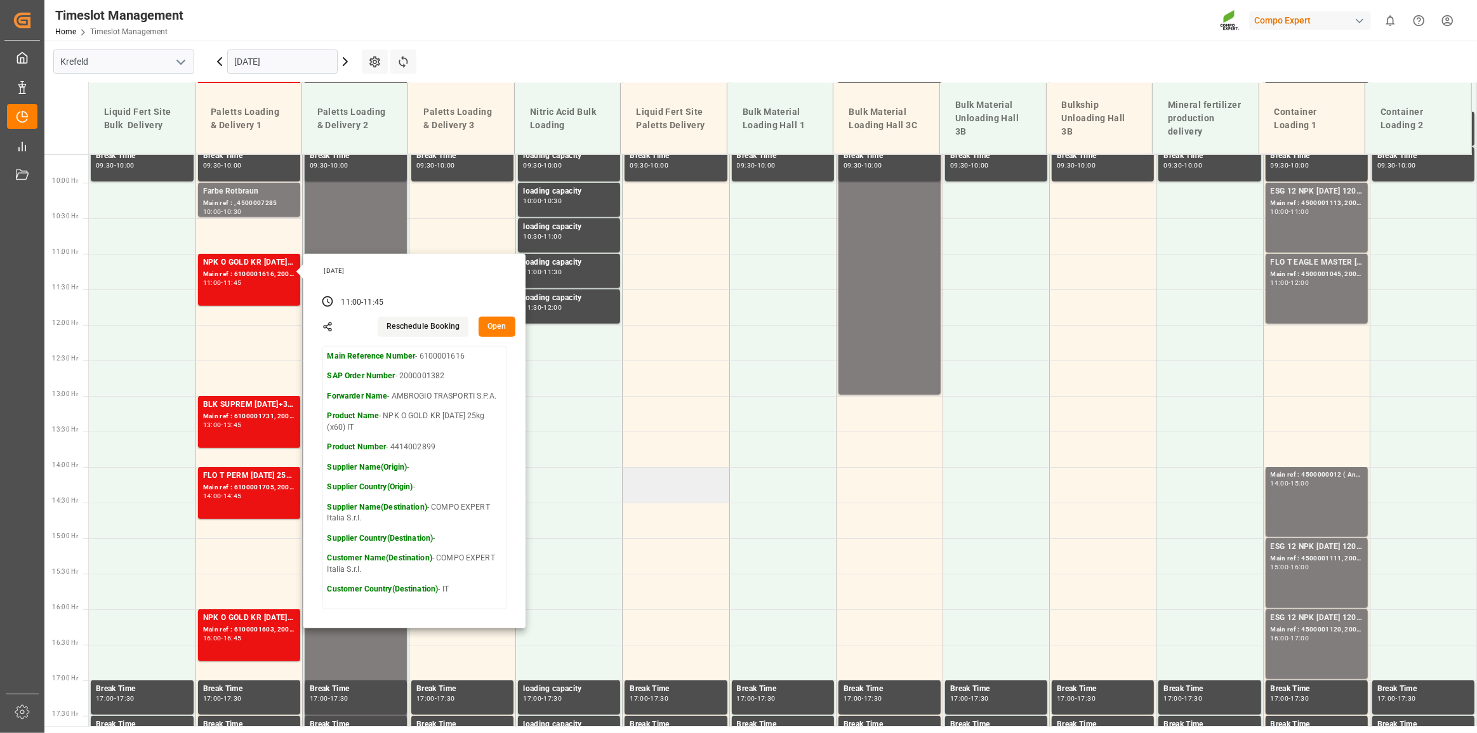
scroll to position [679, 0]
